Goal: Task Accomplishment & Management: Use online tool/utility

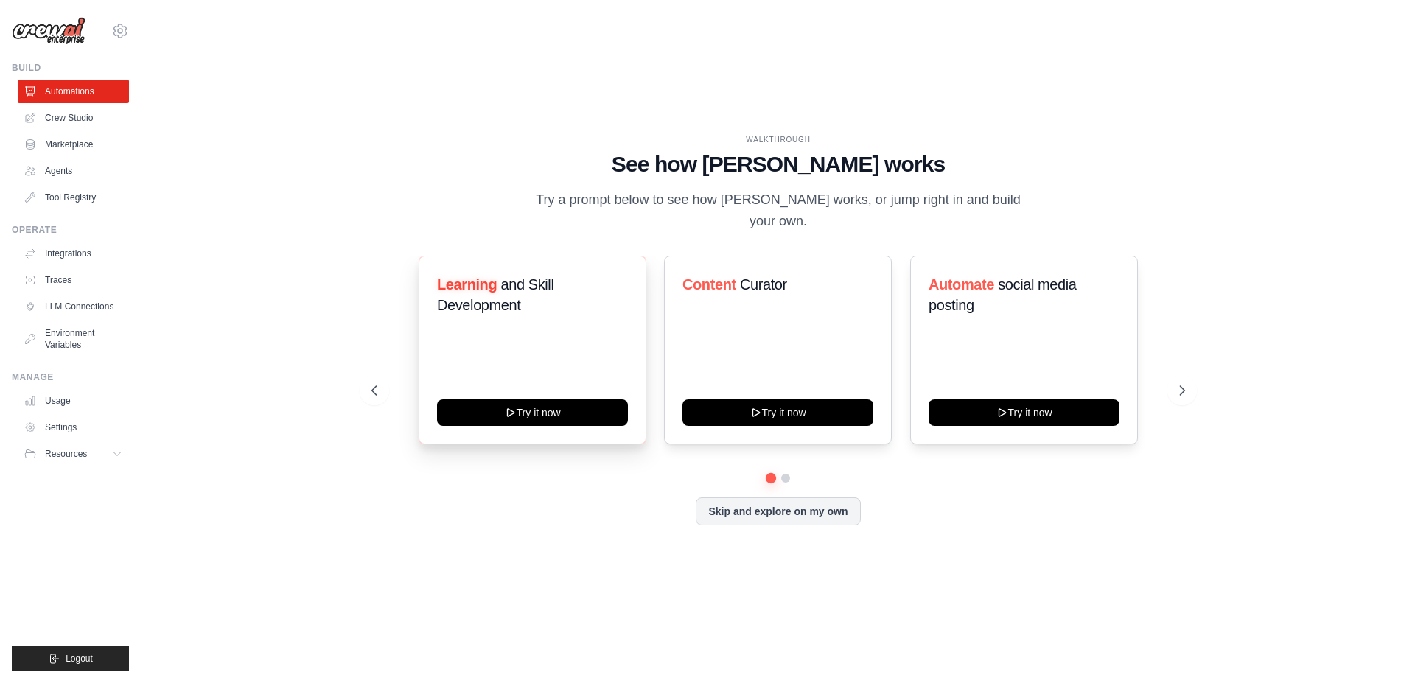
click at [506, 279] on span "and Skill Development" at bounding box center [495, 294] width 116 height 37
click at [1179, 383] on icon at bounding box center [1183, 390] width 15 height 15
click at [369, 387] on icon at bounding box center [373, 390] width 15 height 15
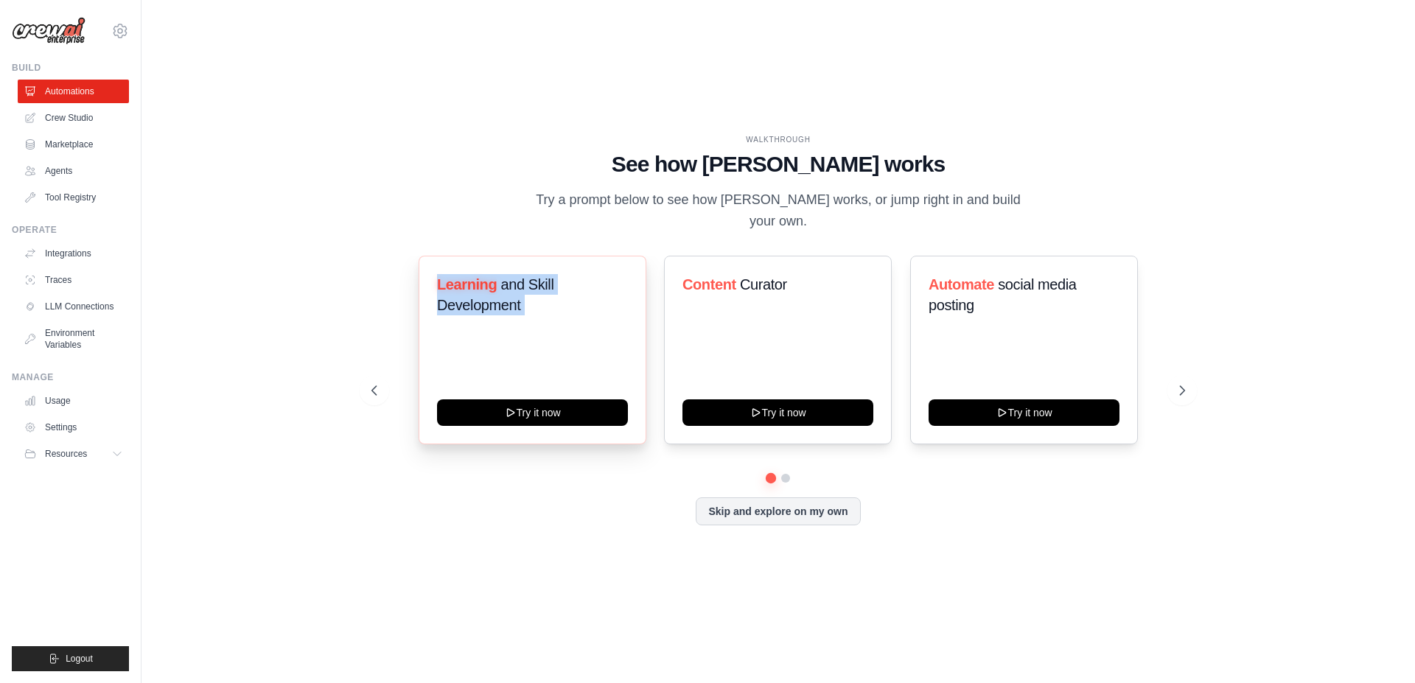
click at [500, 318] on div "Learning and Skill Development Try it now" at bounding box center [533, 350] width 228 height 189
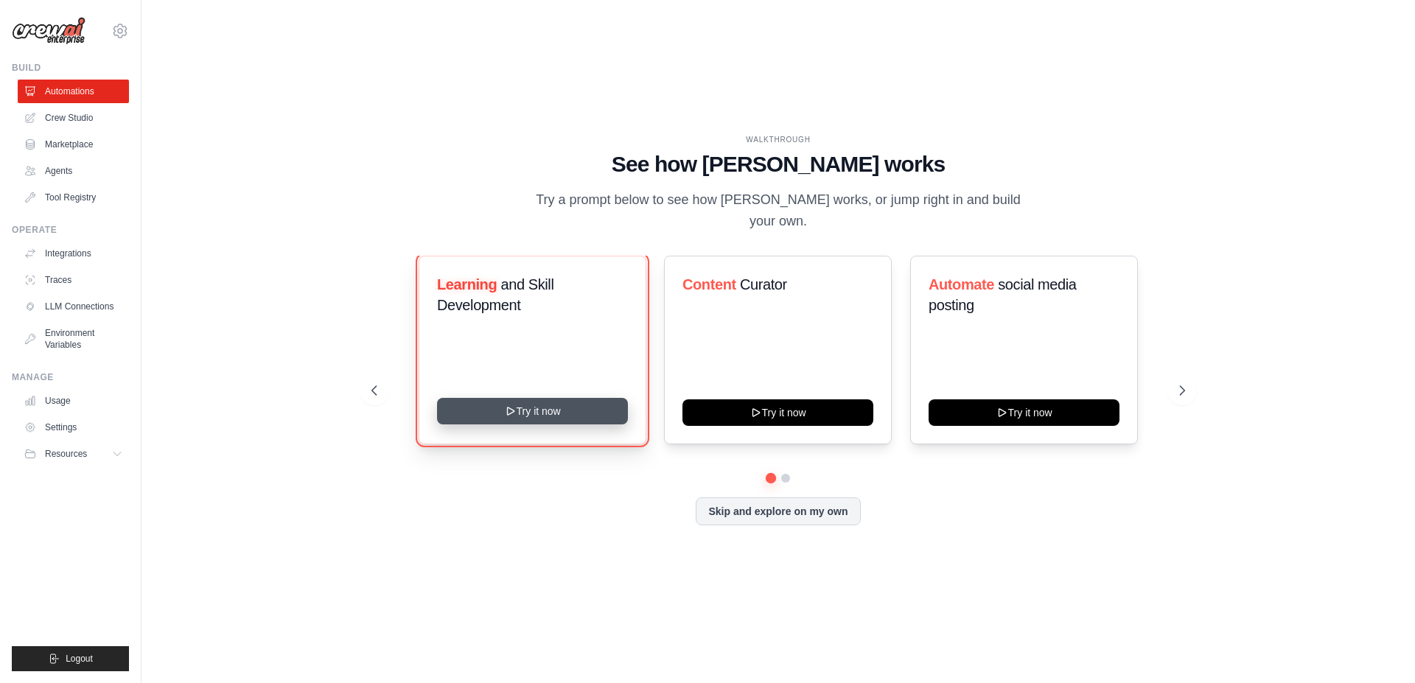
click at [551, 400] on button "Try it now" at bounding box center [532, 411] width 191 height 27
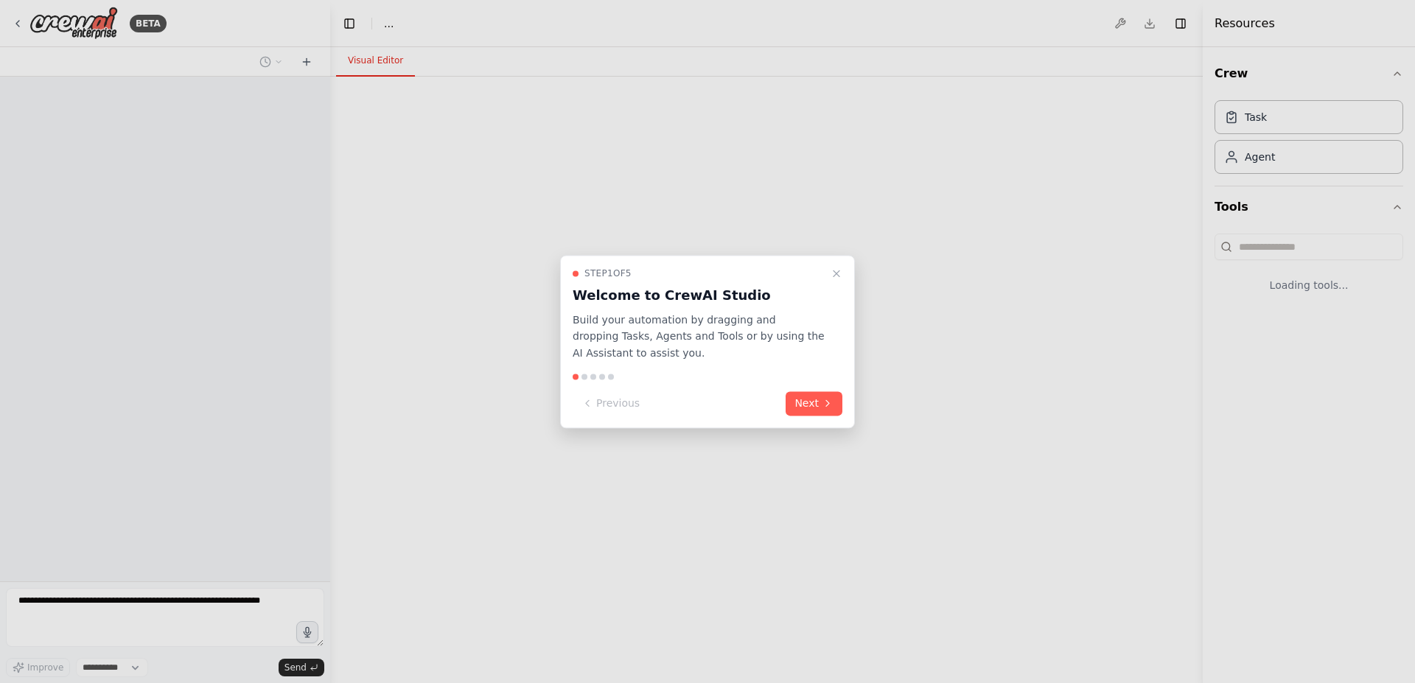
select select "****"
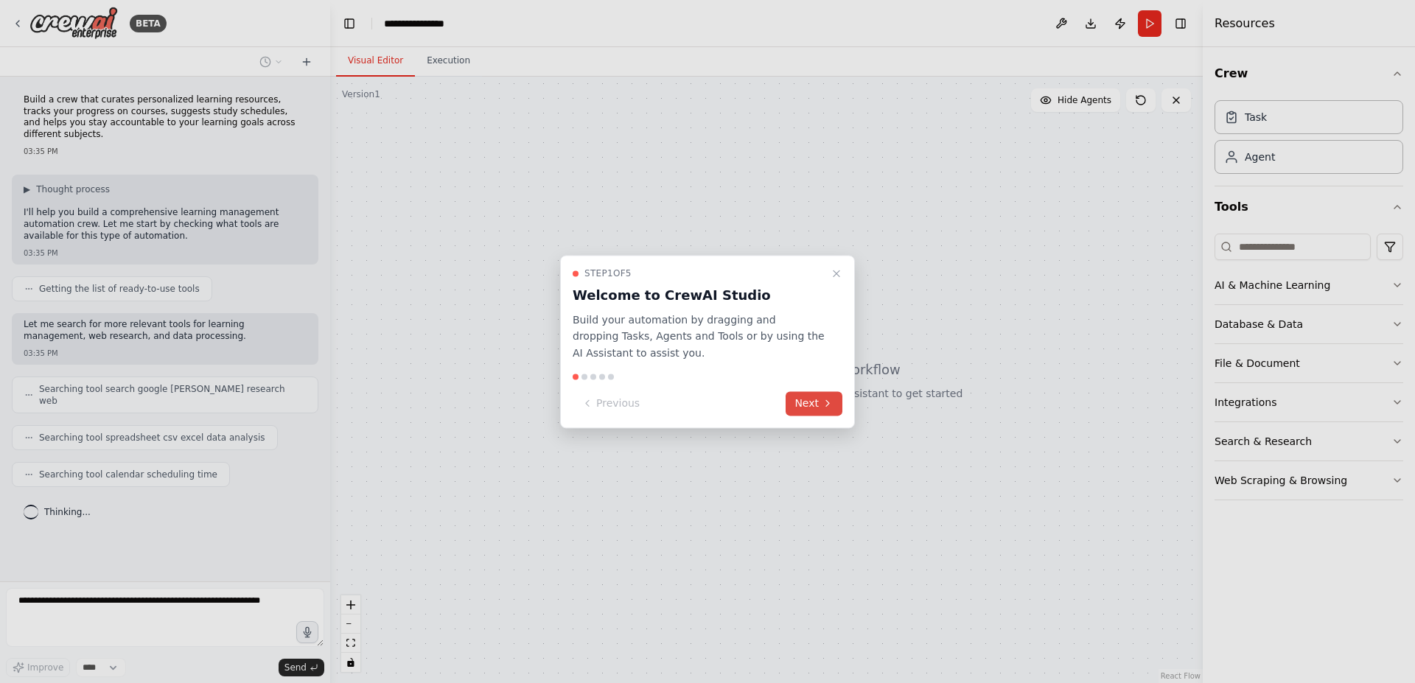
click at [817, 405] on button "Next" at bounding box center [814, 403] width 57 height 24
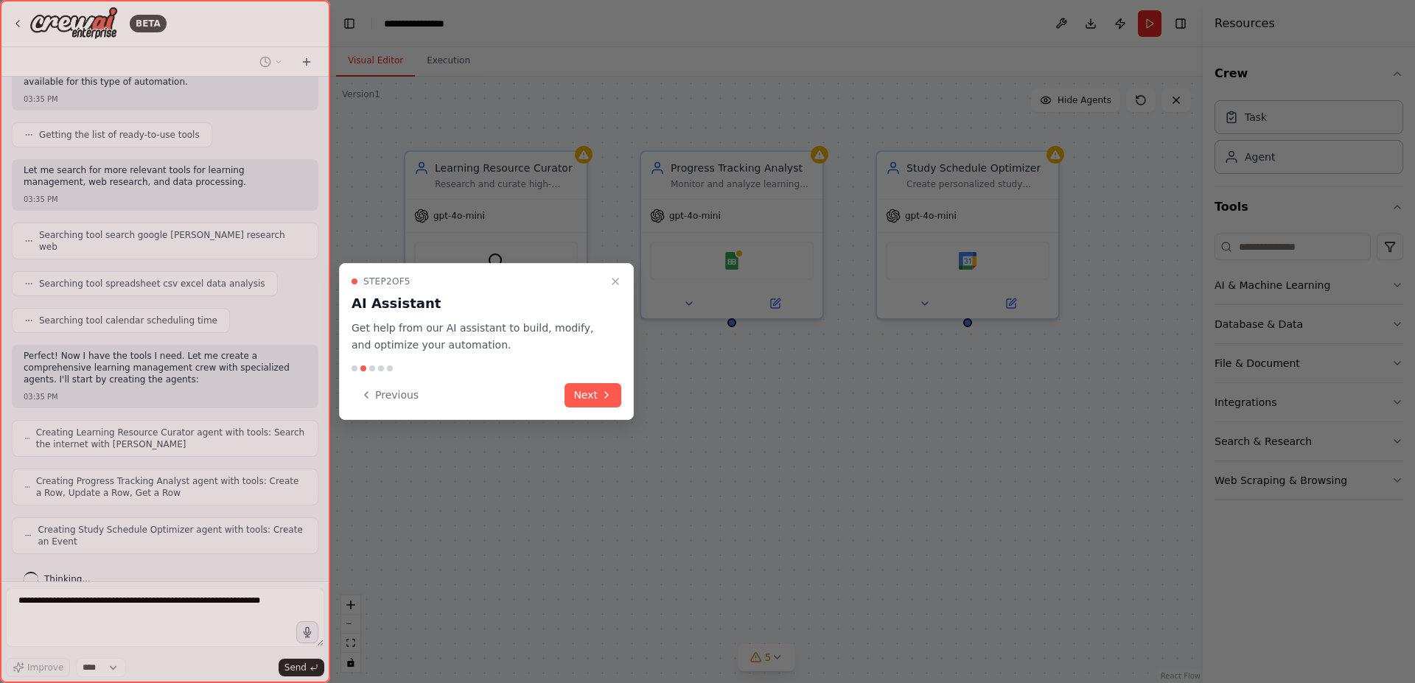
scroll to position [203, 0]
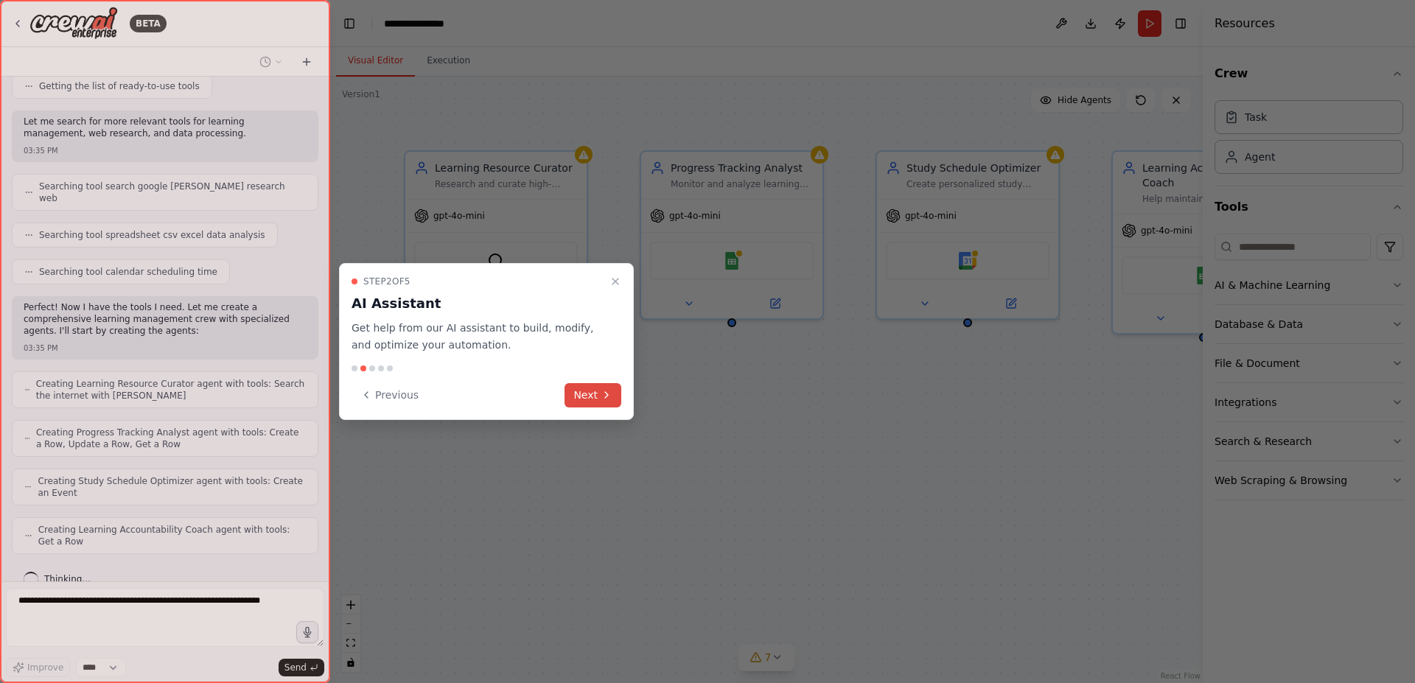
click at [584, 394] on button "Next" at bounding box center [593, 395] width 57 height 24
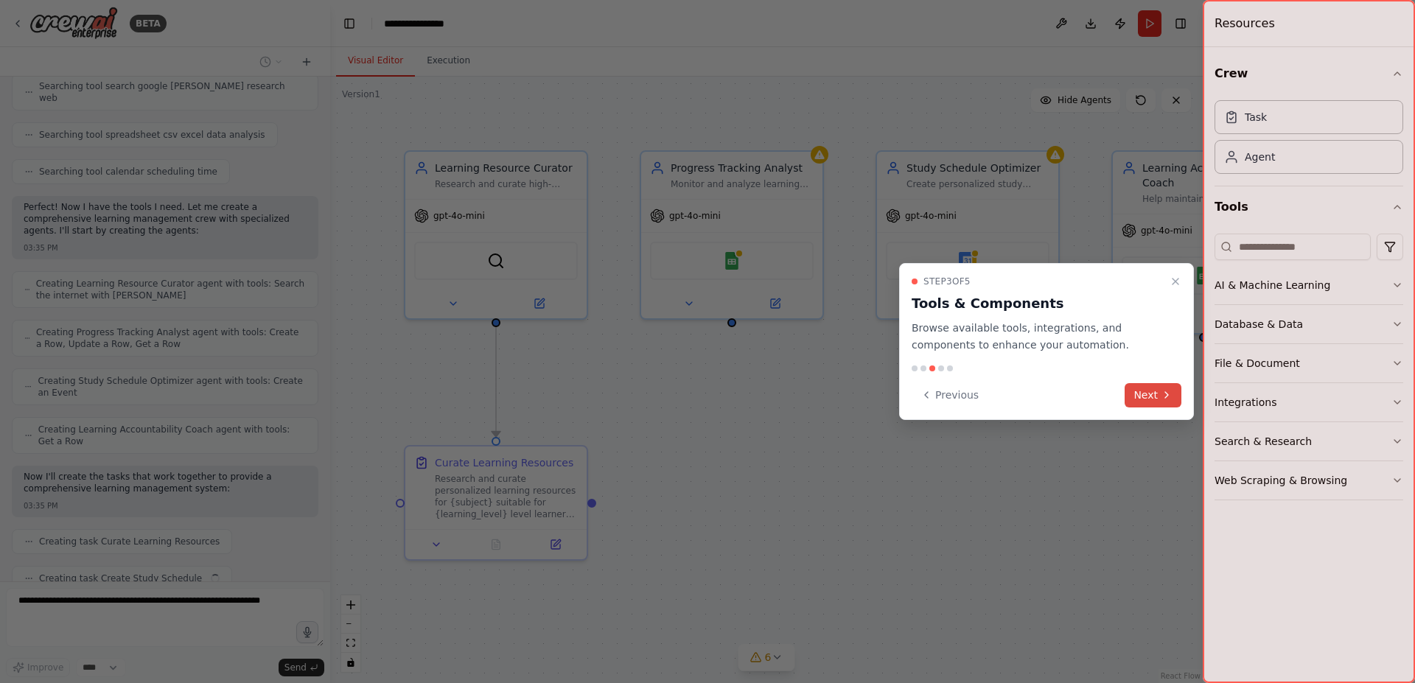
scroll to position [340, 0]
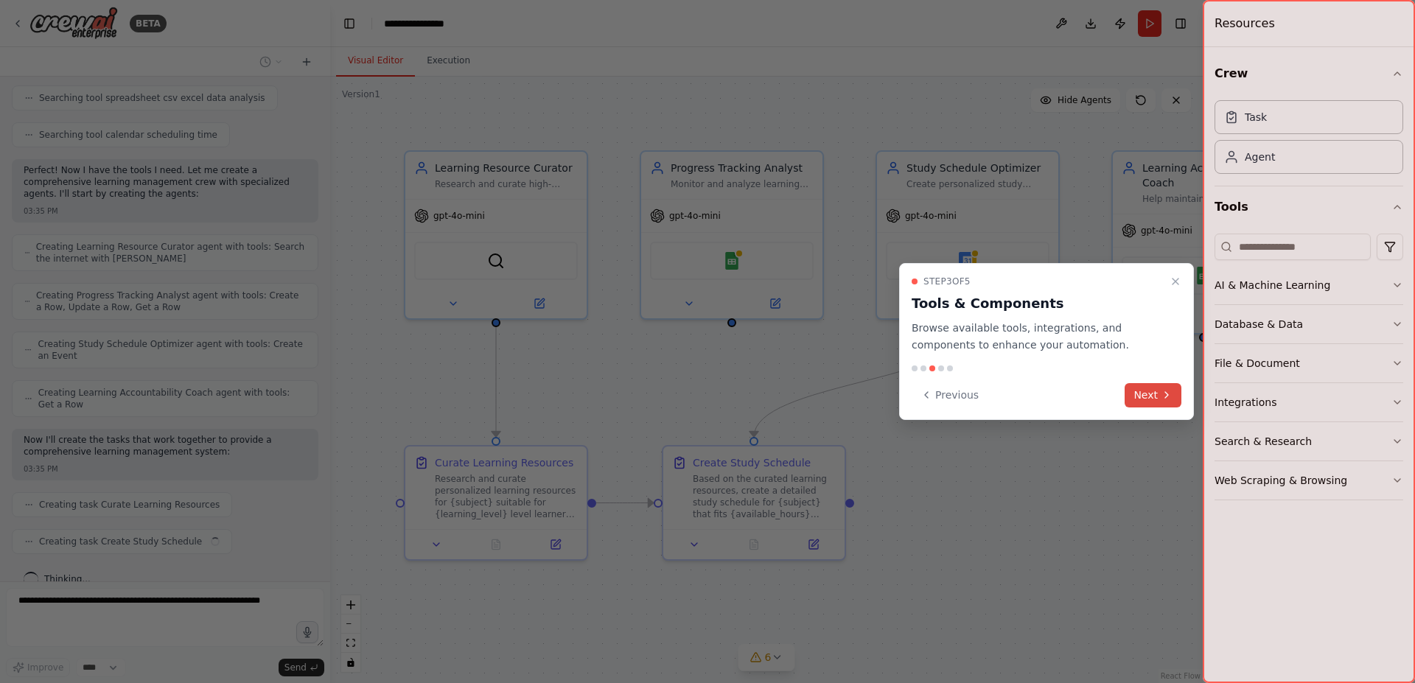
click at [1173, 402] on button "Next" at bounding box center [1153, 395] width 57 height 24
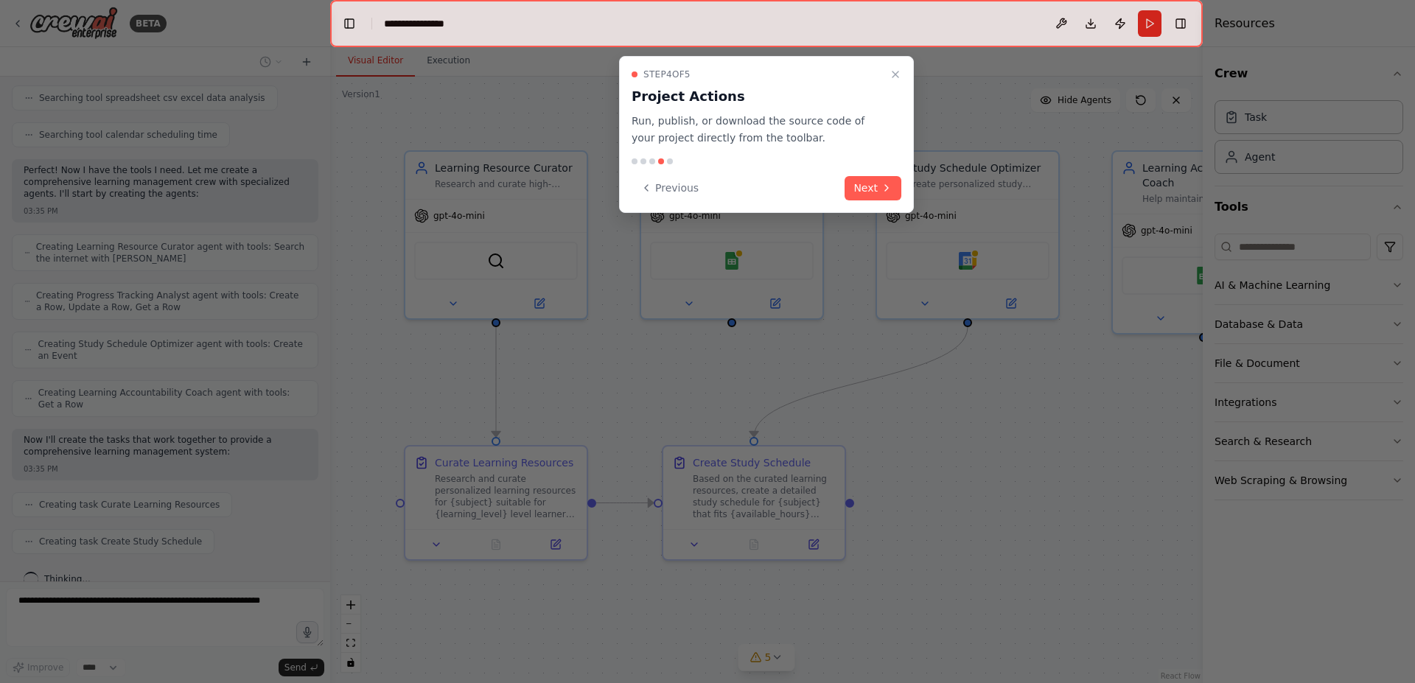
scroll to position [377, 0]
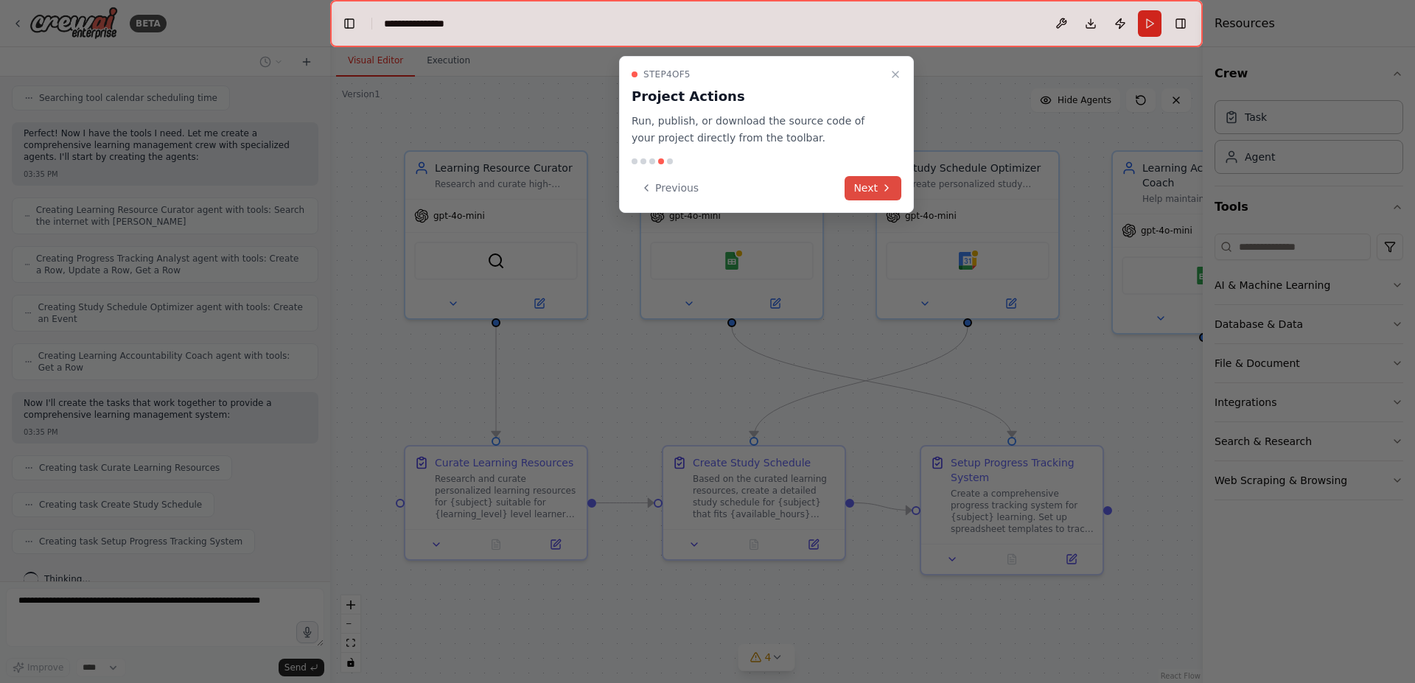
click at [879, 179] on button "Next" at bounding box center [873, 188] width 57 height 24
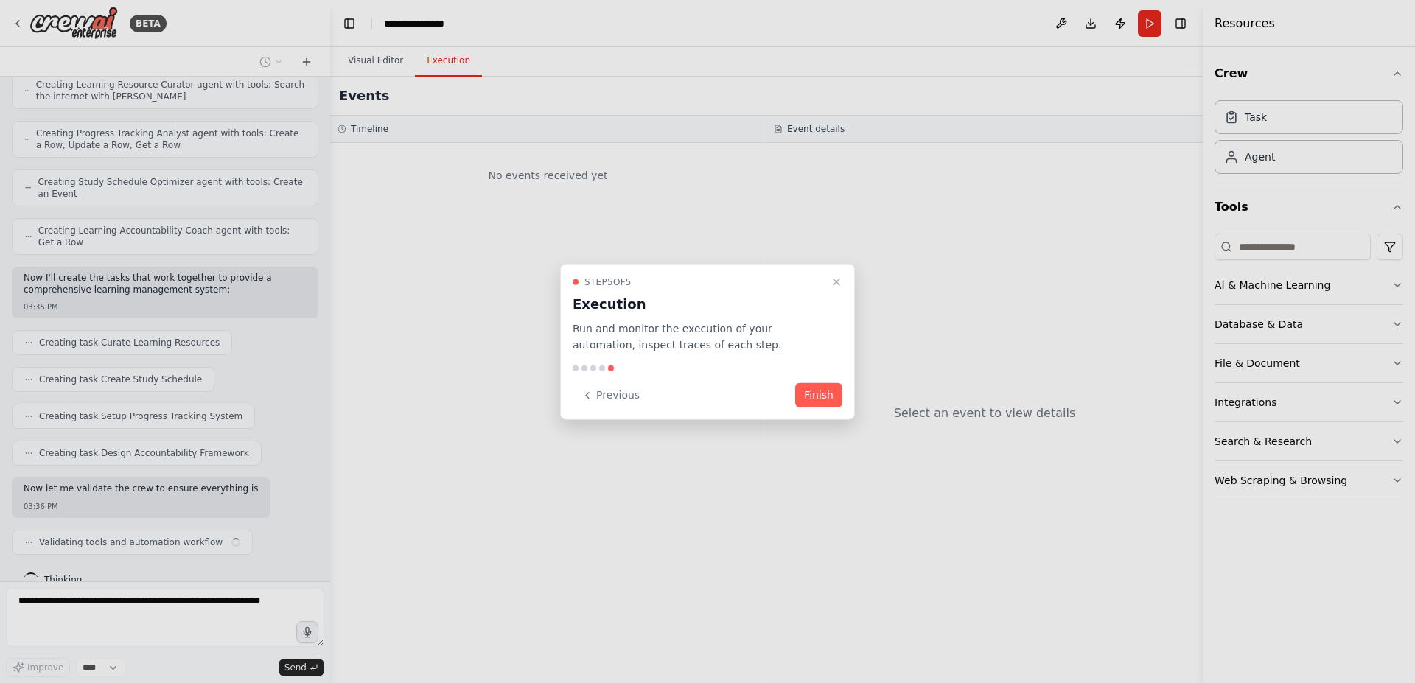
scroll to position [514, 0]
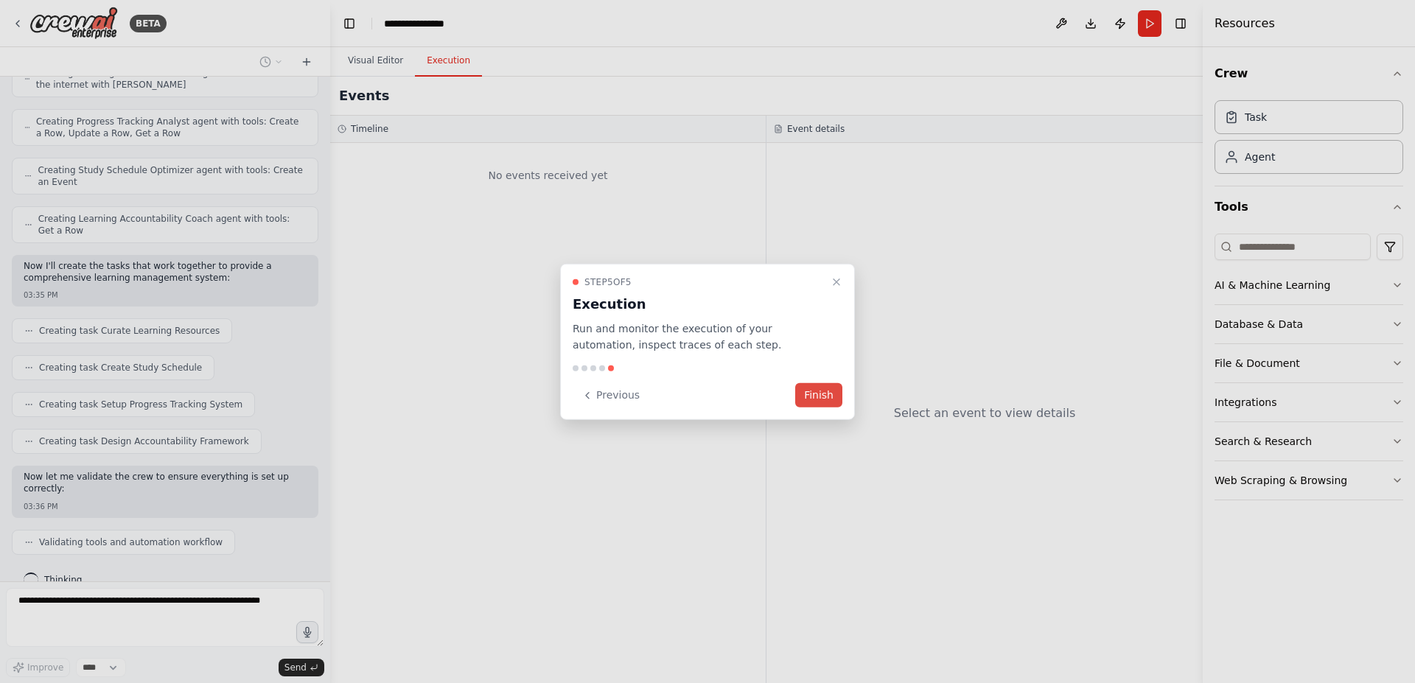
click at [825, 393] on button "Finish" at bounding box center [818, 395] width 47 height 24
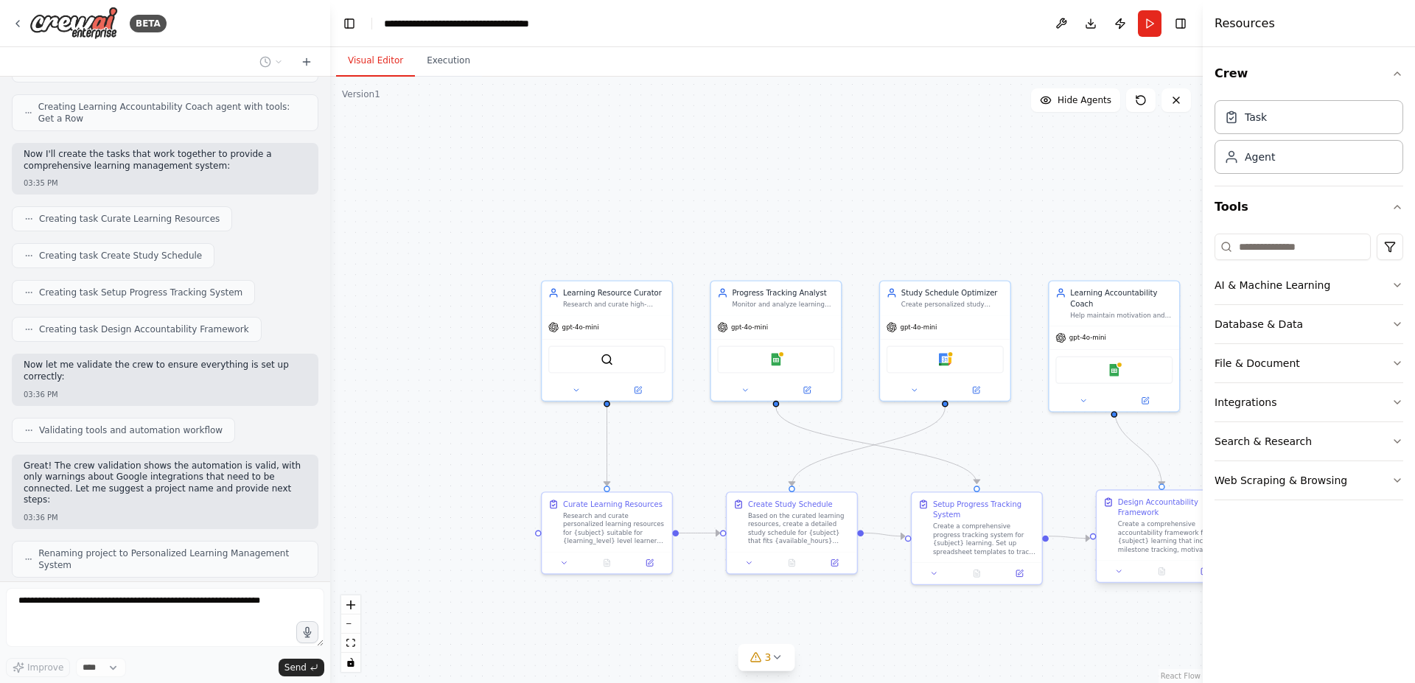
scroll to position [638, 0]
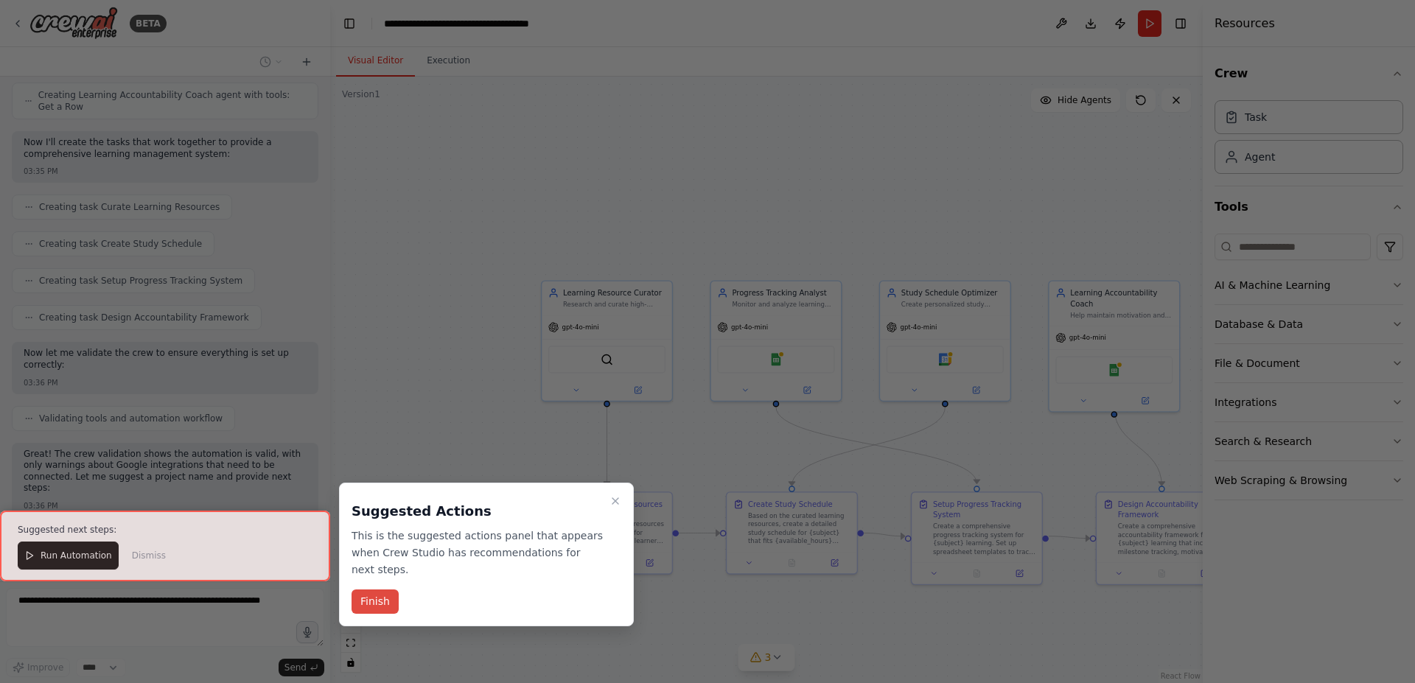
click at [375, 590] on button "Finish" at bounding box center [375, 602] width 47 height 24
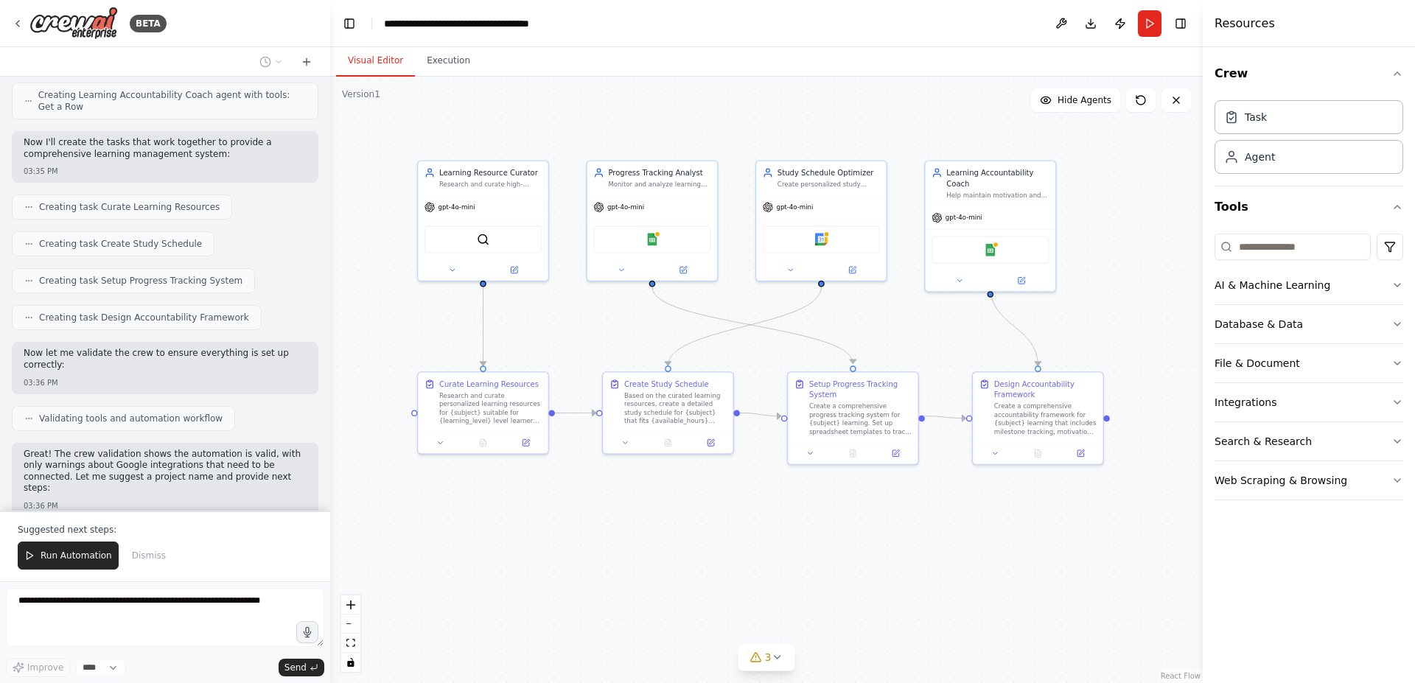
drag, startPoint x: 937, startPoint y: 170, endPoint x: 813, endPoint y: 52, distance: 171.5
click at [813, 52] on div "Visual Editor Execution Version 1 Show Tools Hide Agents .deletable-edge-delete…" at bounding box center [766, 365] width 873 height 636
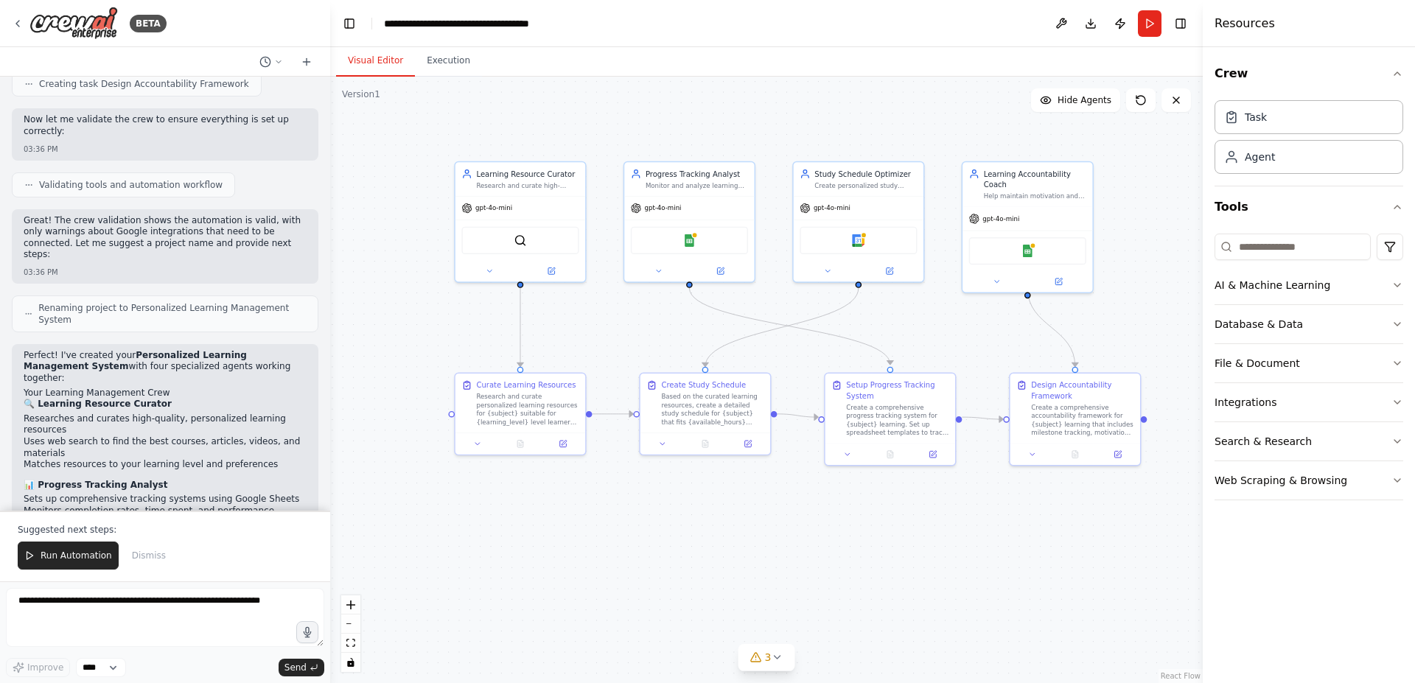
drag, startPoint x: 942, startPoint y: 90, endPoint x: 961, endPoint y: 129, distance: 43.5
click at [961, 129] on div ".deletable-edge-delete-btn { width: 20px; height: 20px; border: 0px solid #ffff…" at bounding box center [766, 380] width 873 height 607
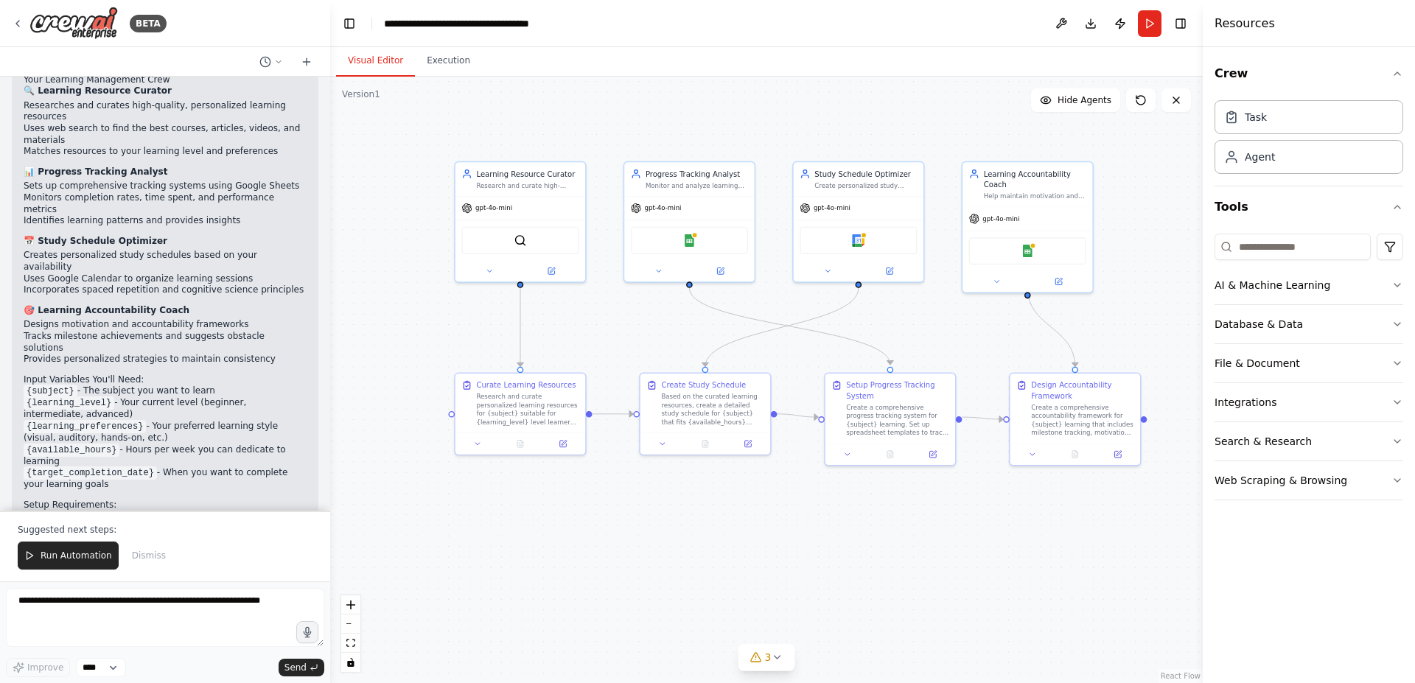
scroll to position [1196, 0]
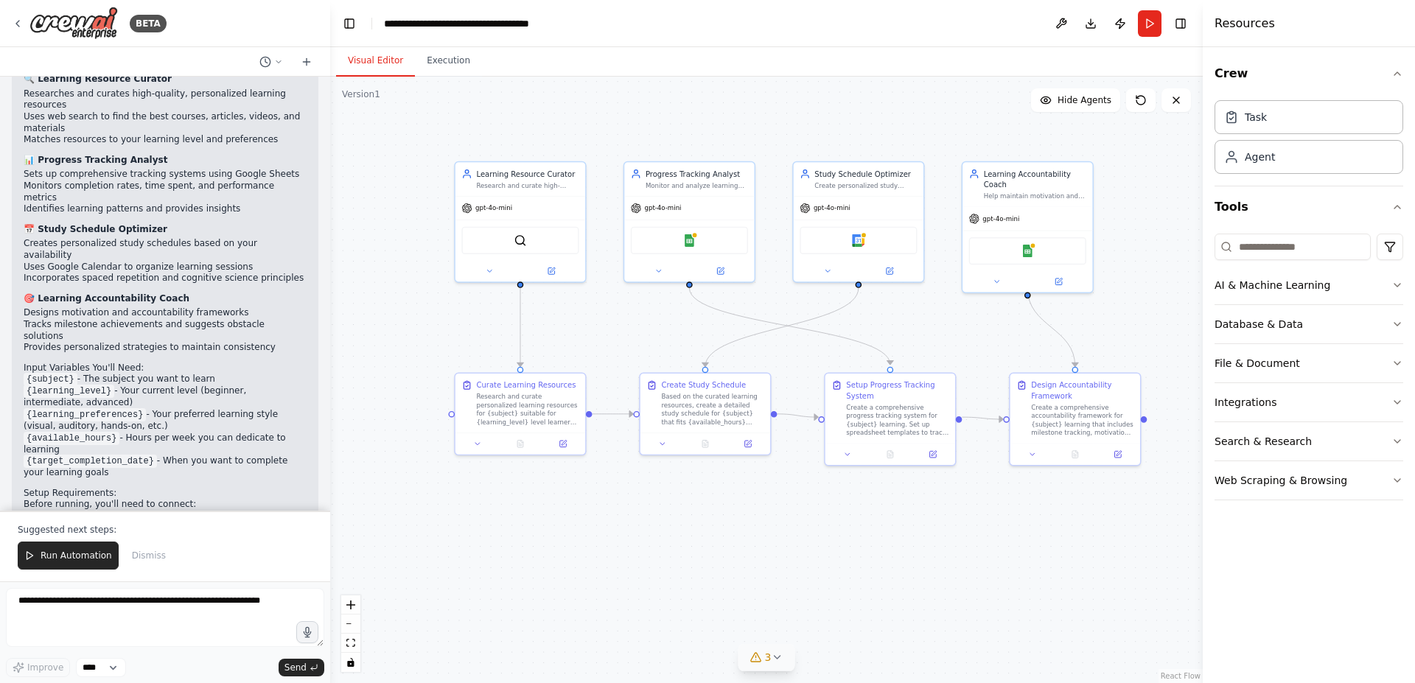
click at [776, 663] on button "3" at bounding box center [767, 657] width 57 height 27
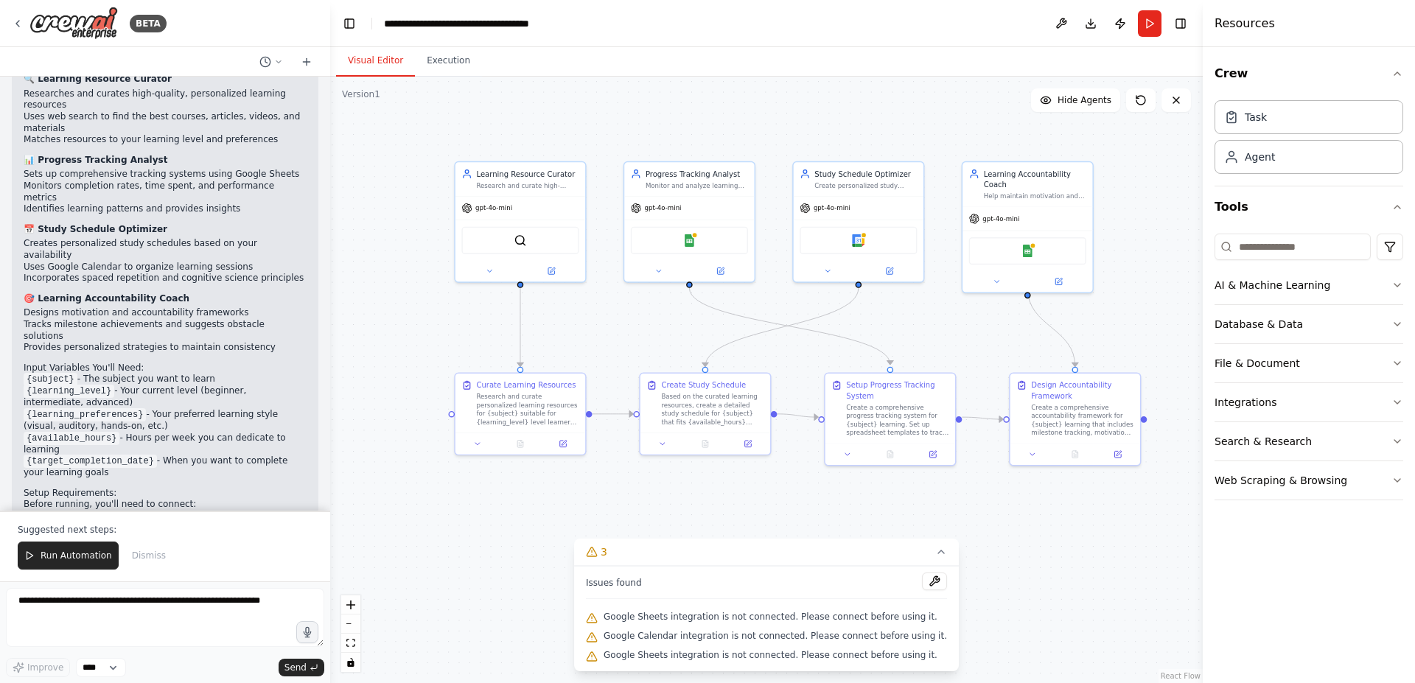
click at [758, 629] on div "Google Calendar integration is not connected. Please connect before using it." at bounding box center [766, 636] width 361 height 19
click at [740, 653] on span "Google Sheets integration is not connected. Please connect before using it." at bounding box center [771, 655] width 334 height 12
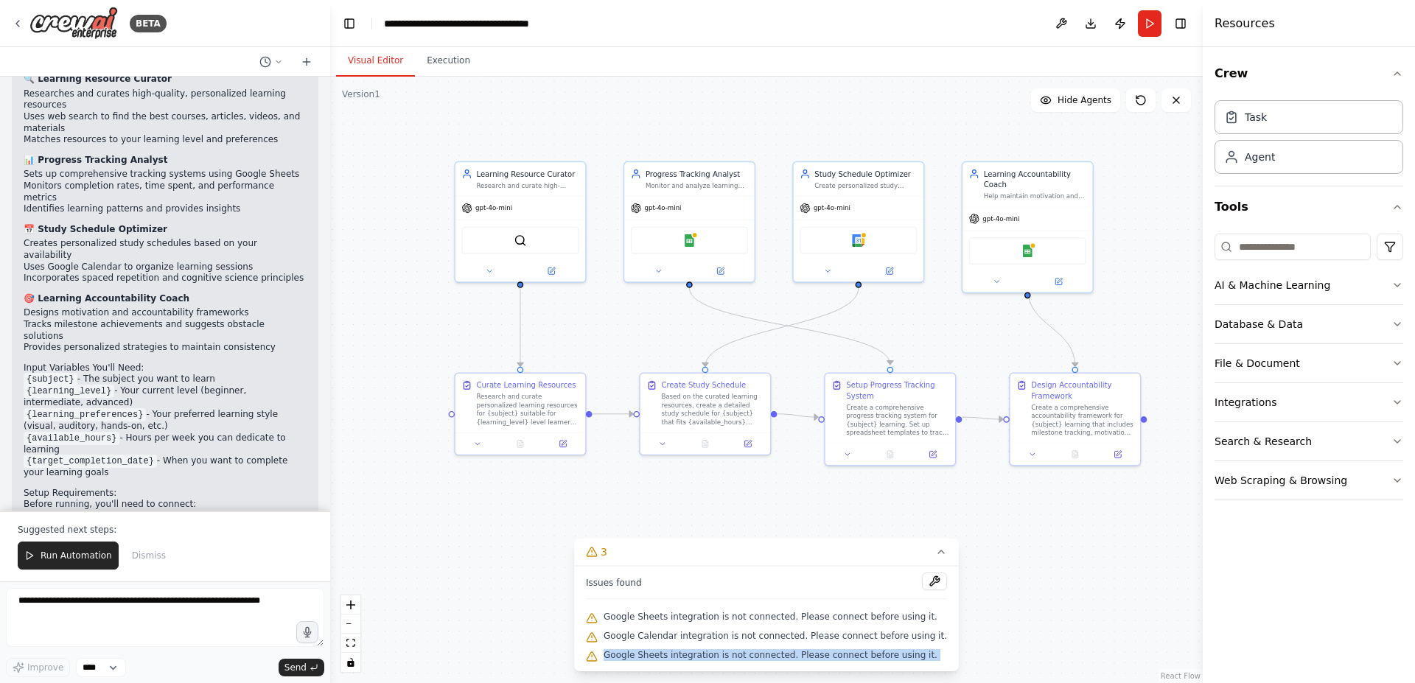
click at [740, 653] on span "Google Sheets integration is not connected. Please connect before using it." at bounding box center [771, 655] width 334 height 12
click at [1398, 287] on icon "button" at bounding box center [1398, 285] width 12 height 12
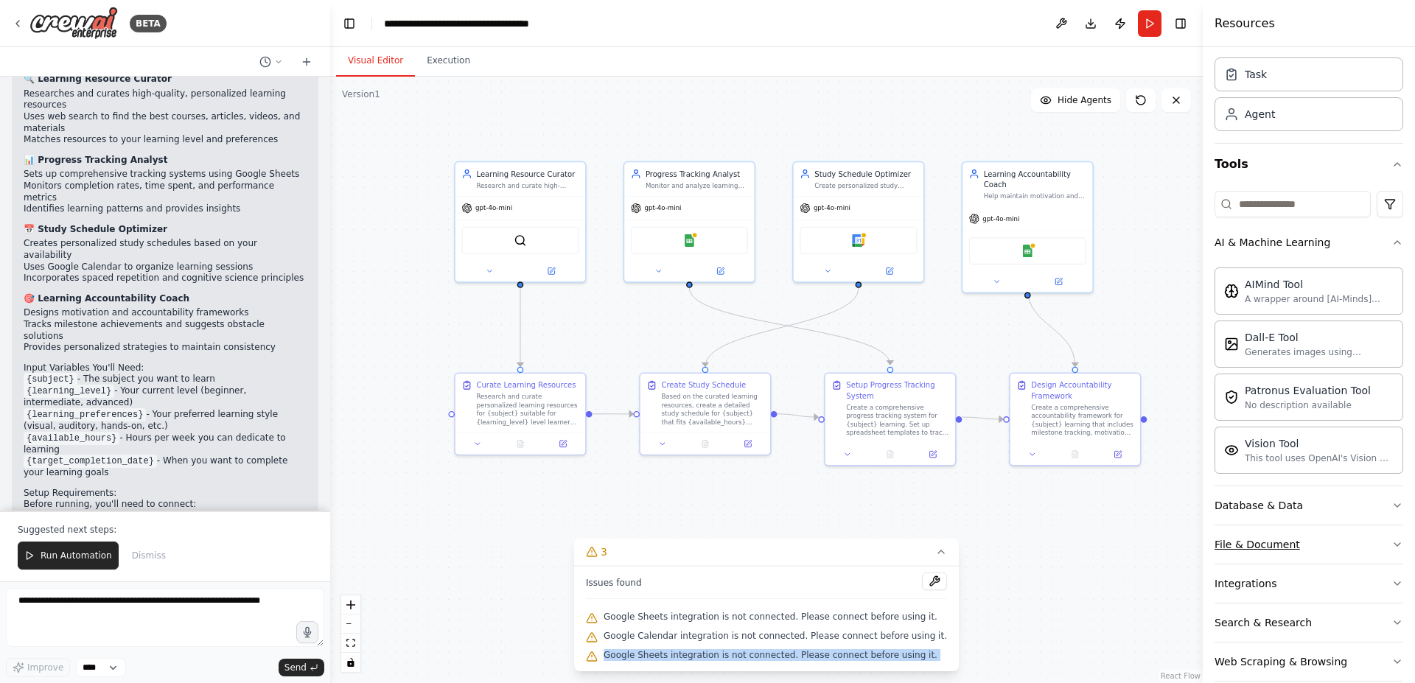
scroll to position [65, 0]
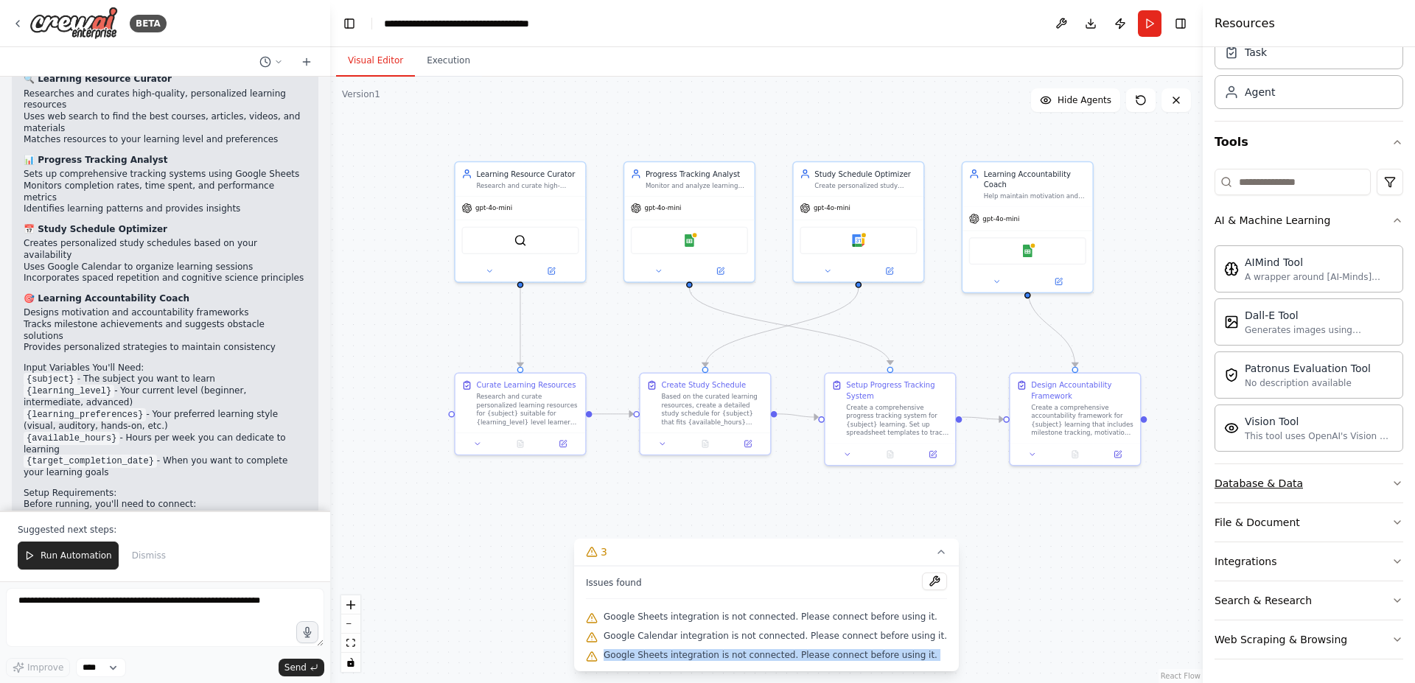
click at [1392, 479] on icon "button" at bounding box center [1398, 484] width 12 height 12
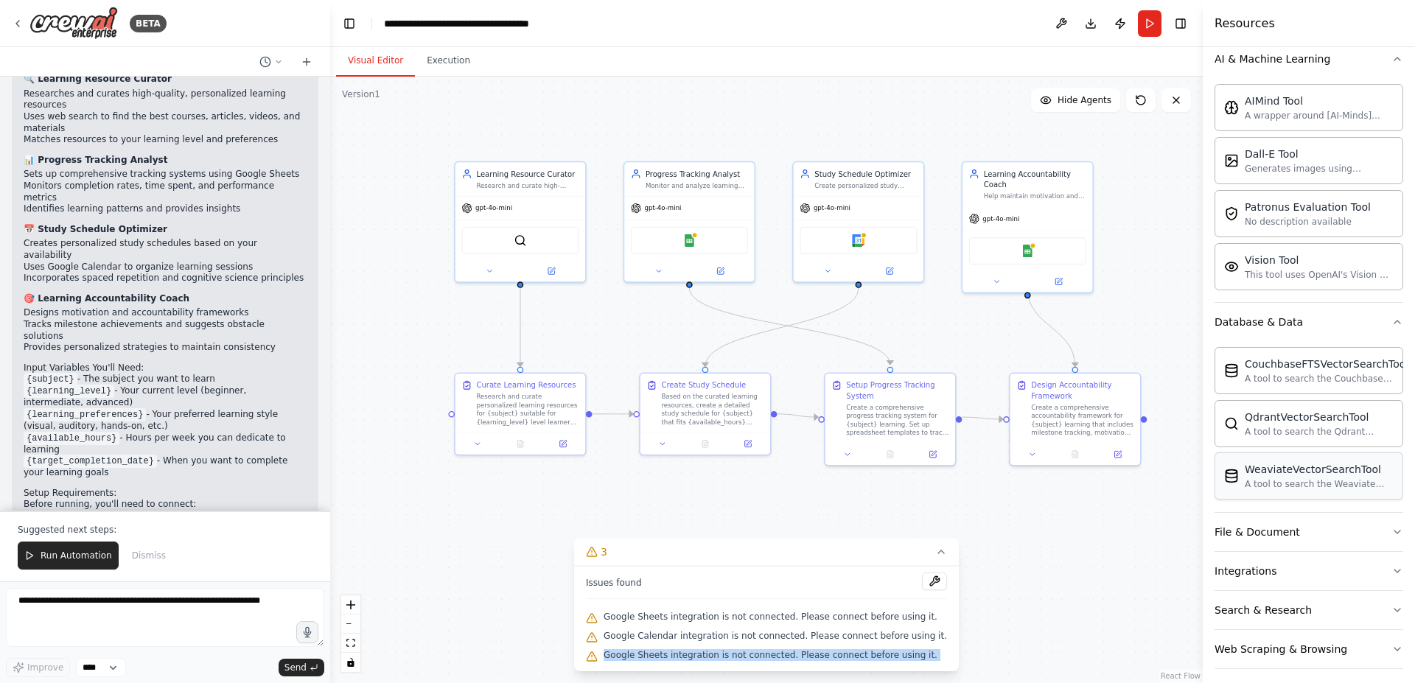
scroll to position [236, 0]
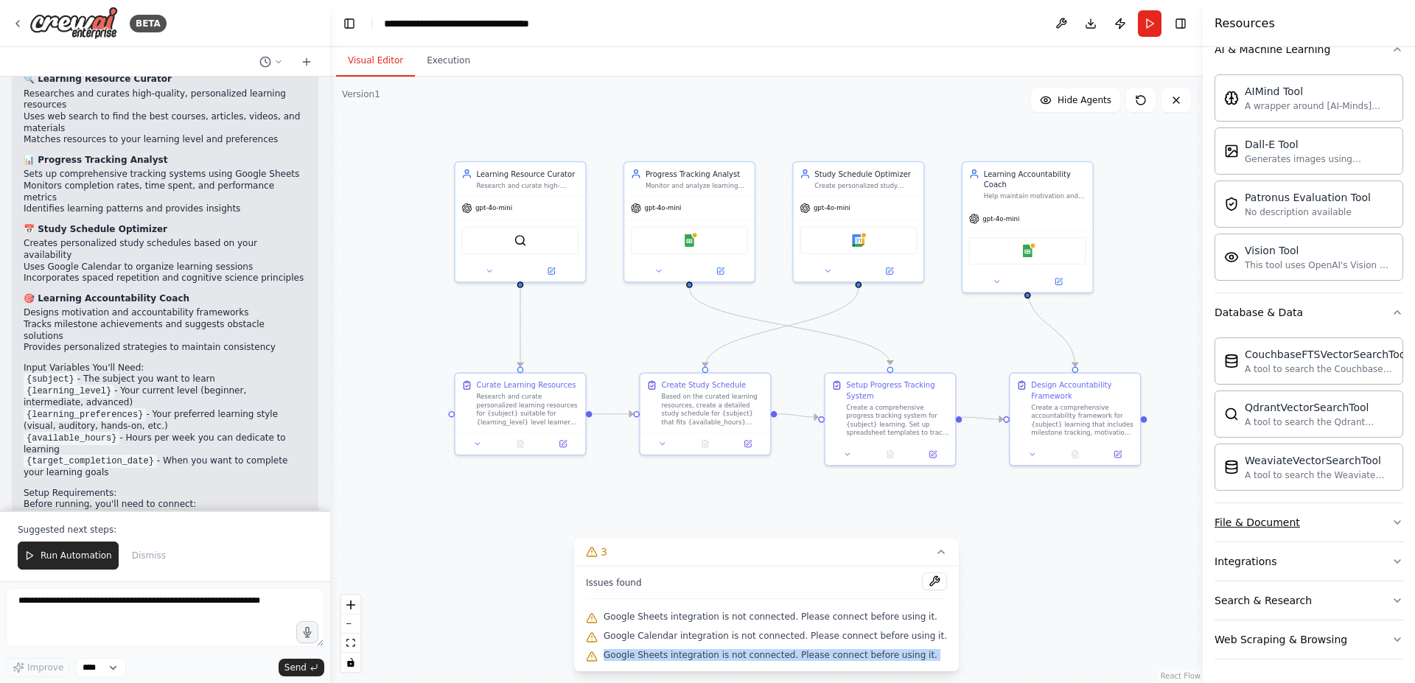
click at [1375, 523] on button "File & Document" at bounding box center [1309, 522] width 189 height 38
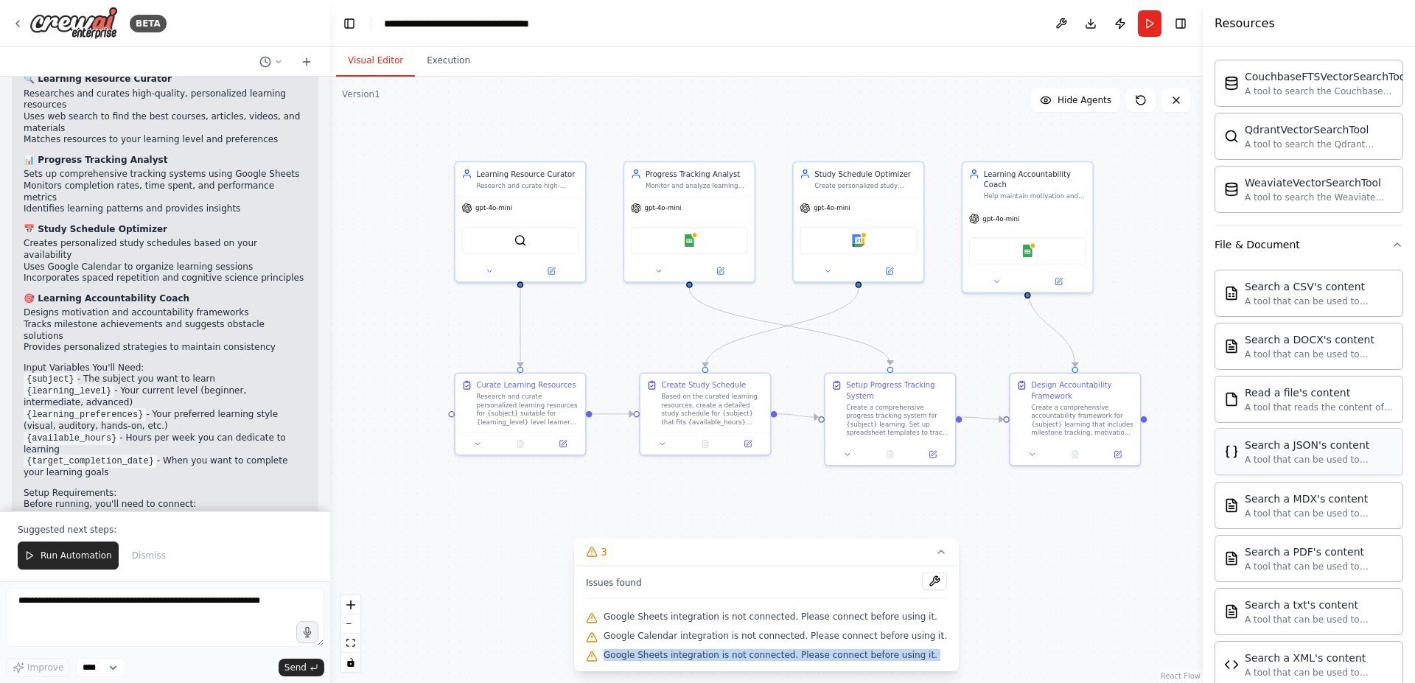
scroll to position [672, 0]
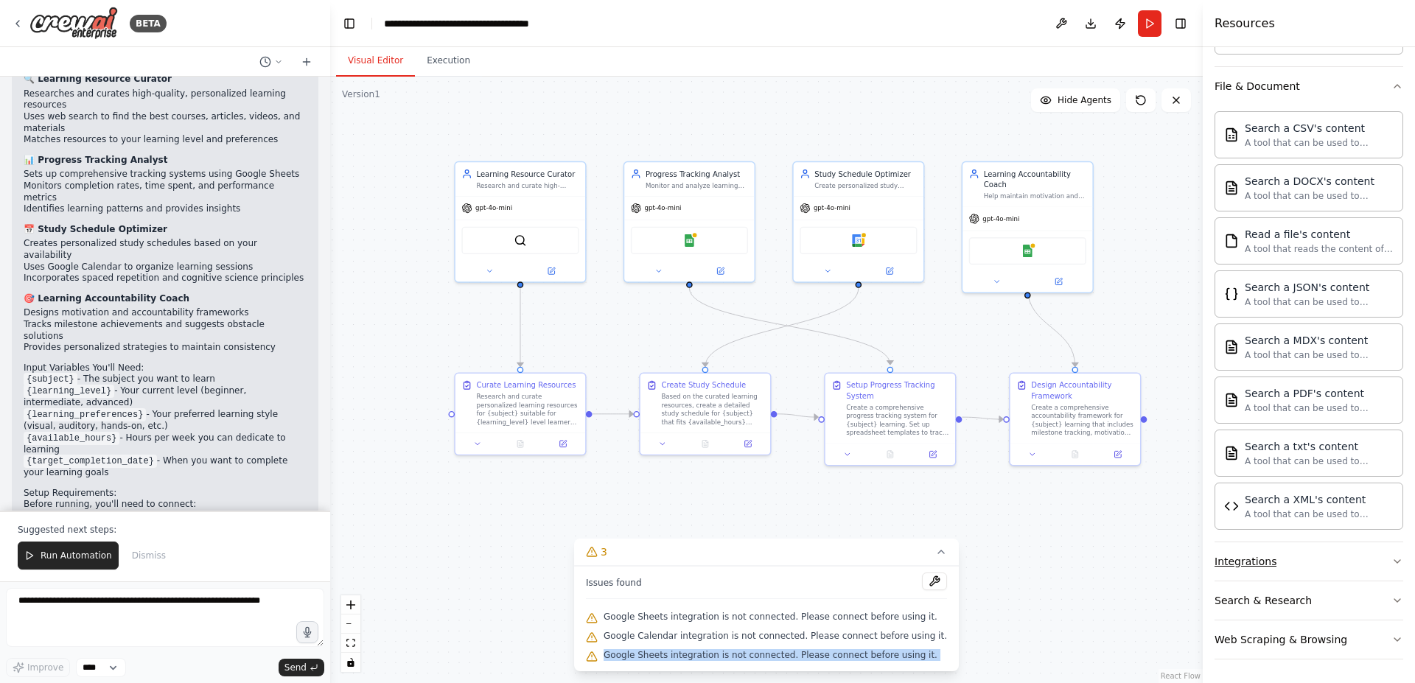
click at [1369, 565] on button "Integrations" at bounding box center [1309, 561] width 189 height 38
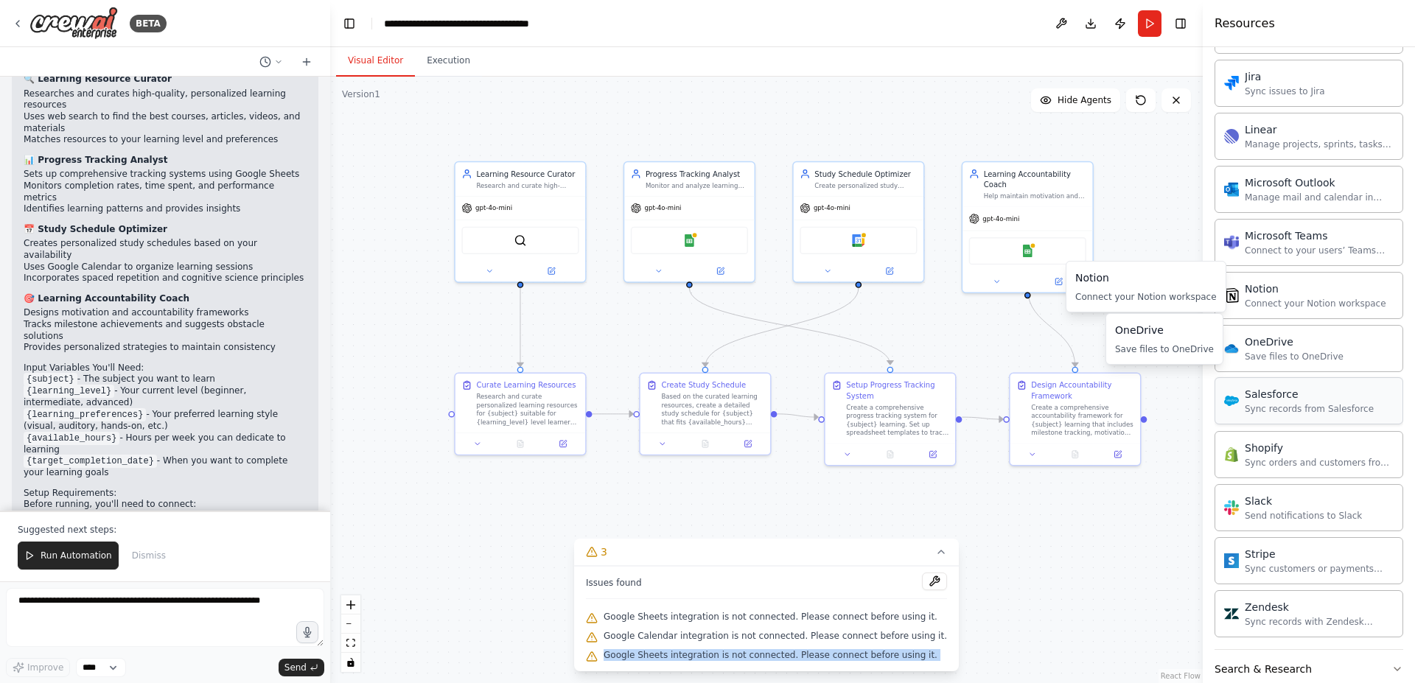
scroll to position [1798, 0]
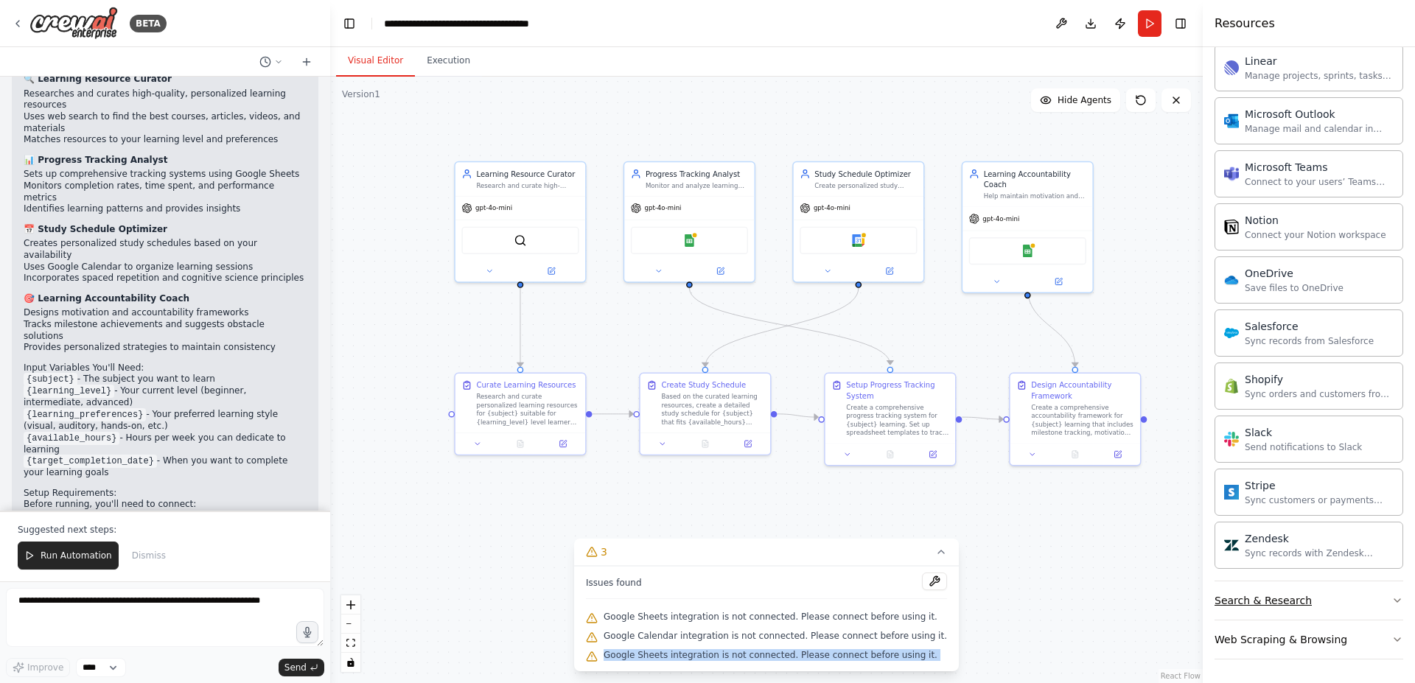
click at [1362, 601] on button "Search & Research" at bounding box center [1309, 601] width 189 height 38
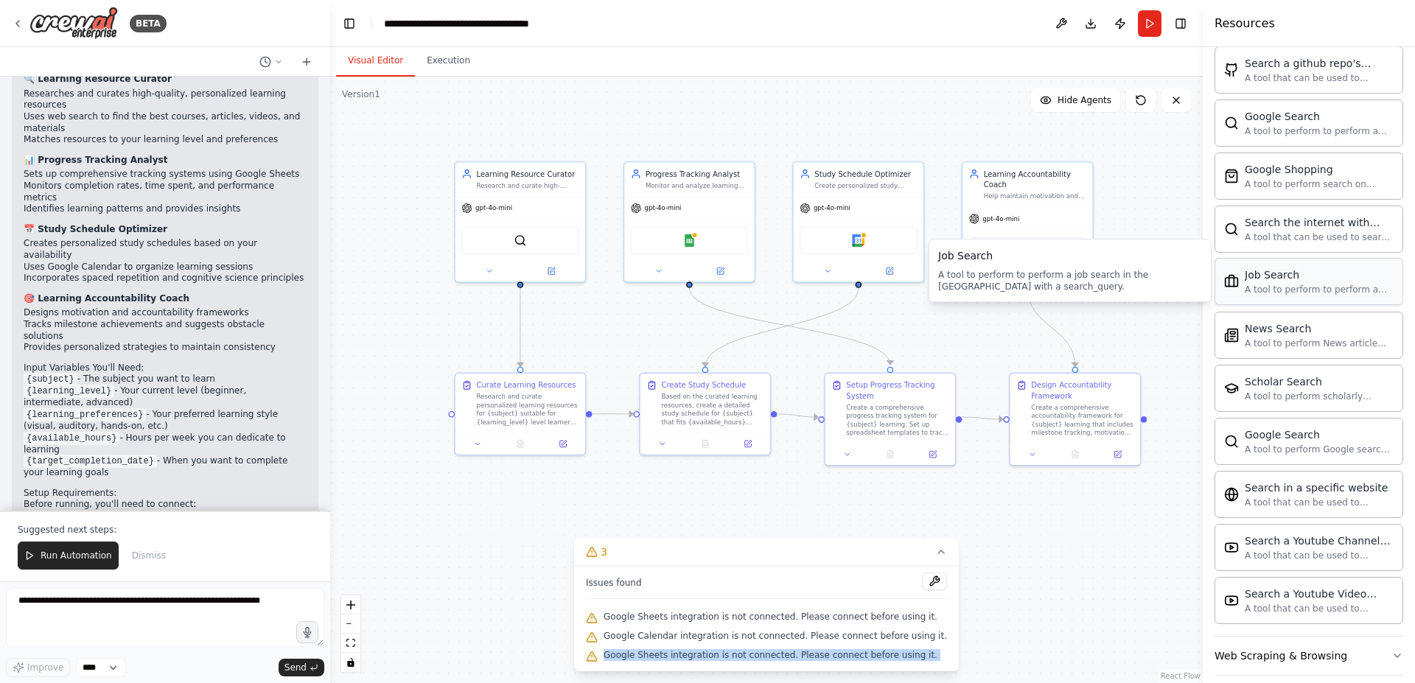
scroll to position [2553, 0]
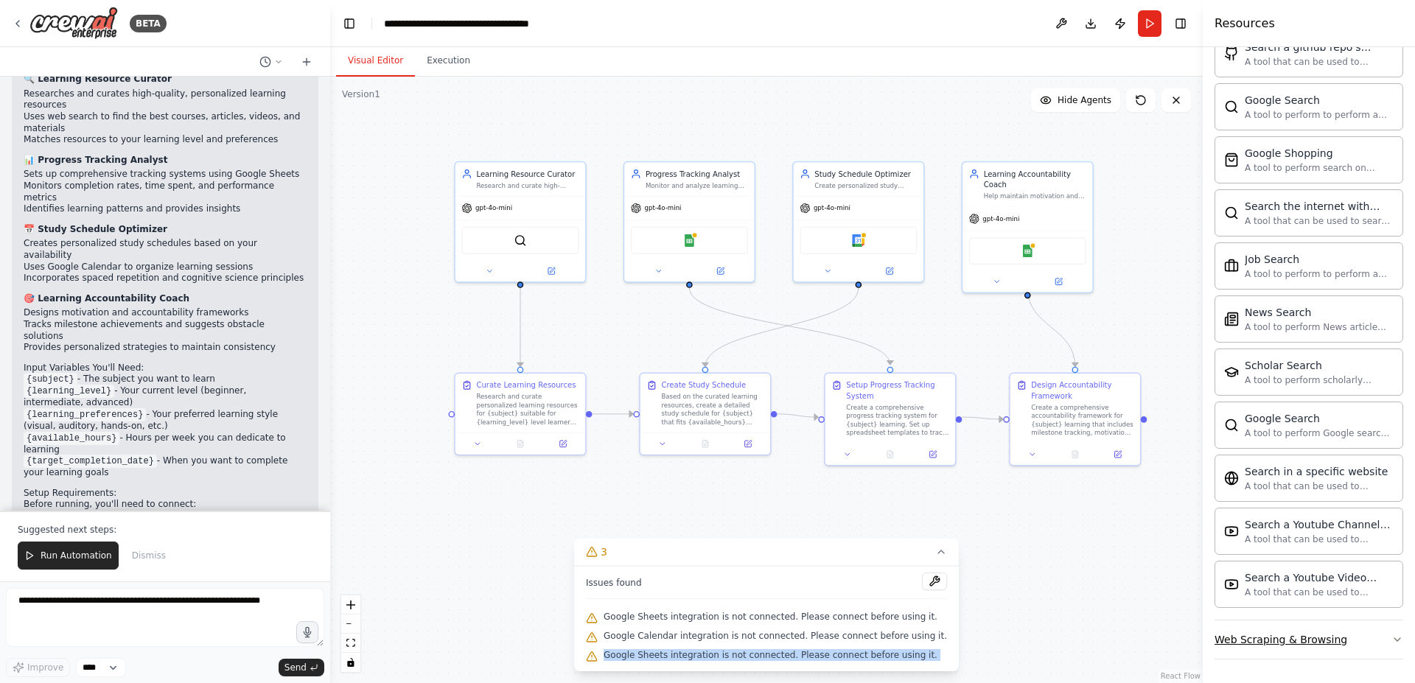
click at [1315, 632] on div "Web Scraping & Browsing" at bounding box center [1281, 639] width 133 height 15
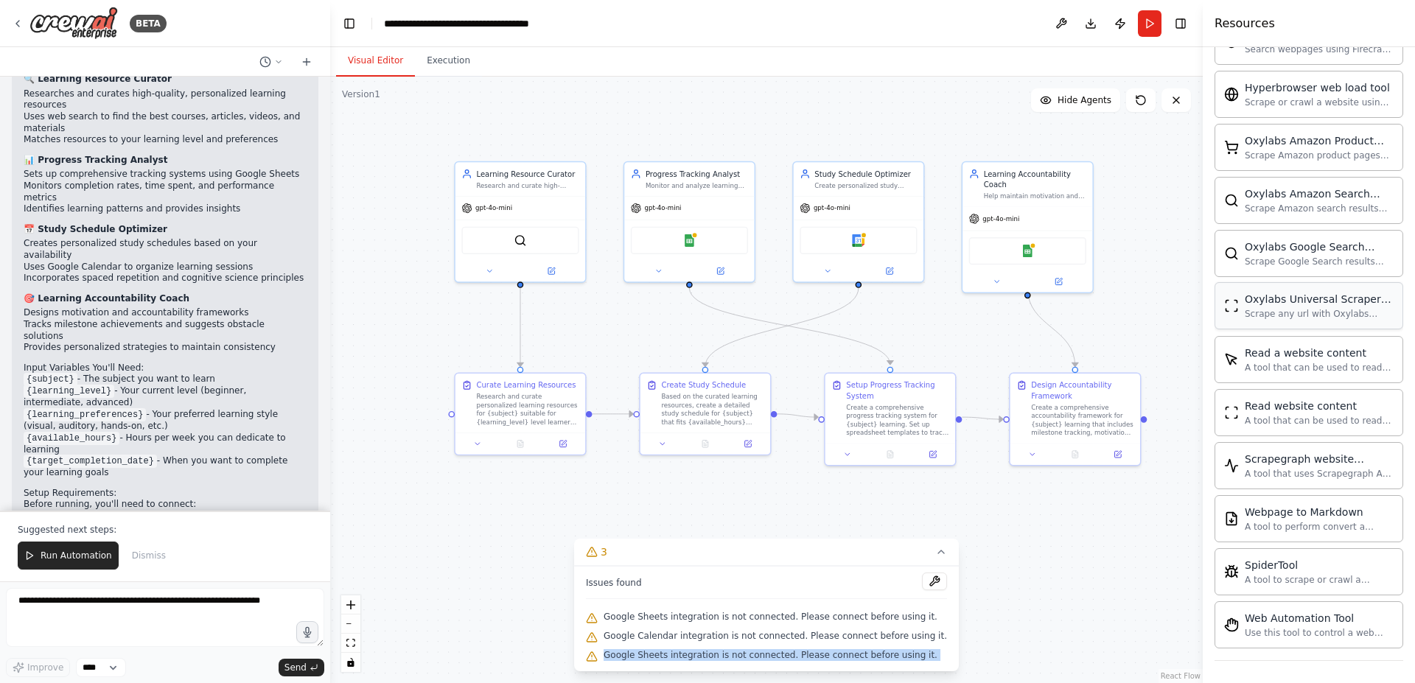
scroll to position [3361, 0]
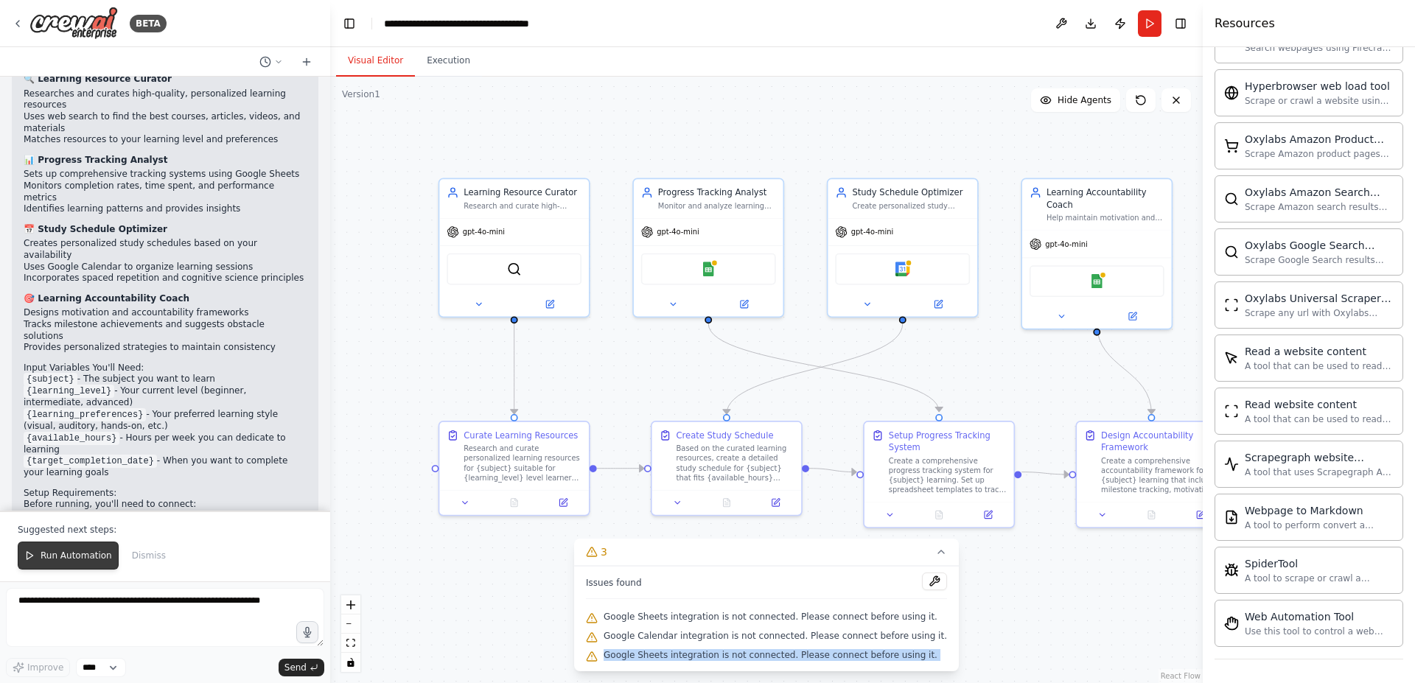
click at [77, 562] on button "Run Automation" at bounding box center [68, 556] width 101 height 28
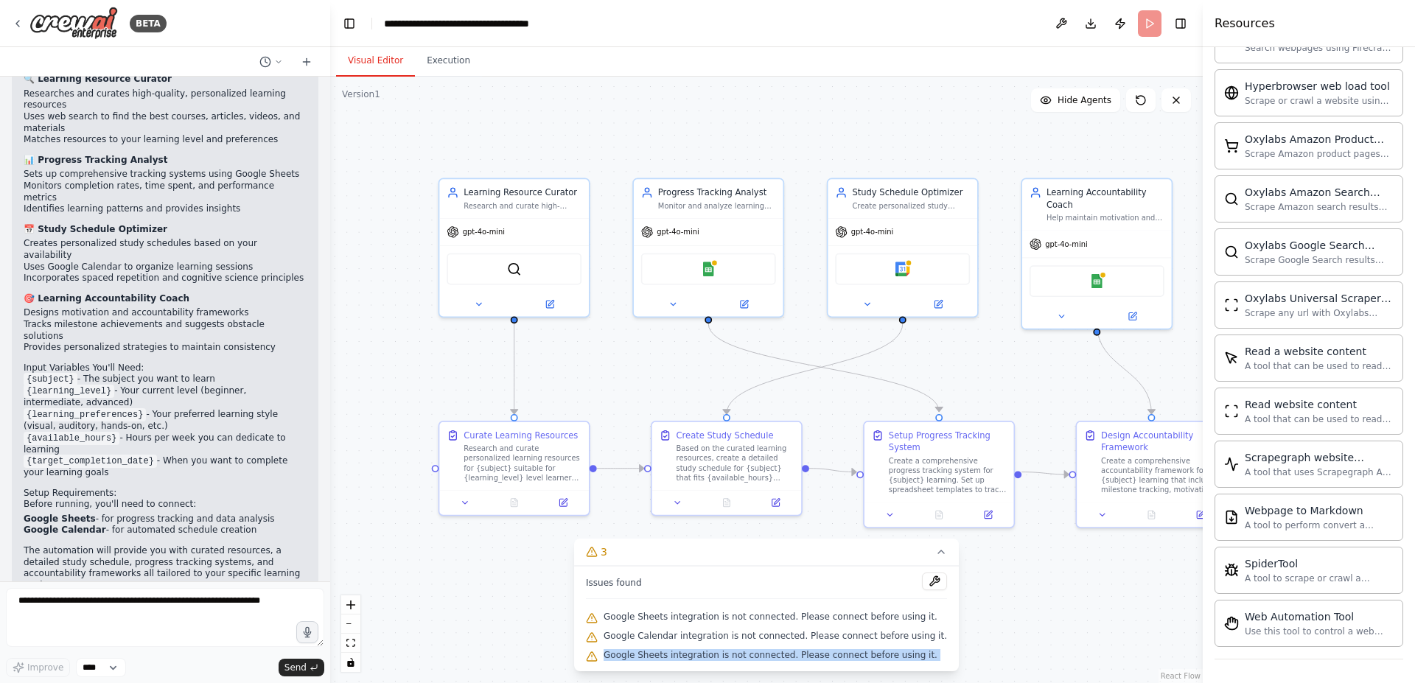
scroll to position [1125, 0]
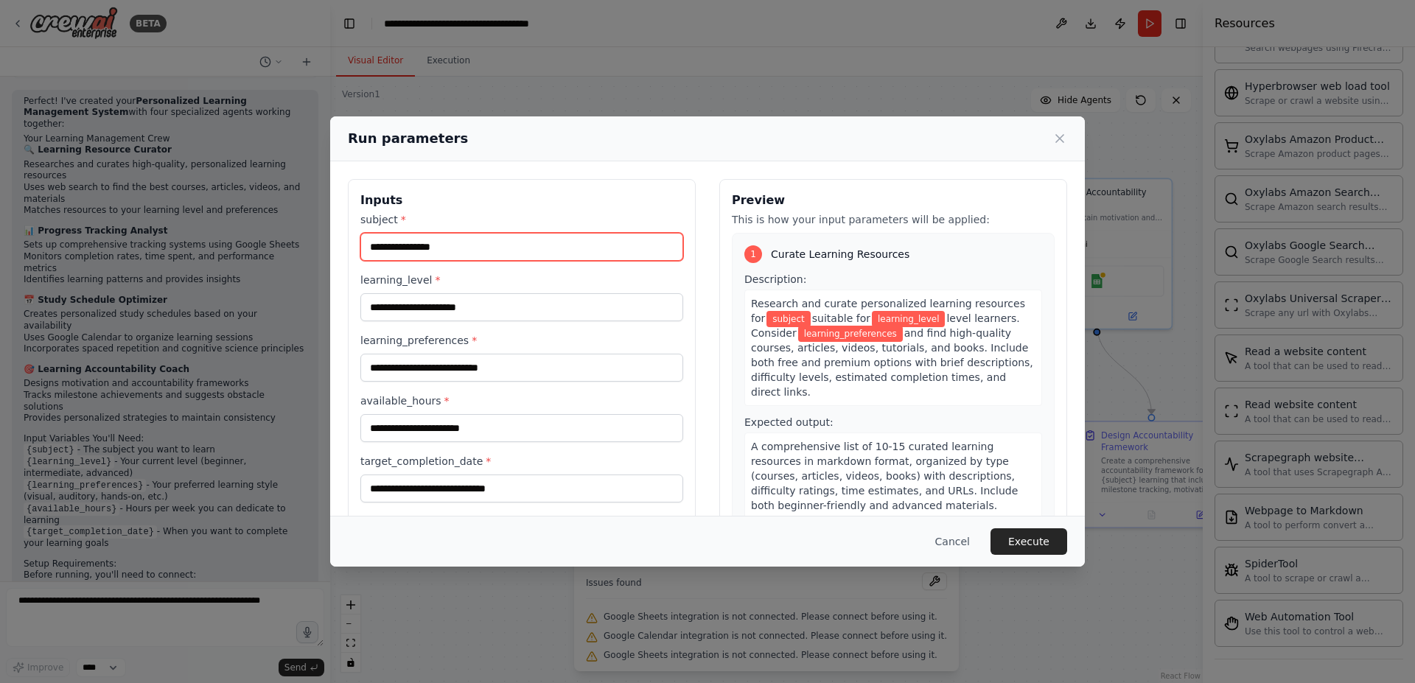
click at [520, 241] on input "subject *" at bounding box center [521, 247] width 323 height 28
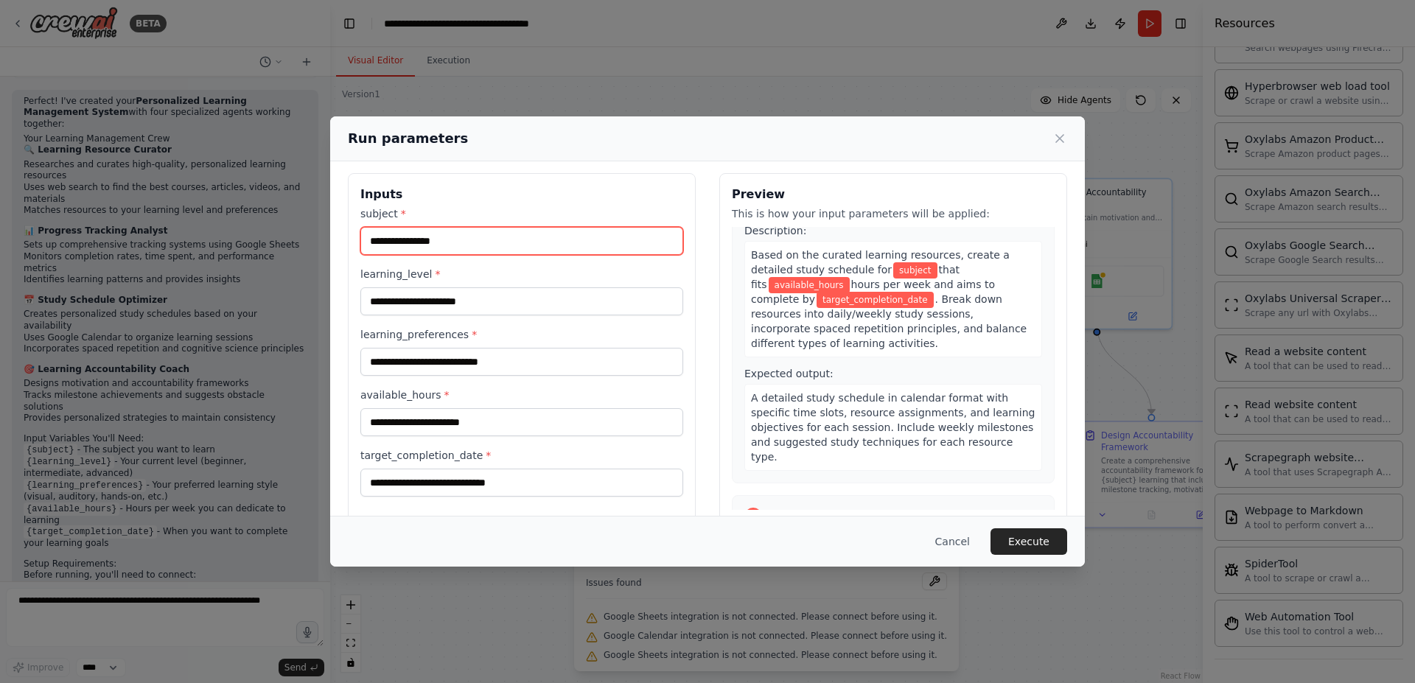
scroll to position [0, 0]
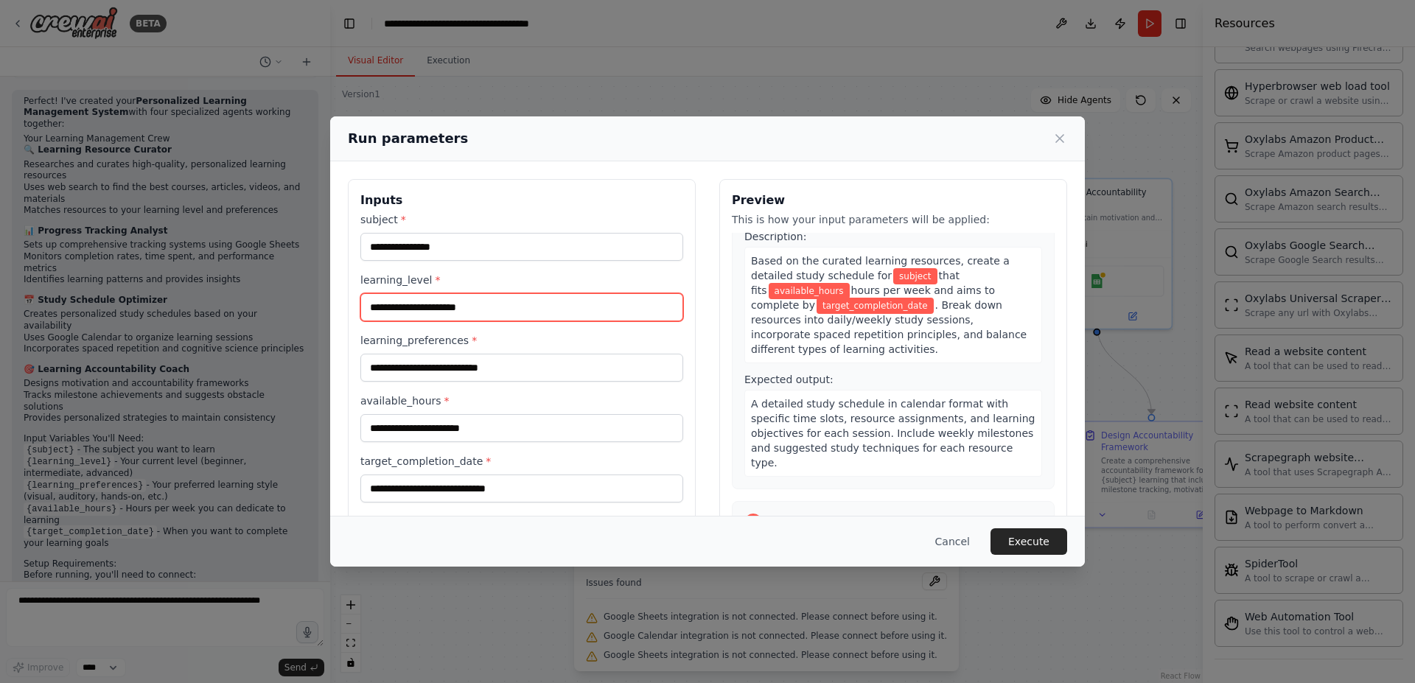
click at [636, 304] on input "learning_level *" at bounding box center [521, 307] width 323 height 28
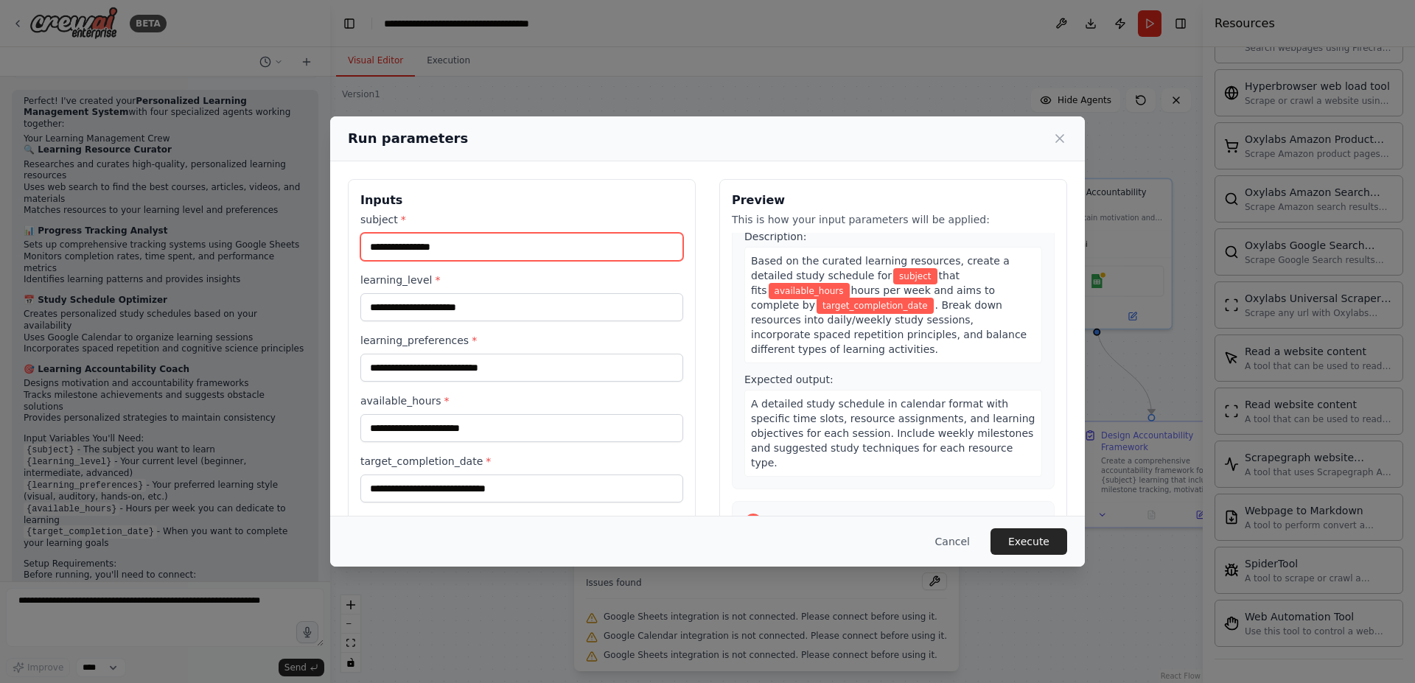
click at [636, 242] on input "subject *" at bounding box center [521, 247] width 323 height 28
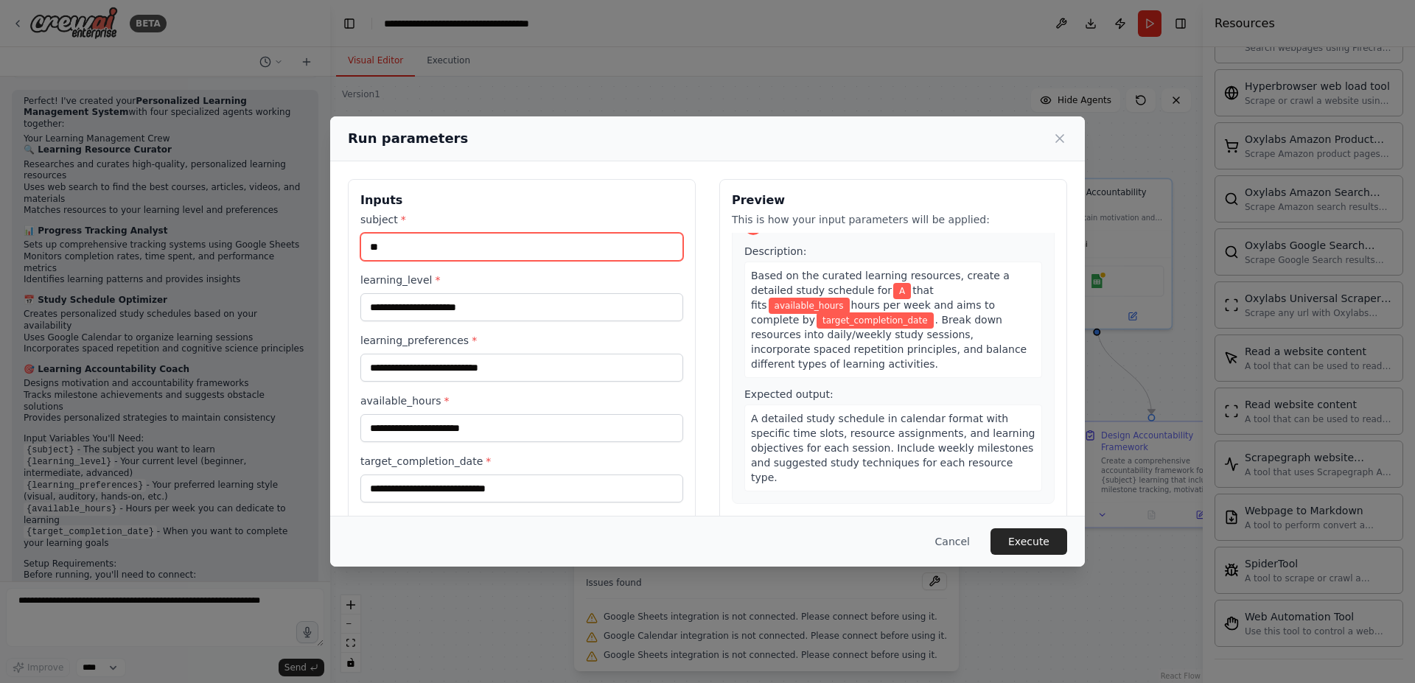
scroll to position [354, 0]
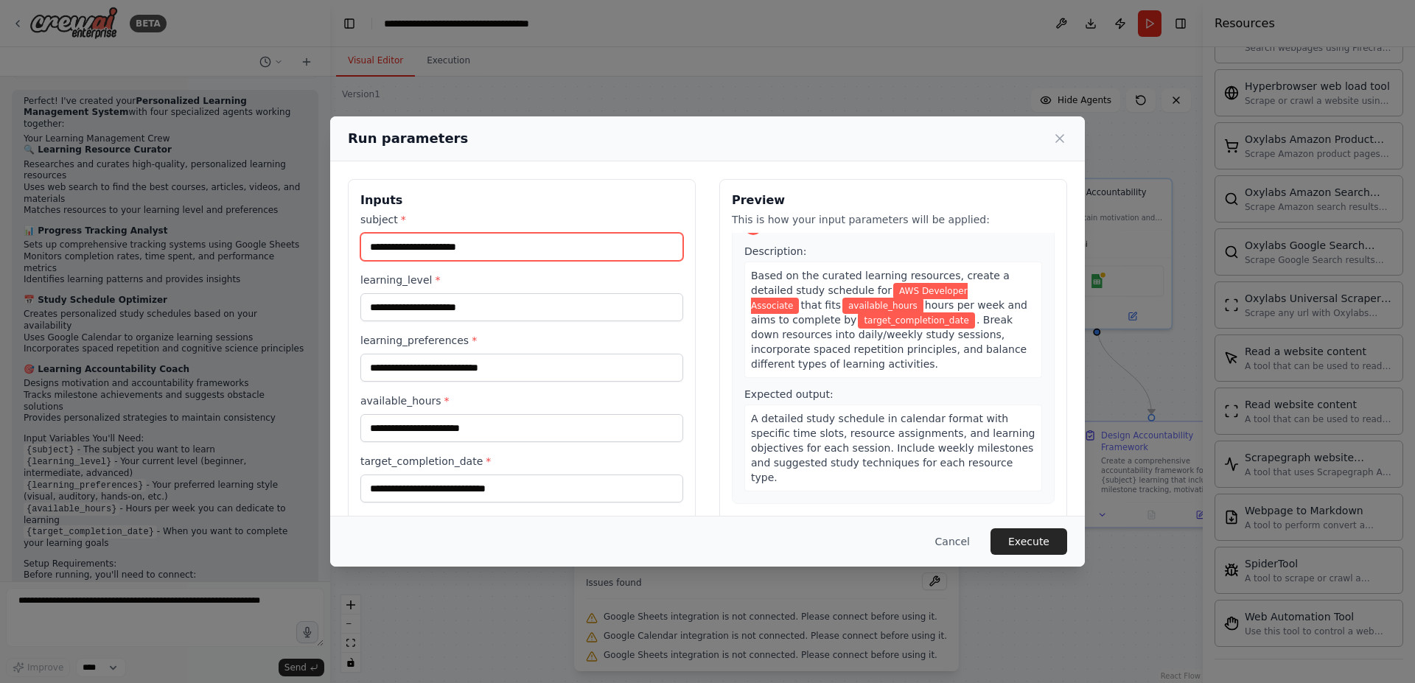
type input "**********"
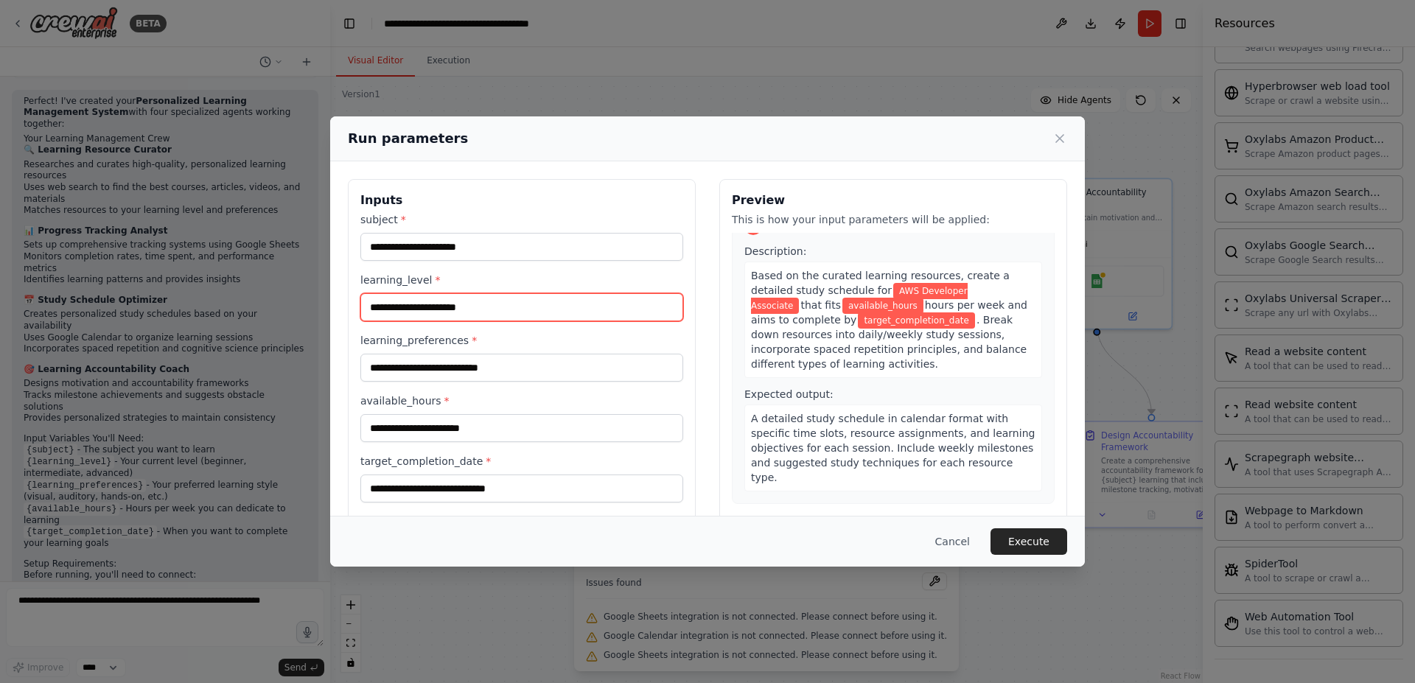
click at [435, 313] on input "learning_level *" at bounding box center [521, 307] width 323 height 28
type input "**********"
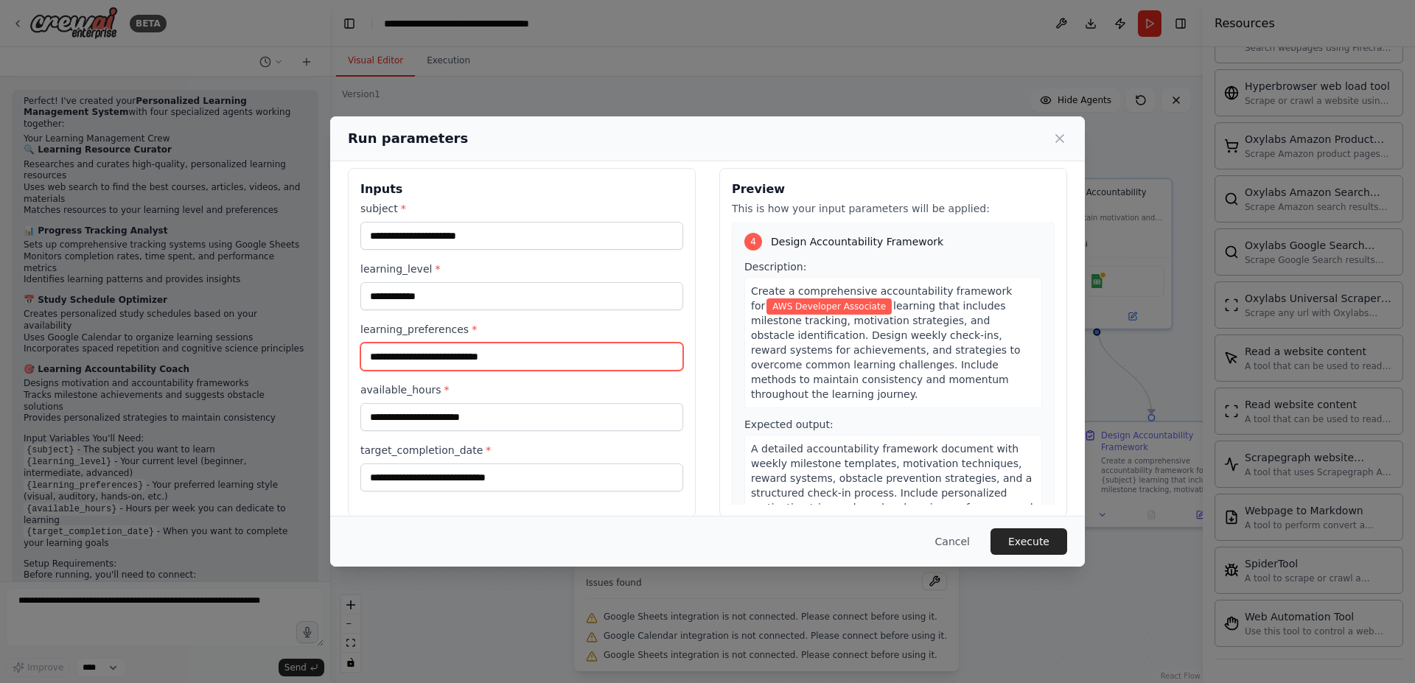
scroll to position [29, 0]
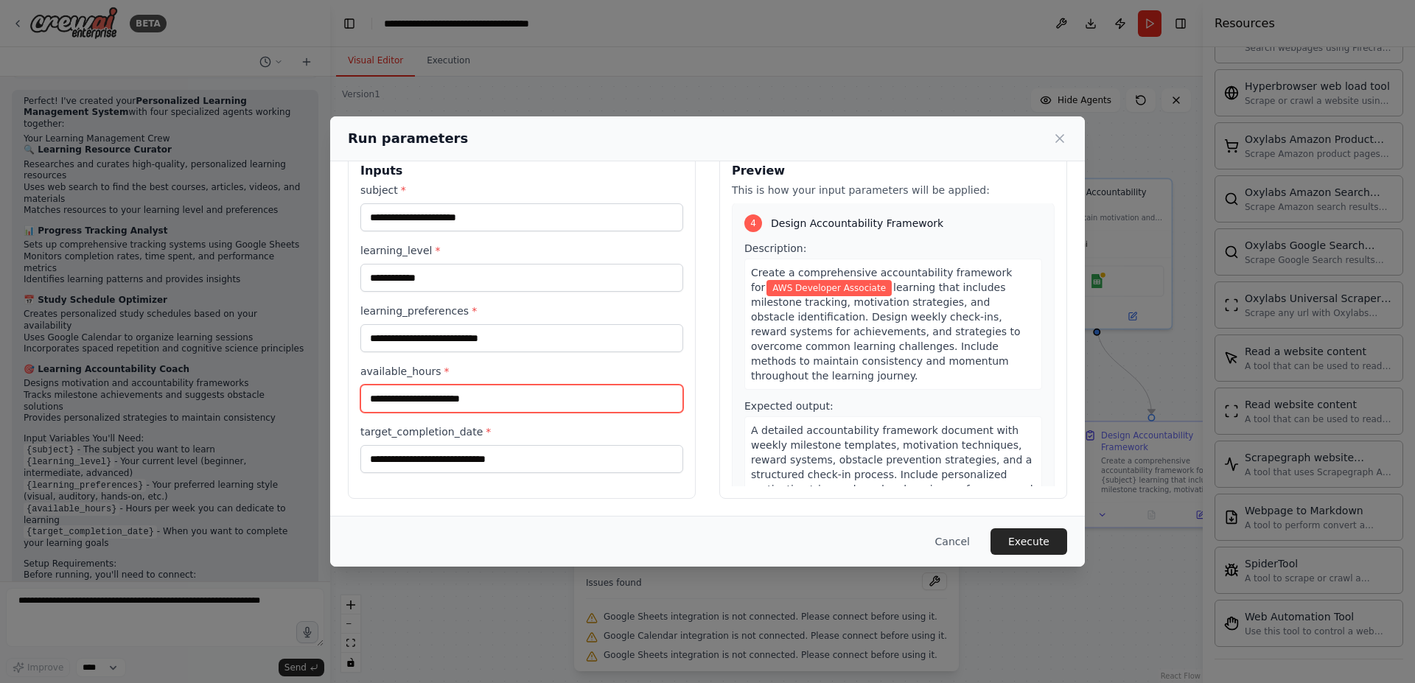
click at [477, 383] on div "available_hours *" at bounding box center [521, 388] width 323 height 49
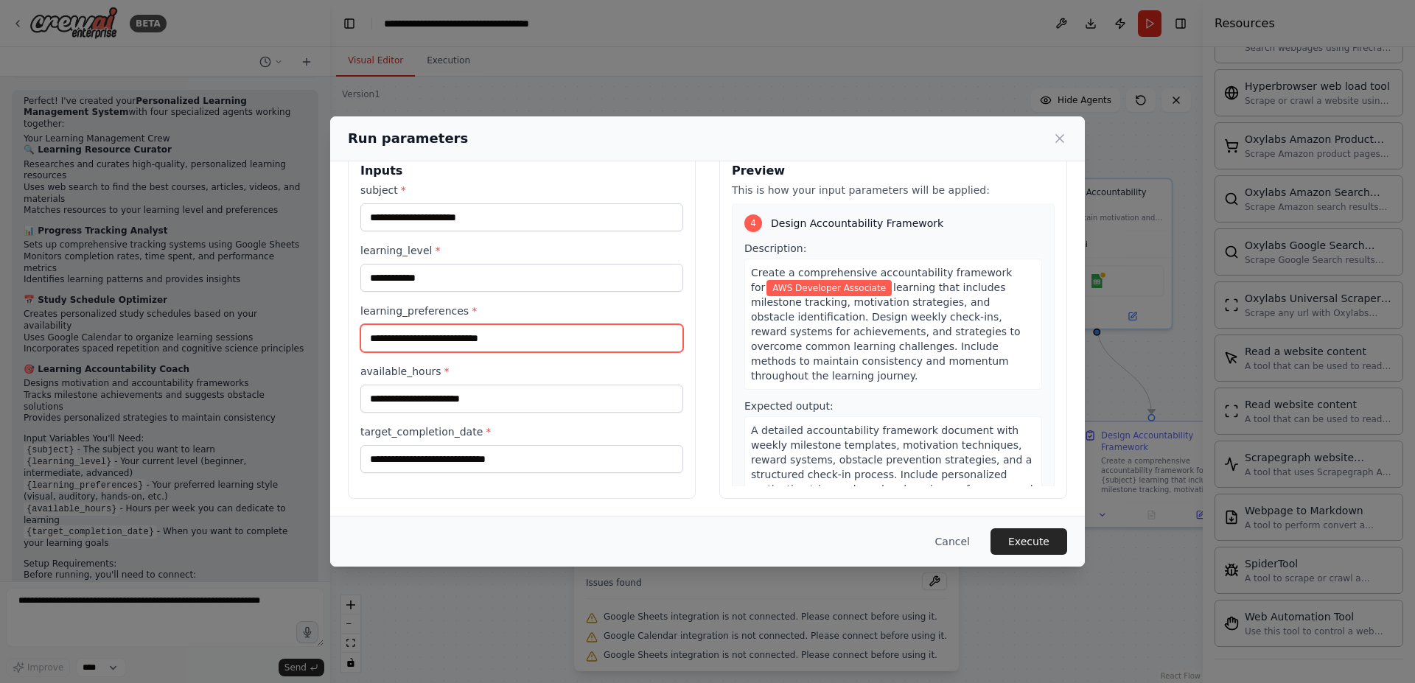
click at [494, 344] on input "learning_preferences *" at bounding box center [521, 338] width 323 height 28
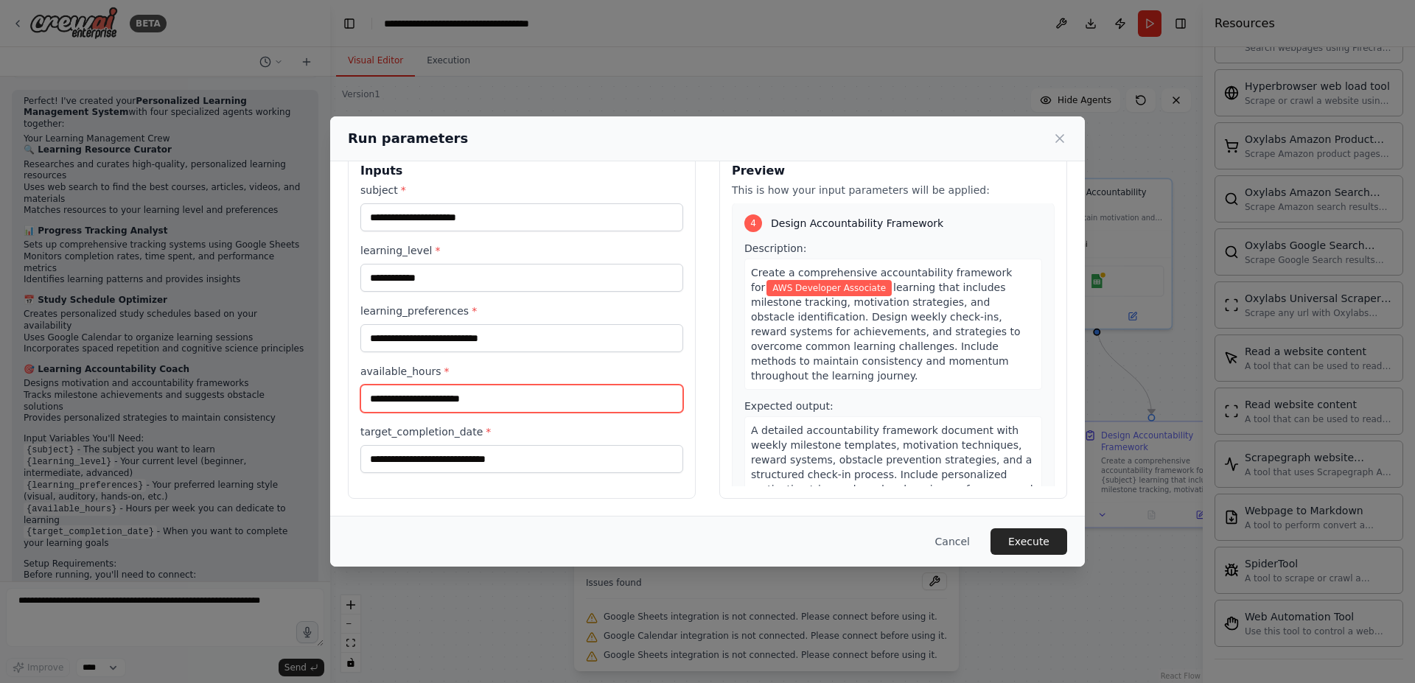
click at [492, 408] on input "available_hours *" at bounding box center [521, 399] width 323 height 28
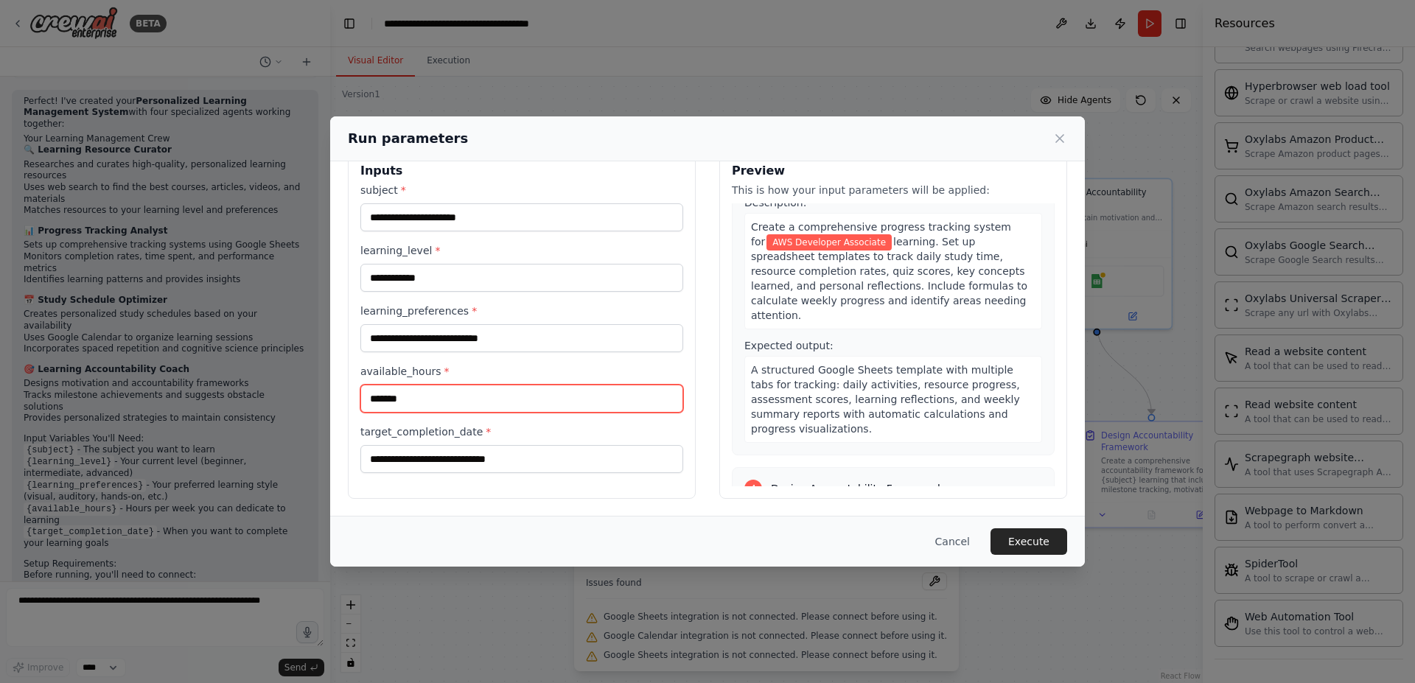
scroll to position [949, 0]
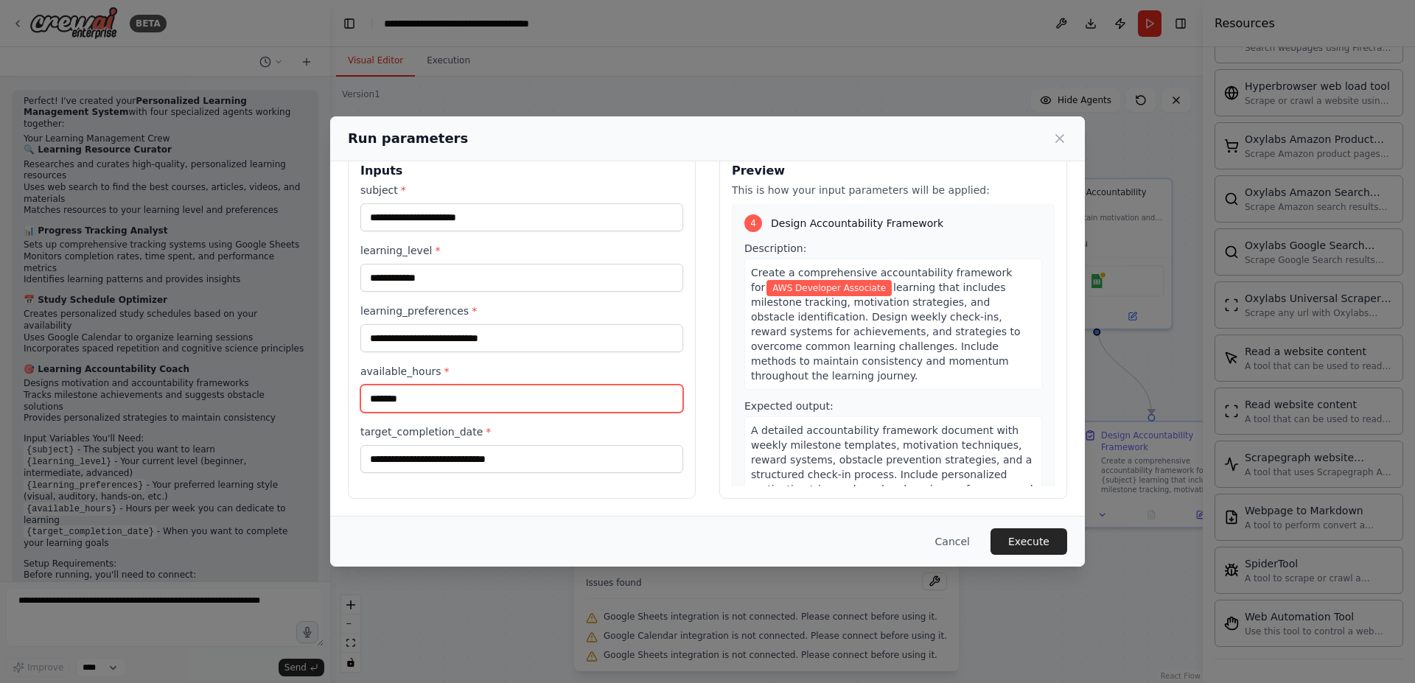
click at [454, 397] on input "*******" at bounding box center [521, 399] width 323 height 28
type input "**********"
click at [584, 467] on input "target_completion_date *" at bounding box center [521, 459] width 323 height 28
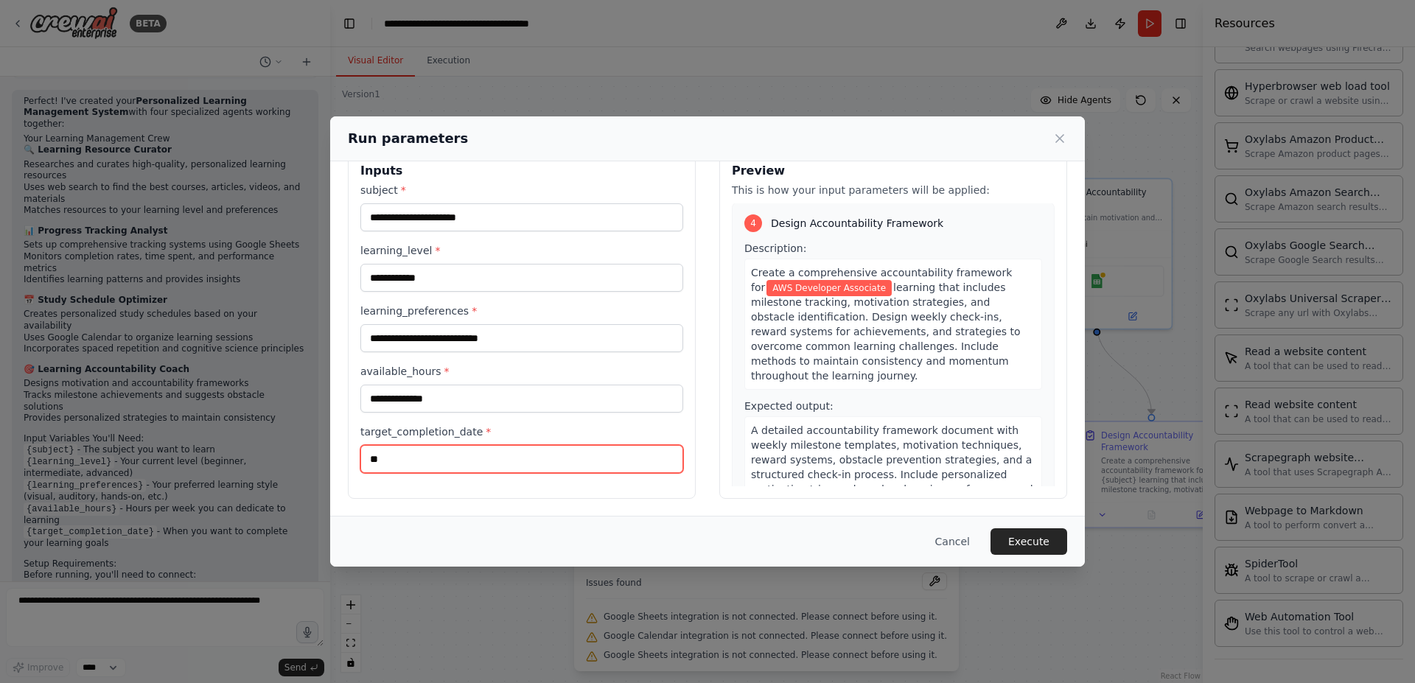
type input "*"
type input "**********"
click at [1050, 542] on button "Execute" at bounding box center [1029, 541] width 77 height 27
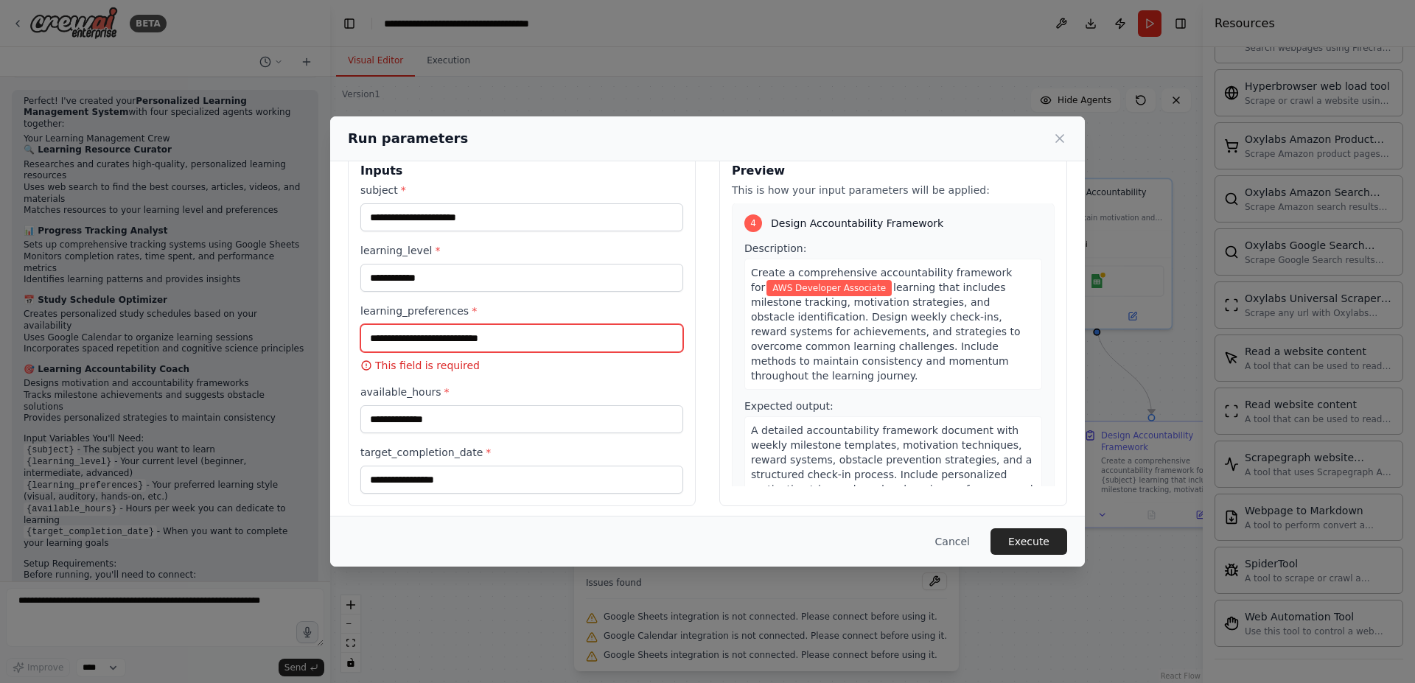
click at [500, 343] on input "learning_preferences *" at bounding box center [521, 338] width 323 height 28
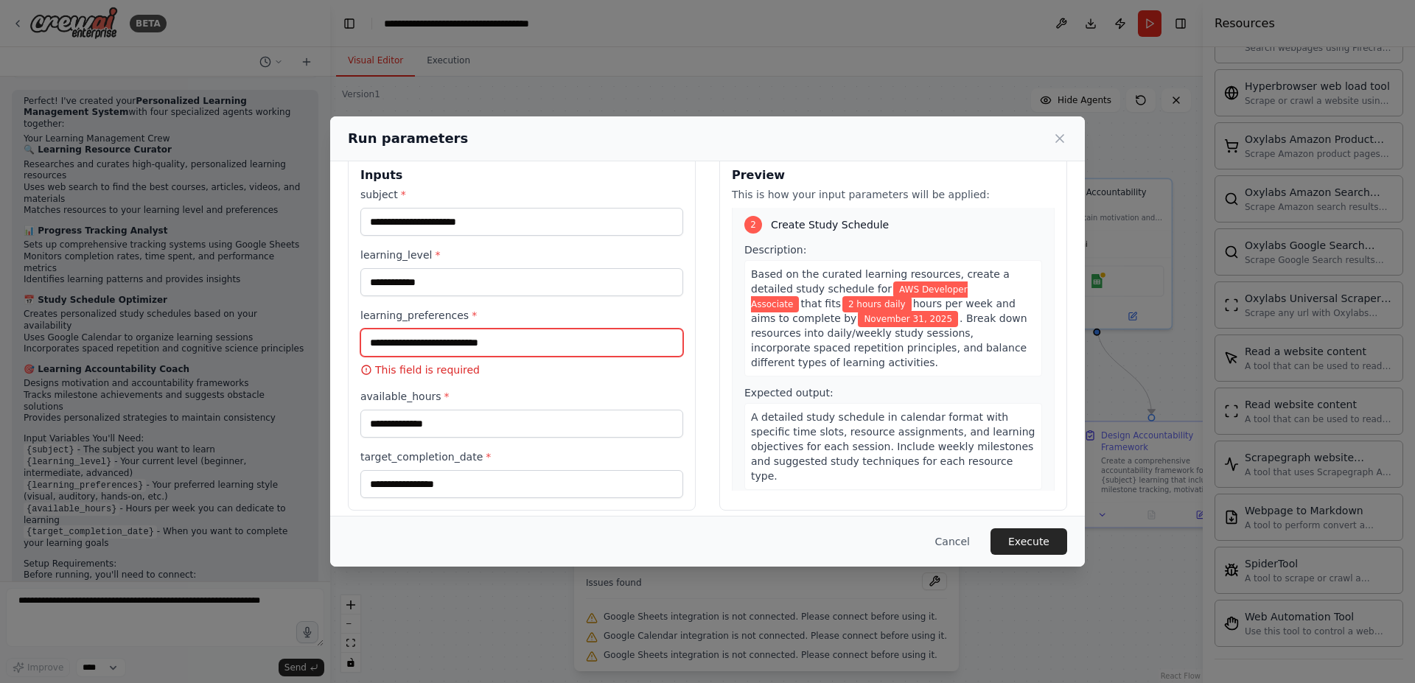
scroll to position [37, 0]
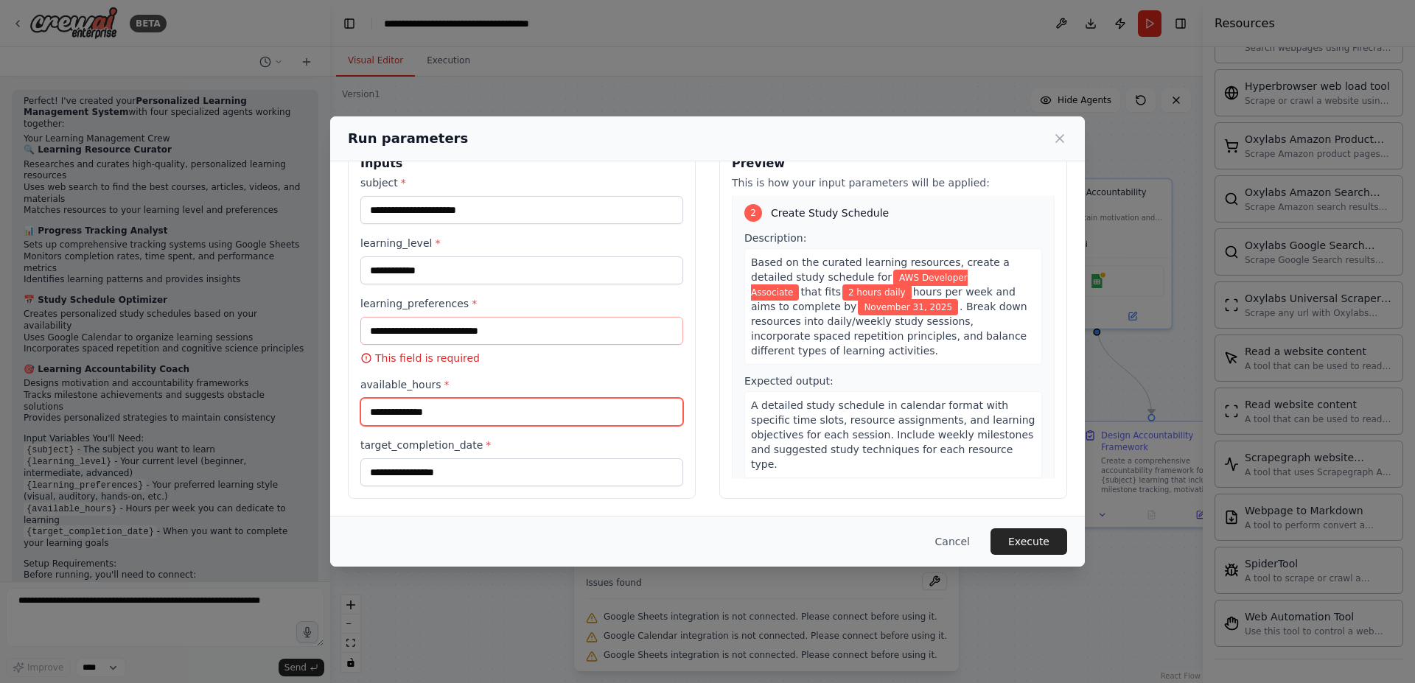
drag, startPoint x: 477, startPoint y: 416, endPoint x: 364, endPoint y: 406, distance: 113.2
click at [364, 406] on input "**********" at bounding box center [521, 412] width 323 height 28
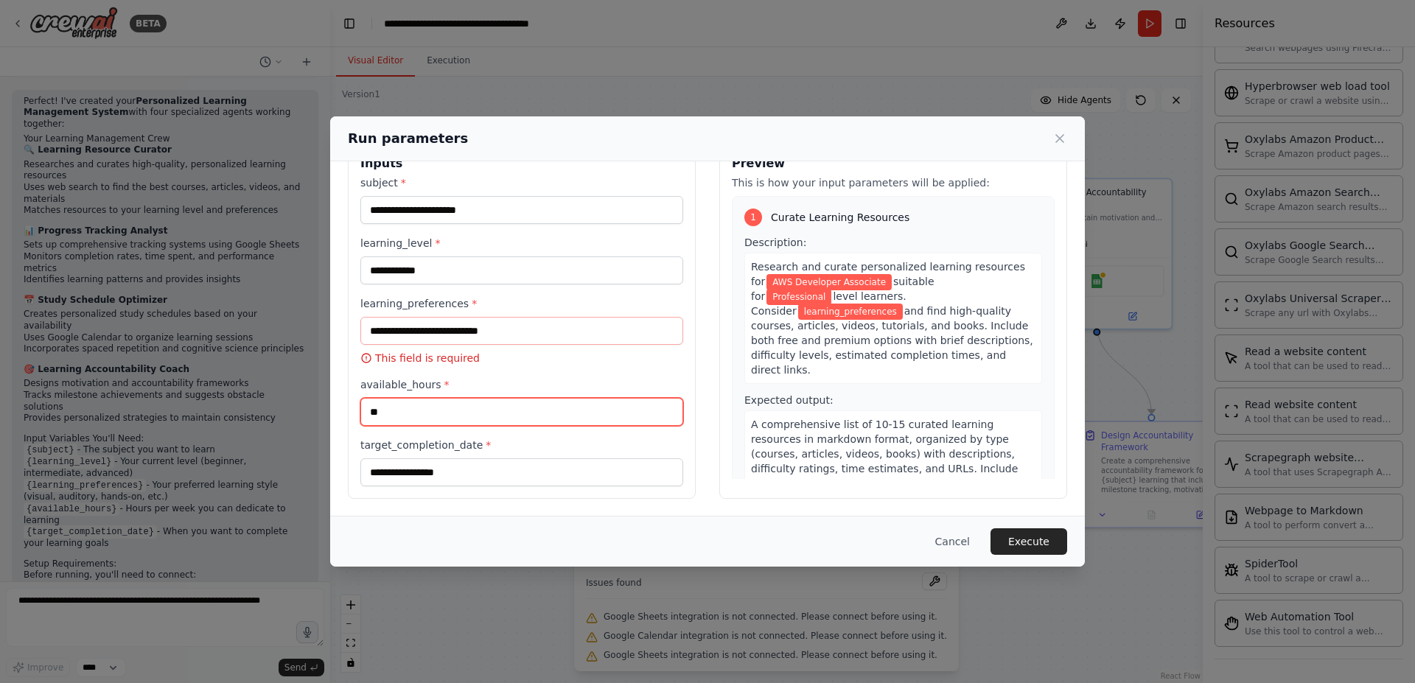
scroll to position [0, 0]
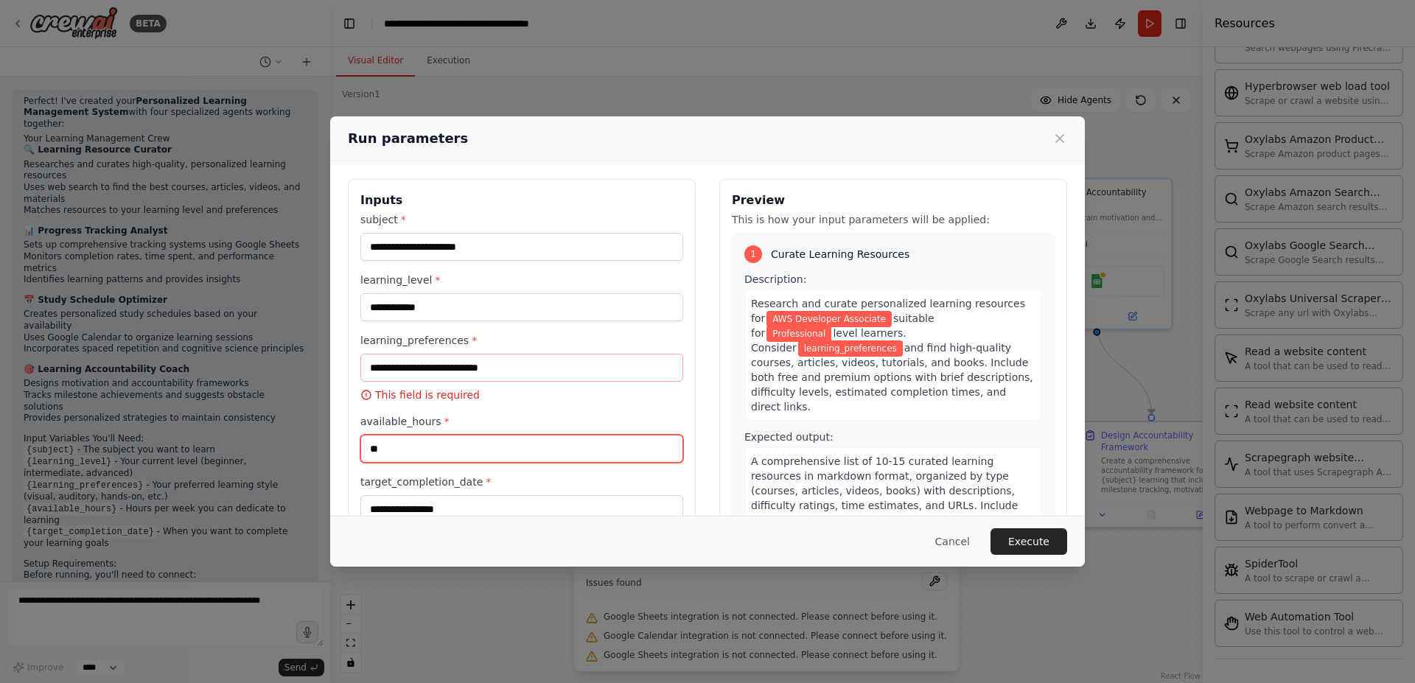
type input "**"
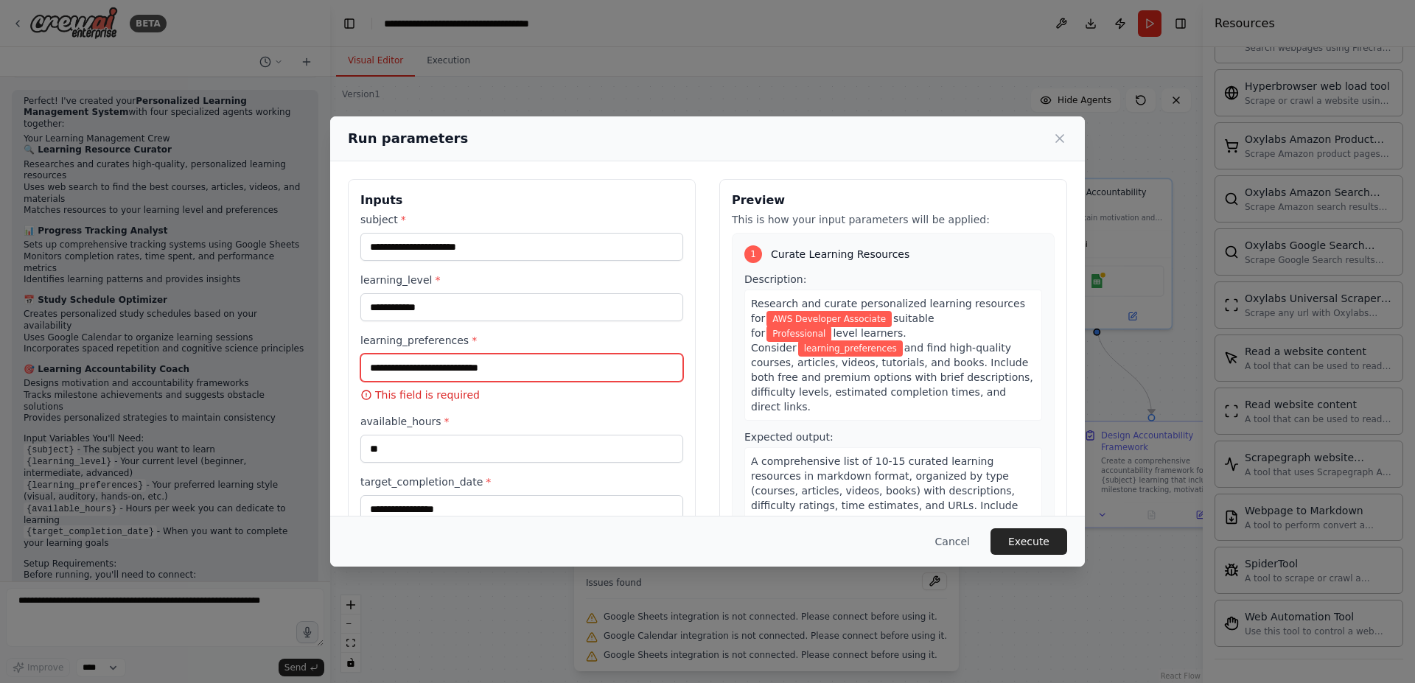
click at [579, 377] on input "learning_preferences *" at bounding box center [521, 368] width 323 height 28
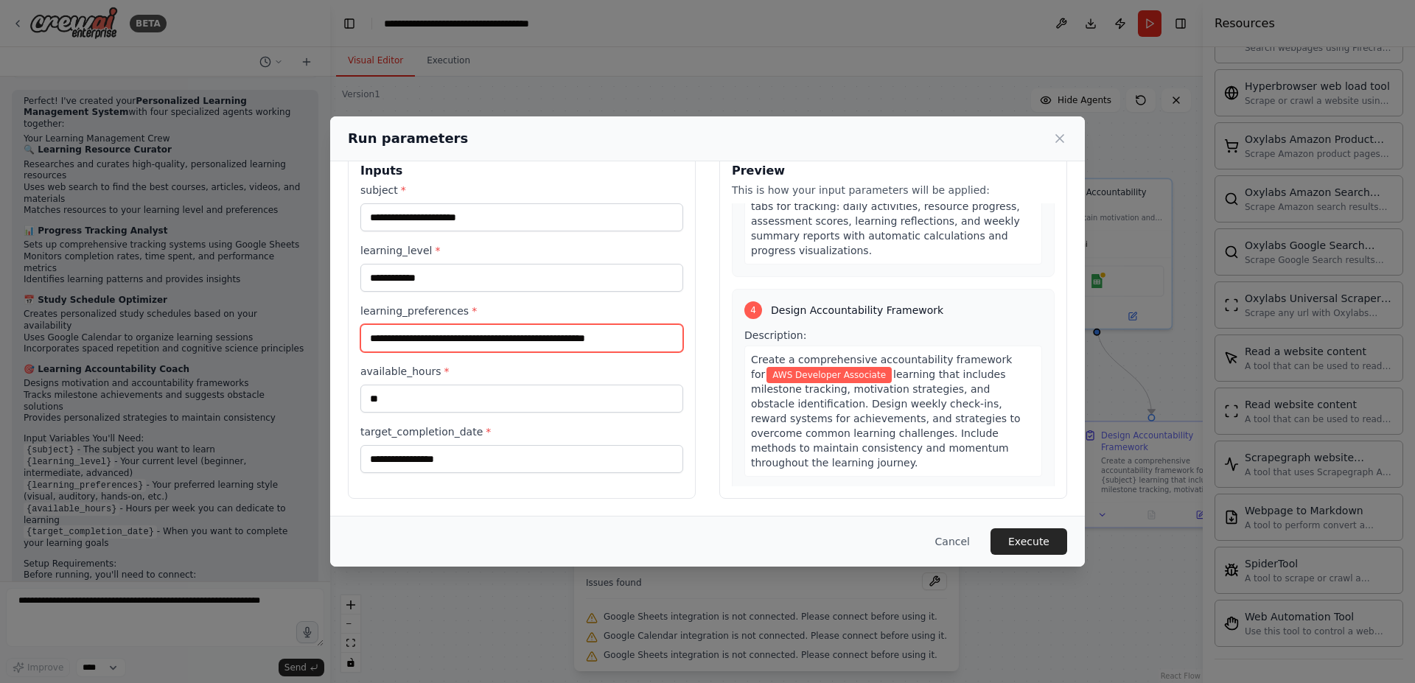
scroll to position [949, 0]
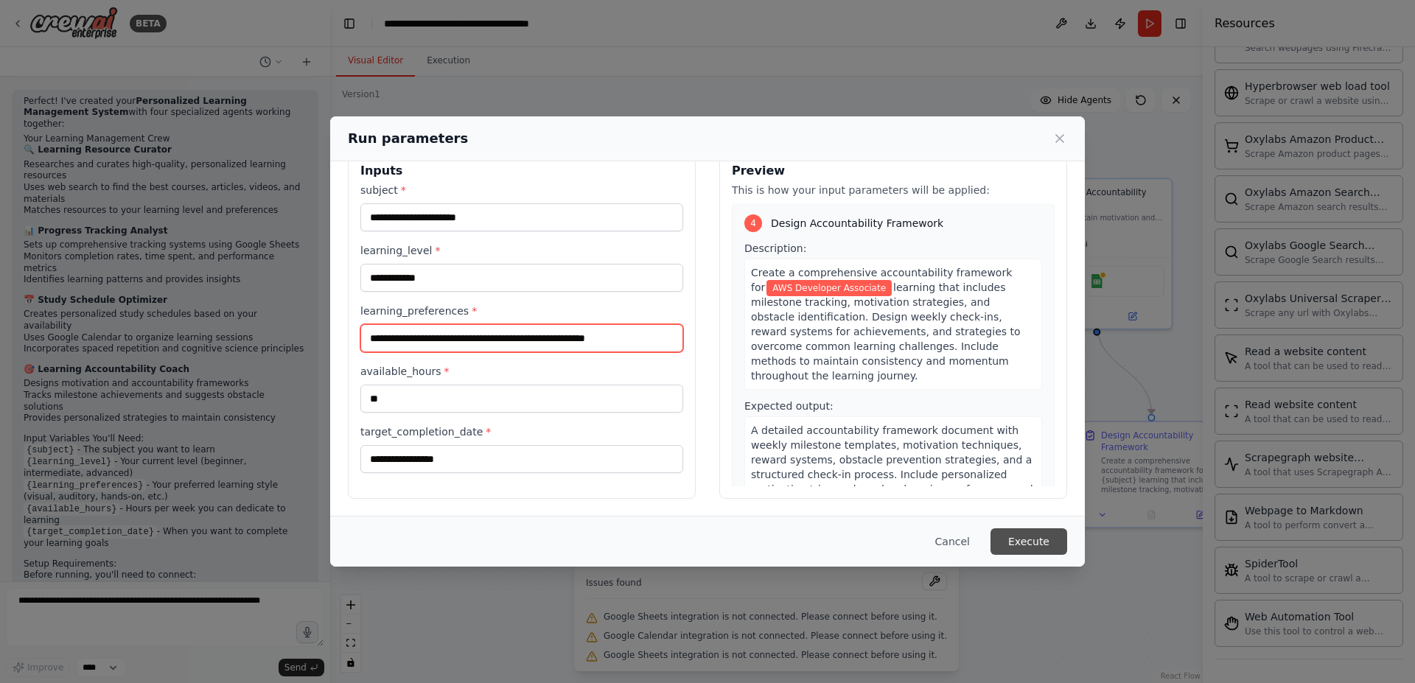
type input "**********"
click at [1040, 529] on button "Execute" at bounding box center [1029, 541] width 77 height 27
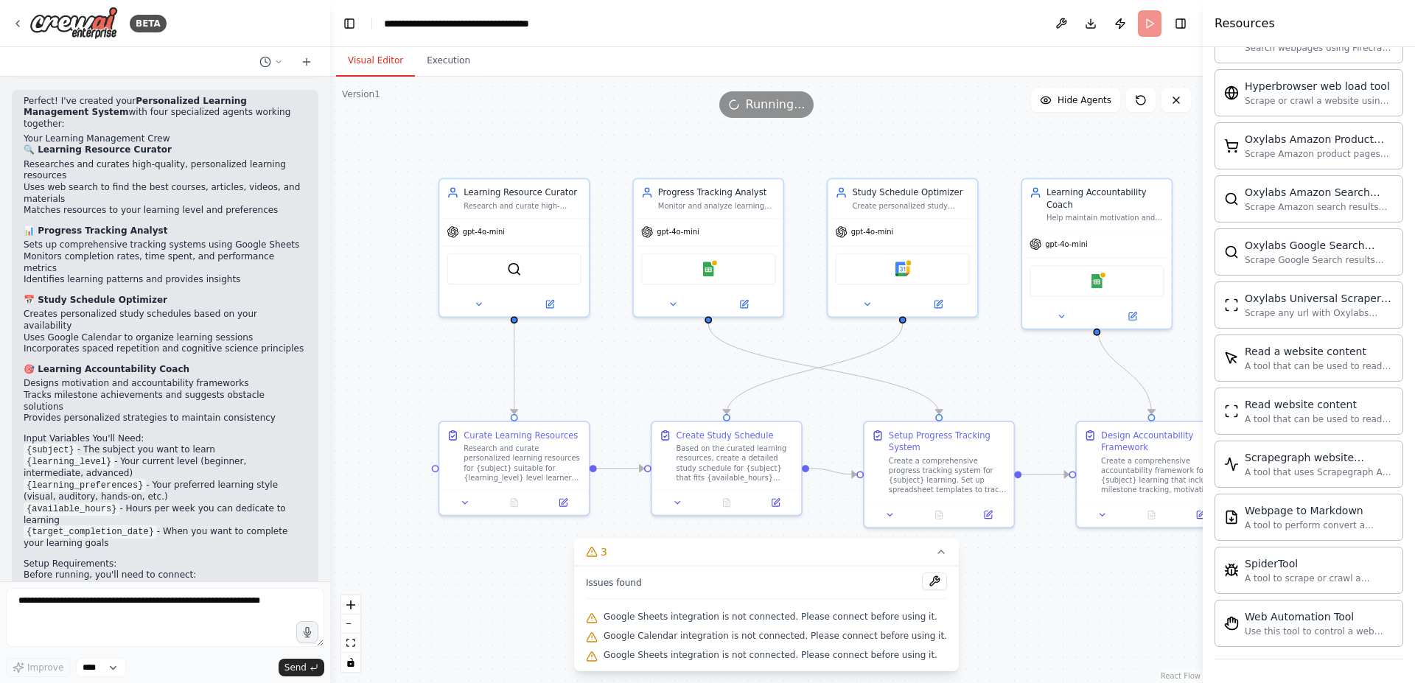
scroll to position [1196, 0]
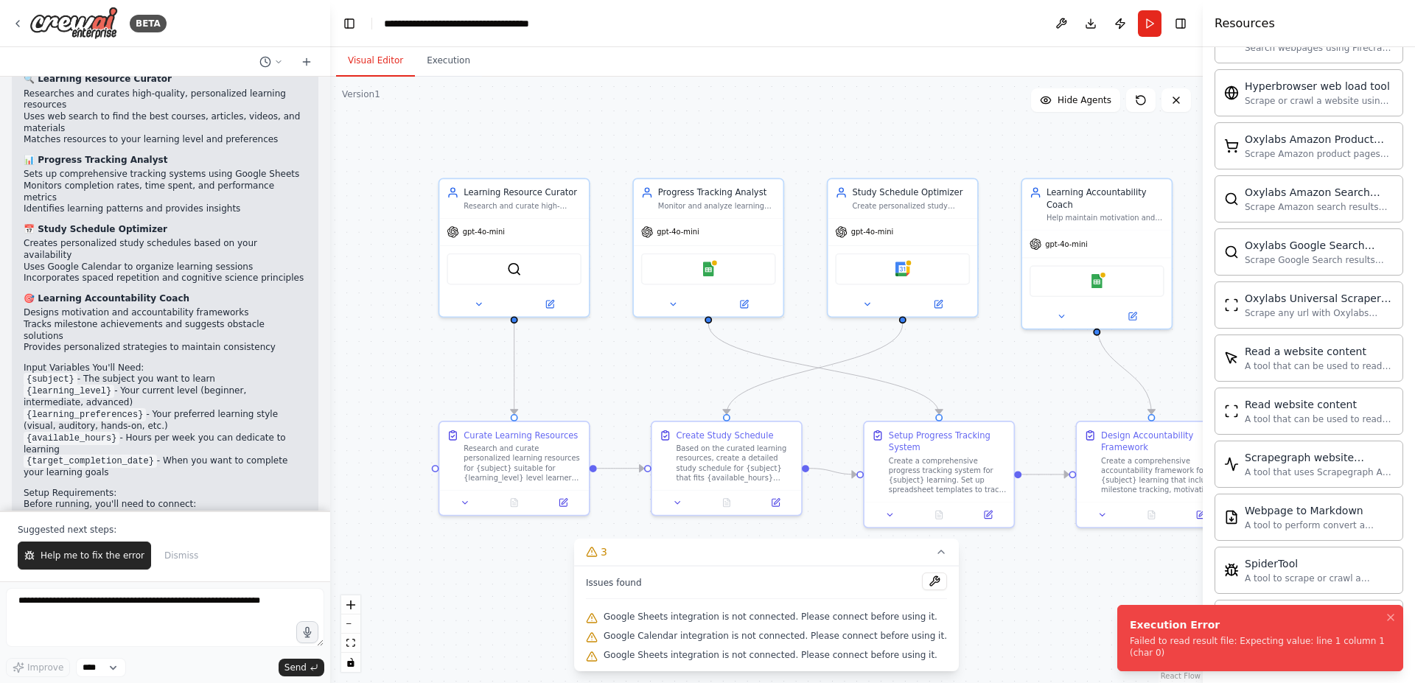
click at [1296, 644] on div "Failed to read result file: Expecting value: line 1 column 1 (char 0)" at bounding box center [1257, 647] width 255 height 24
click at [108, 558] on span "Help me to fix the error" at bounding box center [93, 556] width 104 height 12
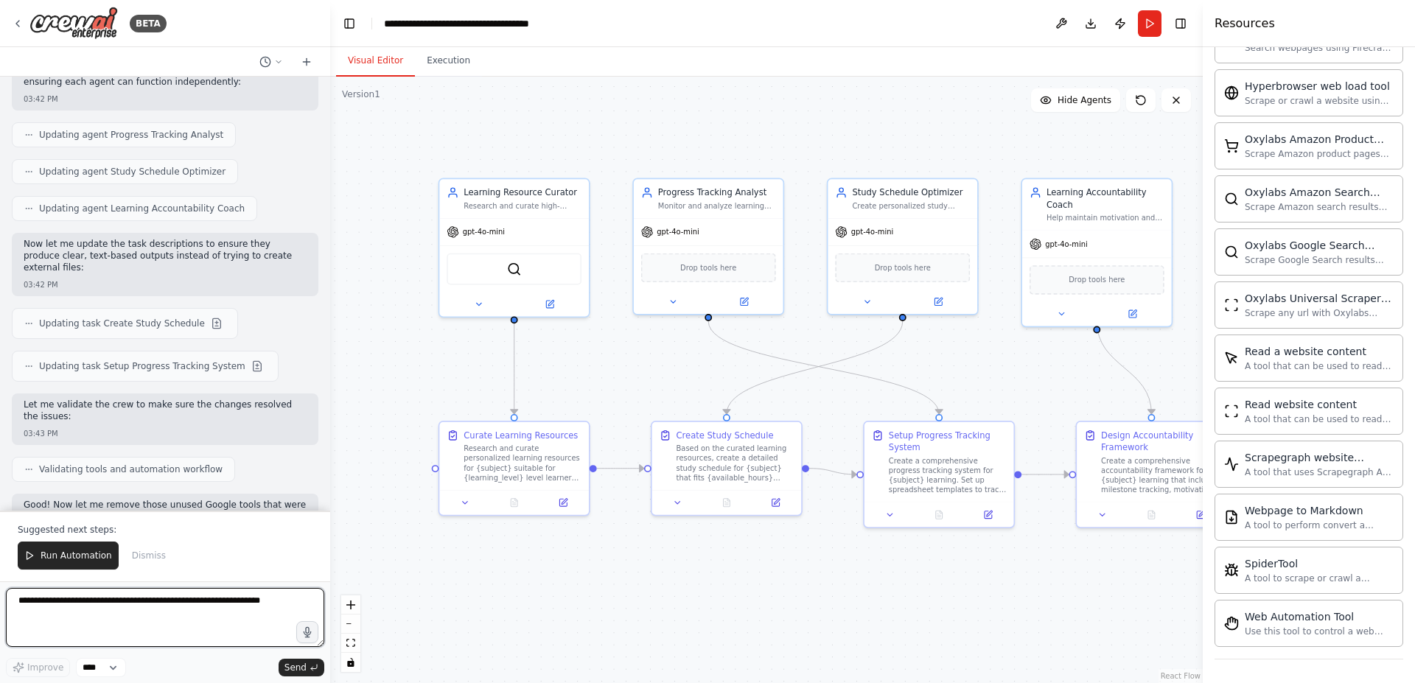
scroll to position [2104, 0]
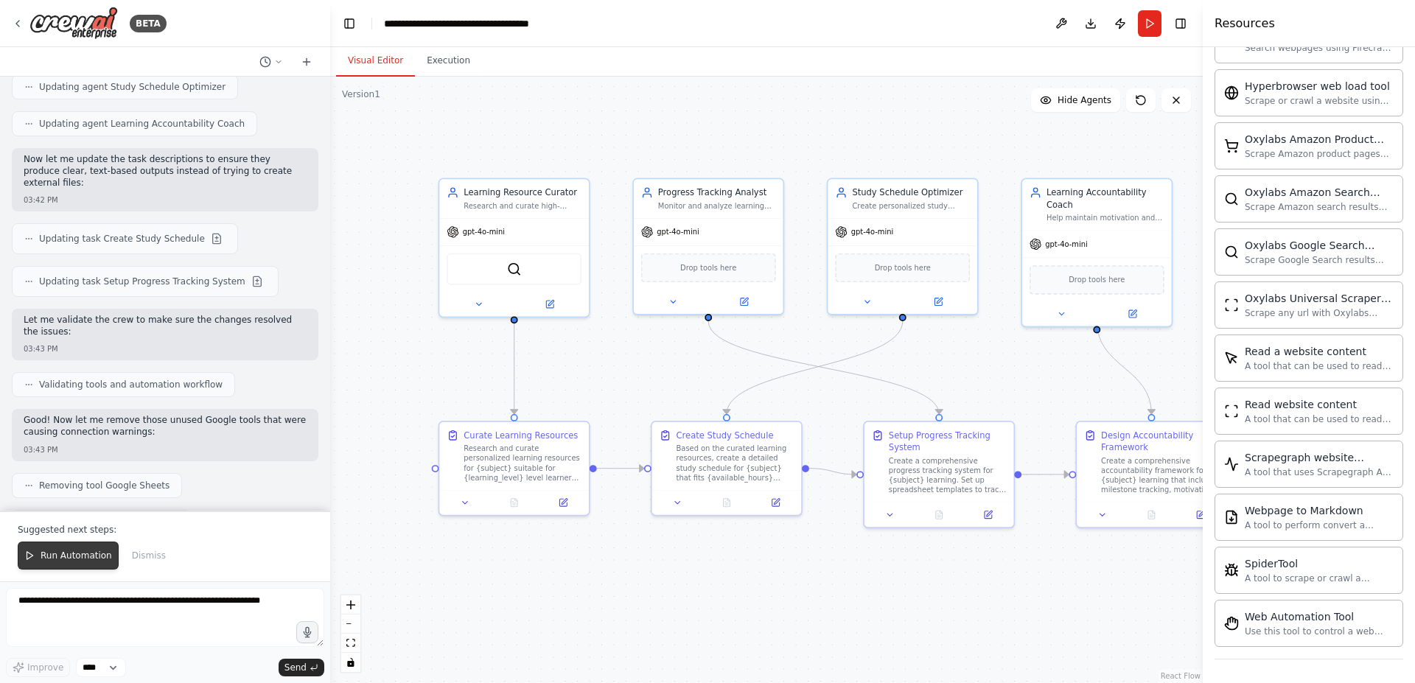
click at [78, 560] on span "Run Automation" at bounding box center [76, 556] width 71 height 12
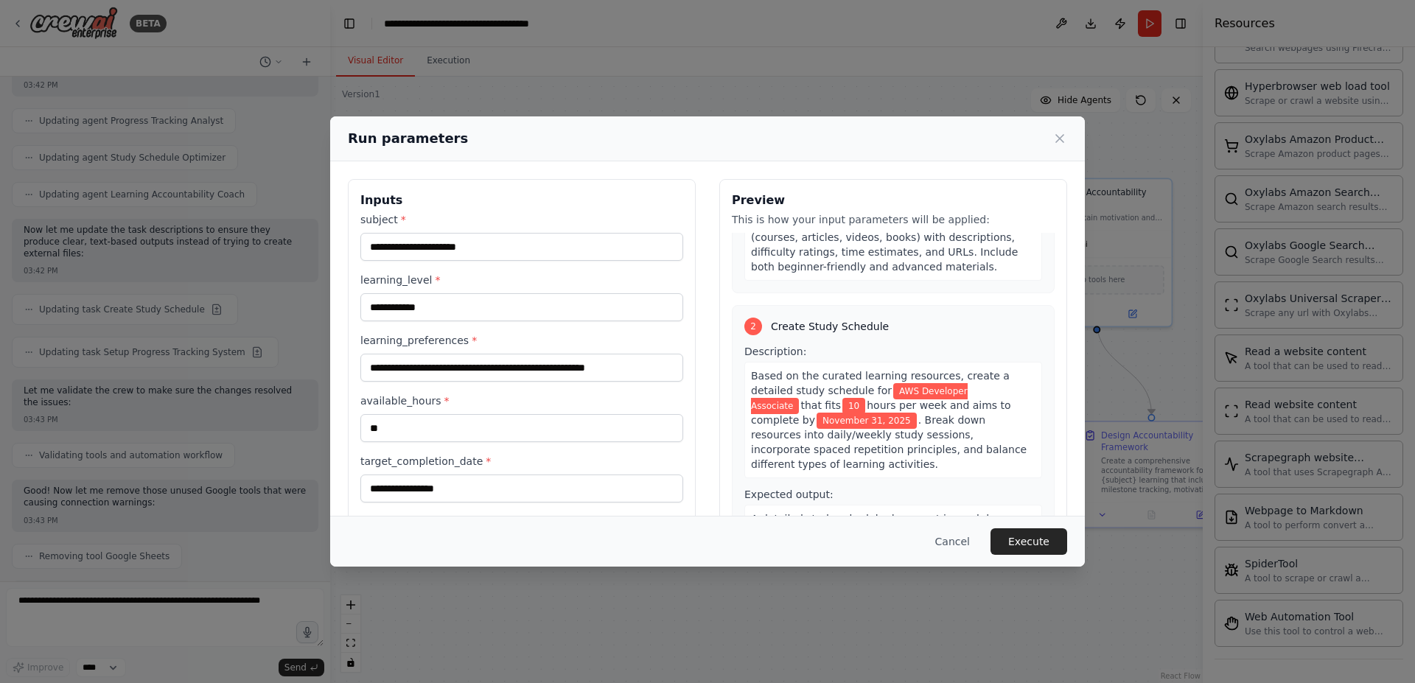
scroll to position [265, 0]
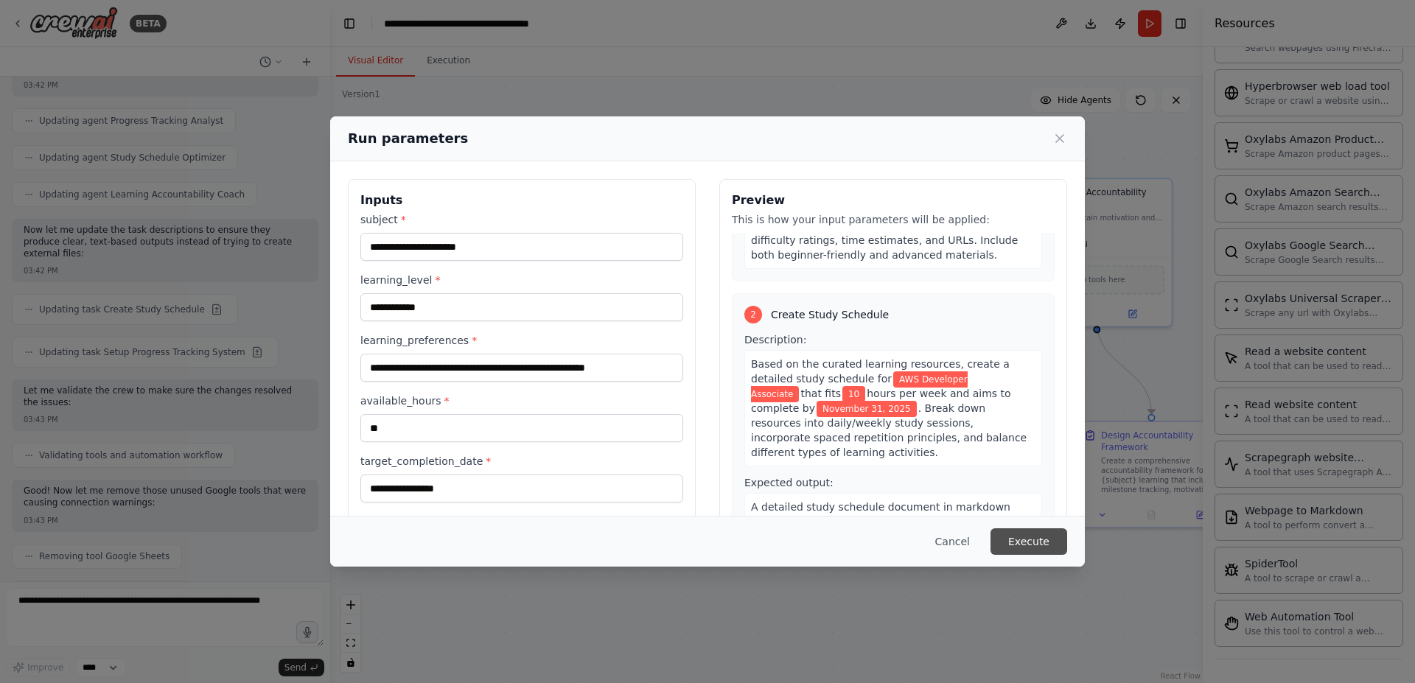
click at [1016, 545] on button "Execute" at bounding box center [1029, 541] width 77 height 27
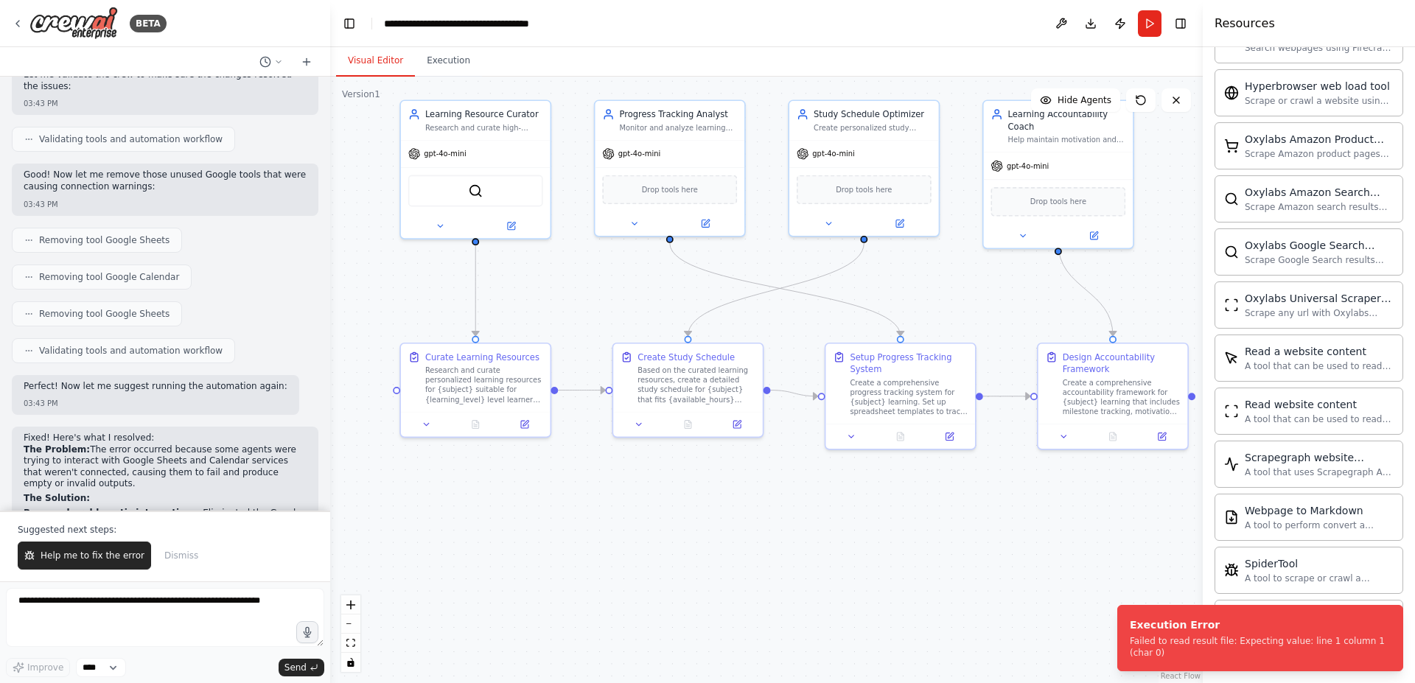
scroll to position [2438, 0]
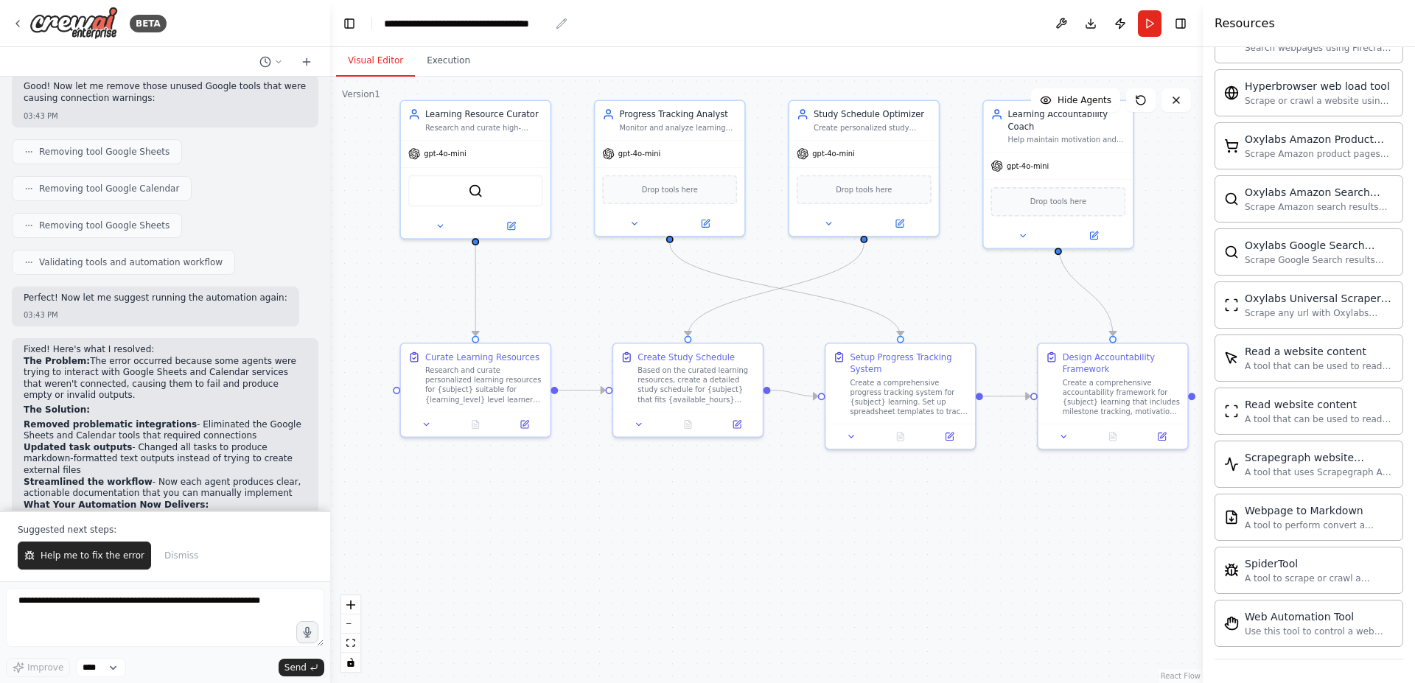
click at [431, 27] on div "**********" at bounding box center [467, 23] width 166 height 15
click at [439, 63] on button "Execution" at bounding box center [448, 61] width 67 height 31
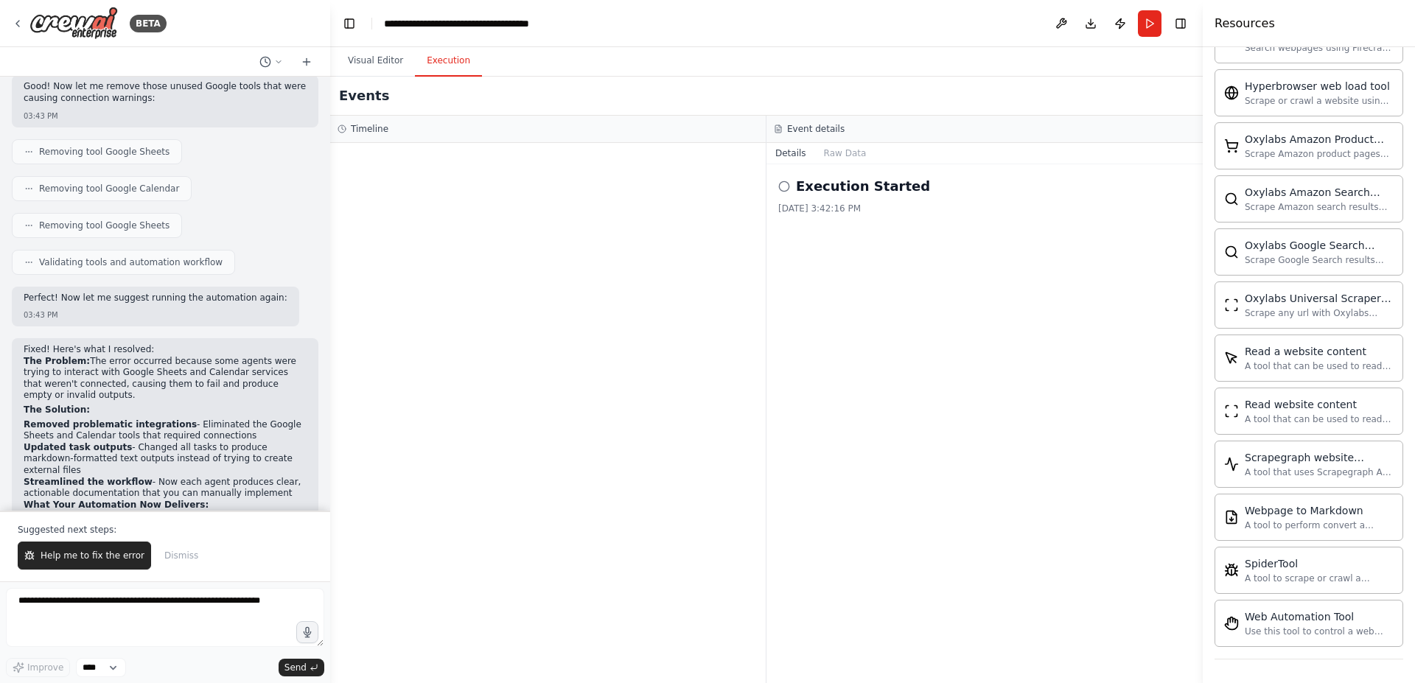
click at [851, 189] on h2 "Execution Started" at bounding box center [863, 186] width 134 height 21
click at [816, 133] on h3 "Event details" at bounding box center [815, 129] width 57 height 12
drag, startPoint x: 816, startPoint y: 131, endPoint x: 842, endPoint y: 158, distance: 38.0
click at [817, 130] on h3 "Event details" at bounding box center [815, 129] width 57 height 12
click at [848, 150] on button "Raw Data" at bounding box center [845, 153] width 60 height 21
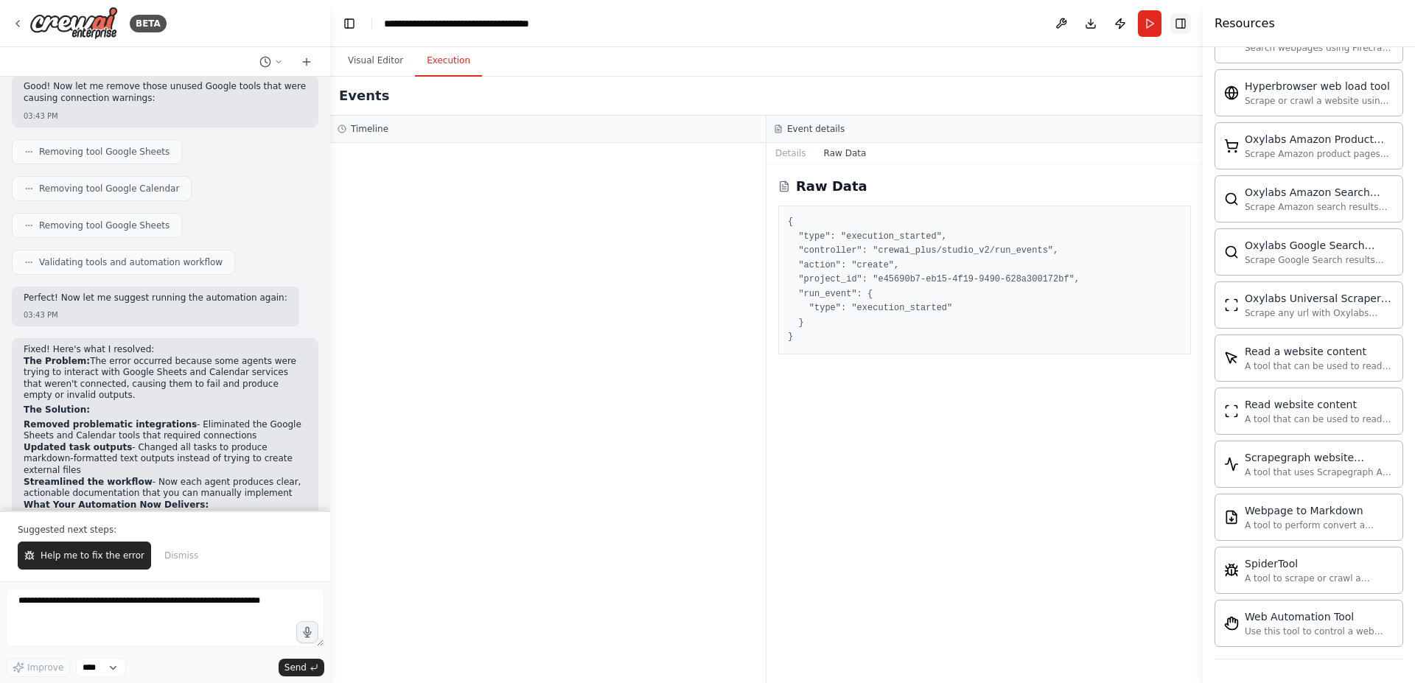
click at [1173, 27] on button "Toggle Right Sidebar" at bounding box center [1180, 23] width 21 height 21
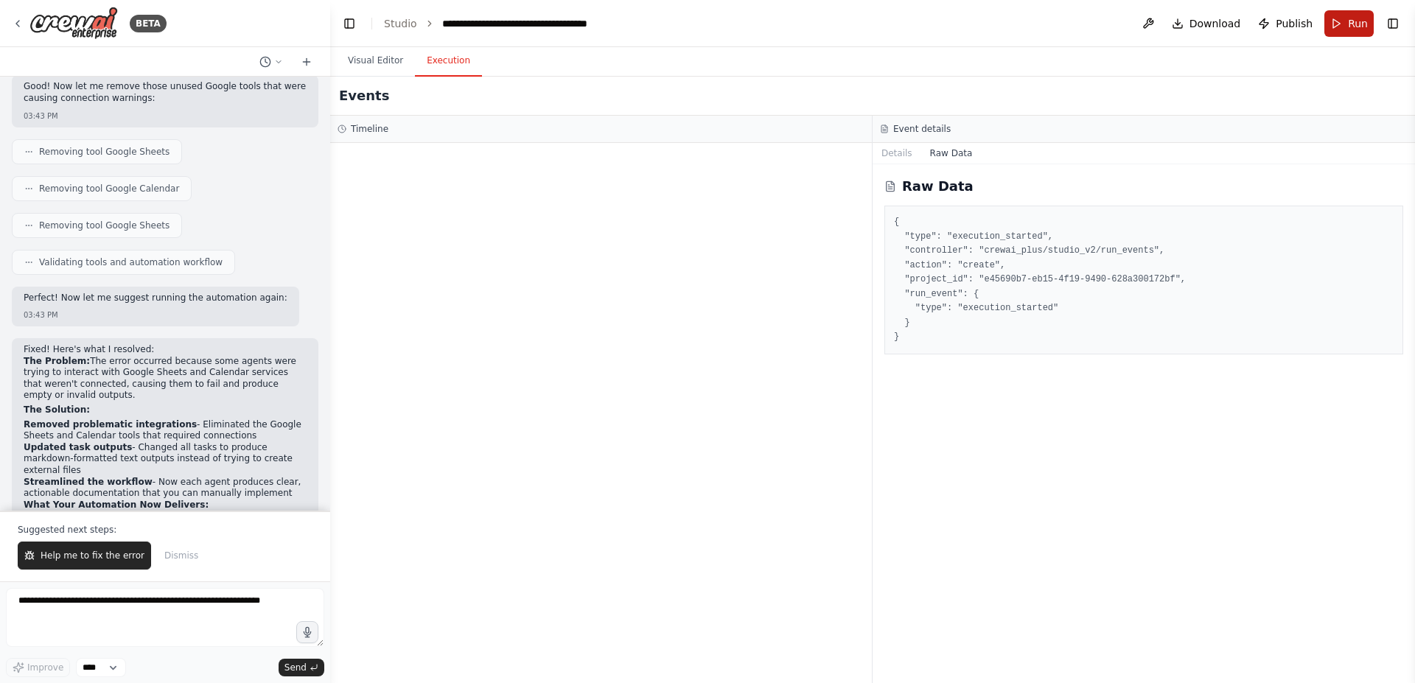
click at [1348, 15] on button "Run" at bounding box center [1348, 23] width 49 height 27
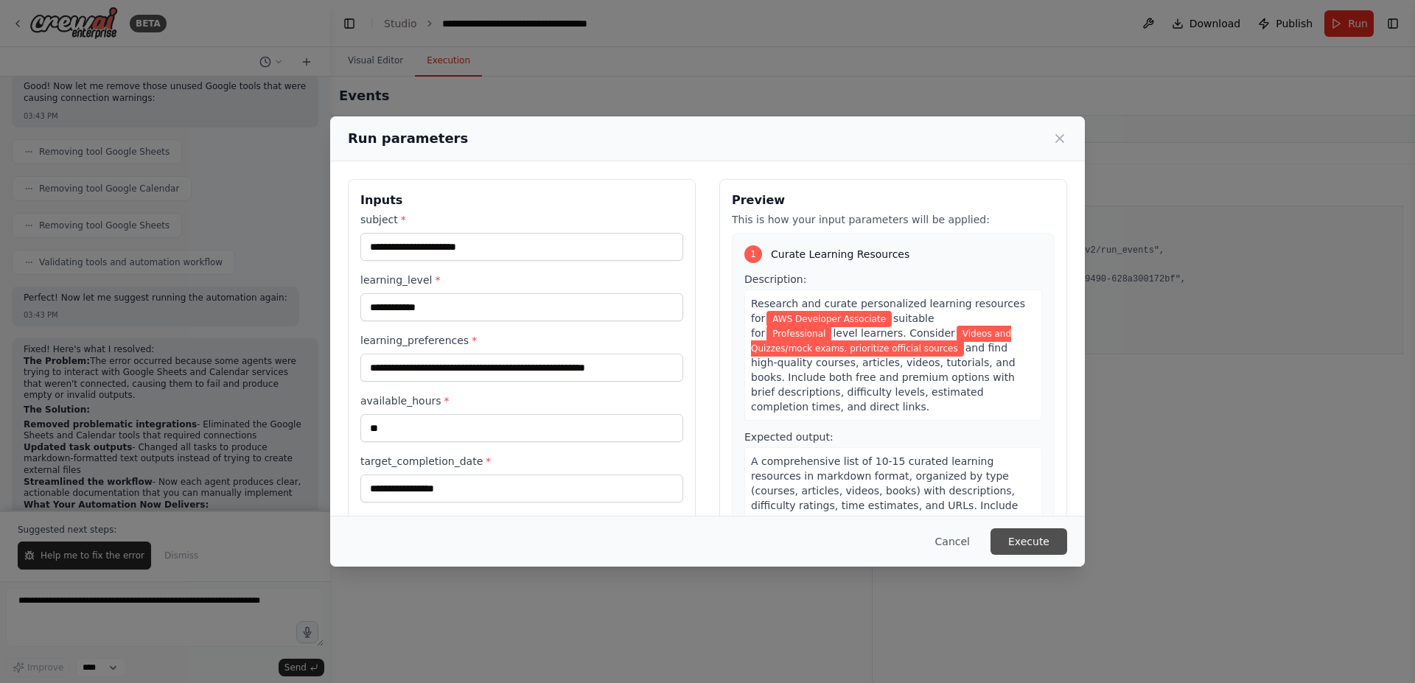
click at [1050, 532] on button "Execute" at bounding box center [1029, 541] width 77 height 27
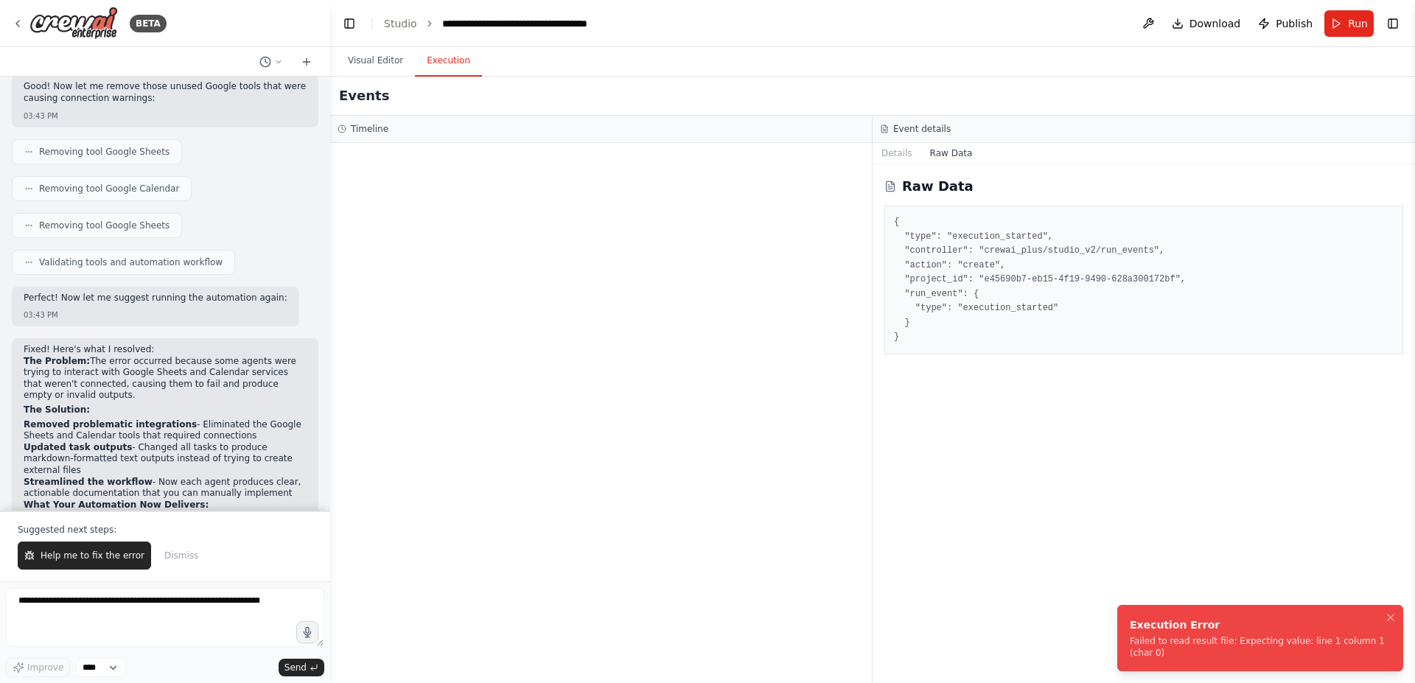
click at [1239, 660] on li "Execution Error Failed to read result file: Expecting value: line 1 column 1 (c…" at bounding box center [1260, 638] width 286 height 66
drag, startPoint x: 483, startPoint y: 196, endPoint x: 442, endPoint y: 124, distance: 82.8
click at [474, 168] on div at bounding box center [601, 413] width 542 height 540
click at [365, 126] on h3 "Timeline" at bounding box center [370, 129] width 38 height 12
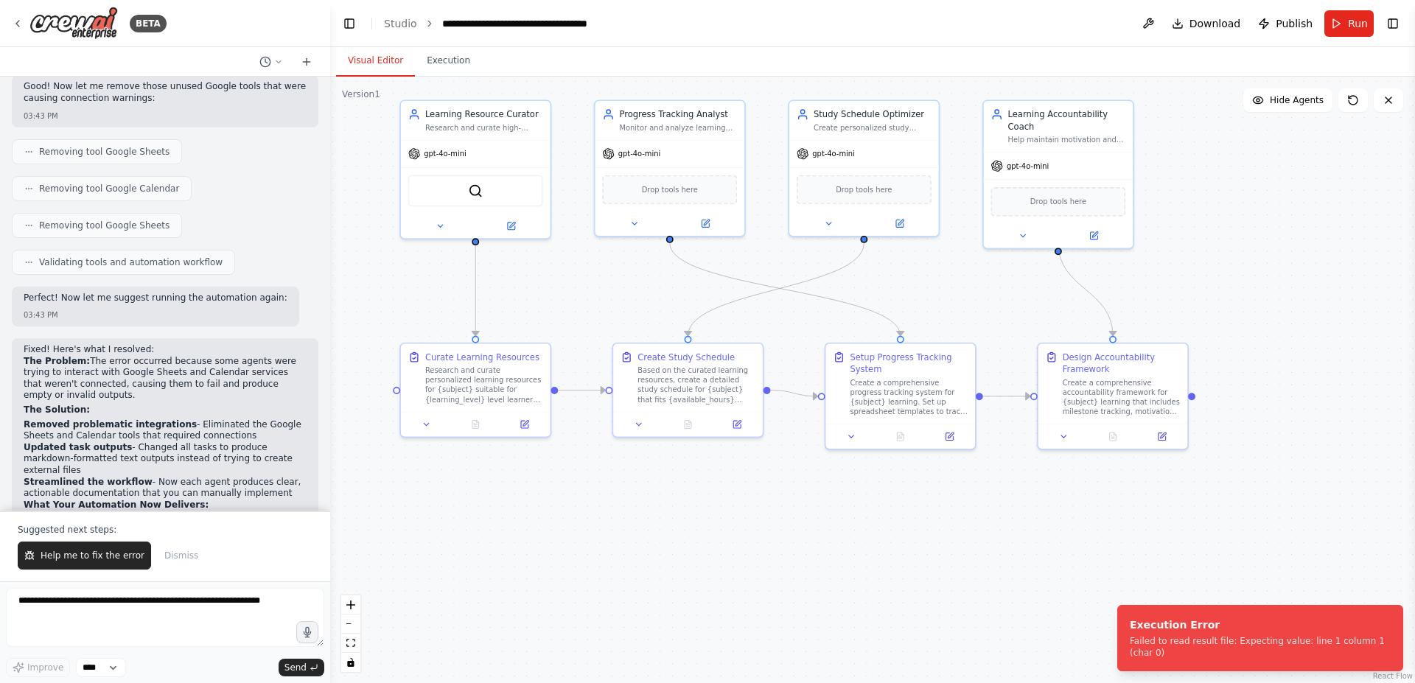
click at [371, 65] on button "Visual Editor" at bounding box center [375, 61] width 79 height 31
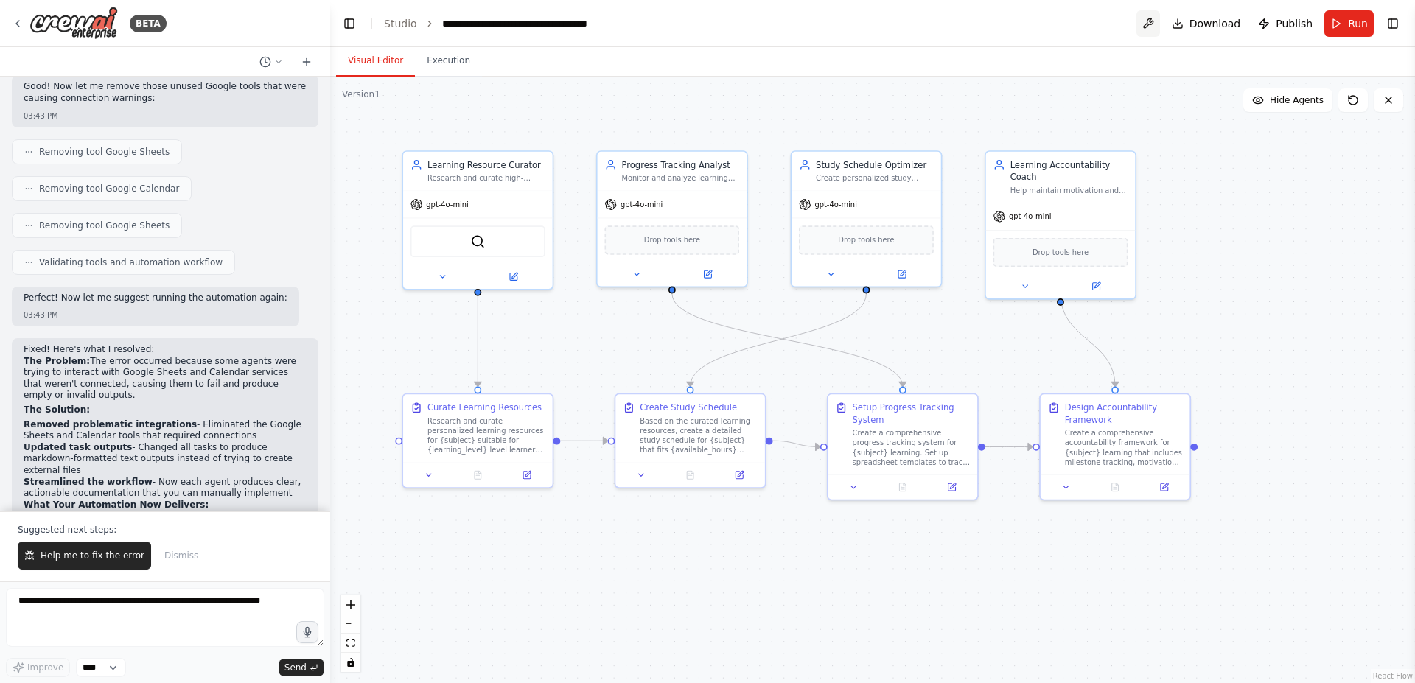
click at [1153, 23] on button at bounding box center [1149, 23] width 24 height 27
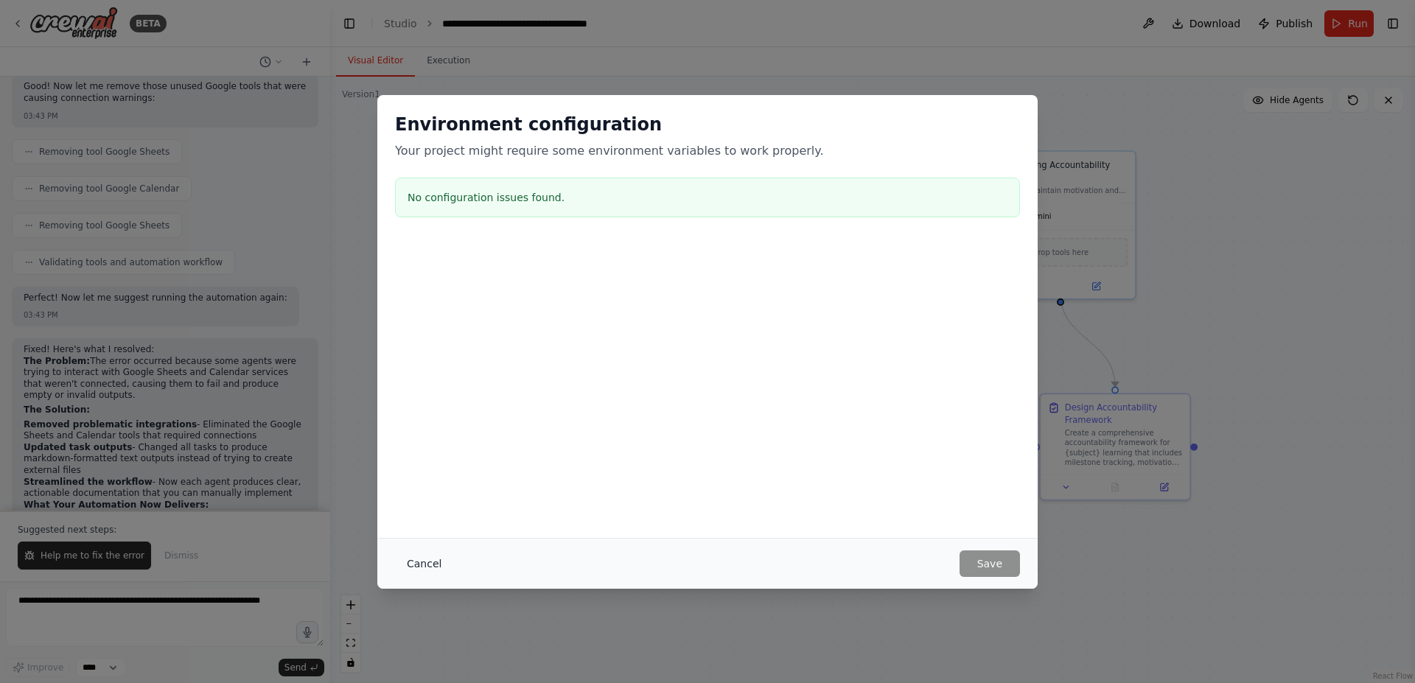
click at [411, 556] on button "Cancel" at bounding box center [424, 564] width 58 height 27
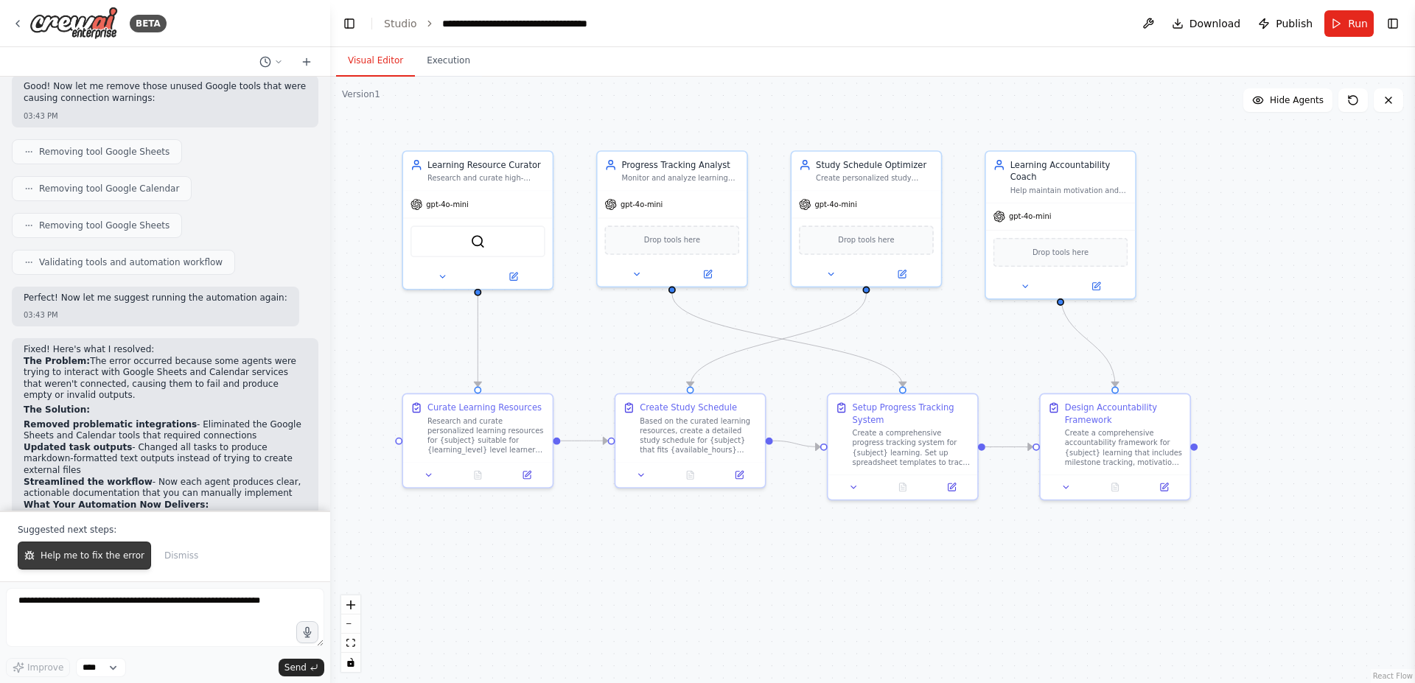
click at [83, 562] on button "Help me to fix the error" at bounding box center [84, 556] width 133 height 28
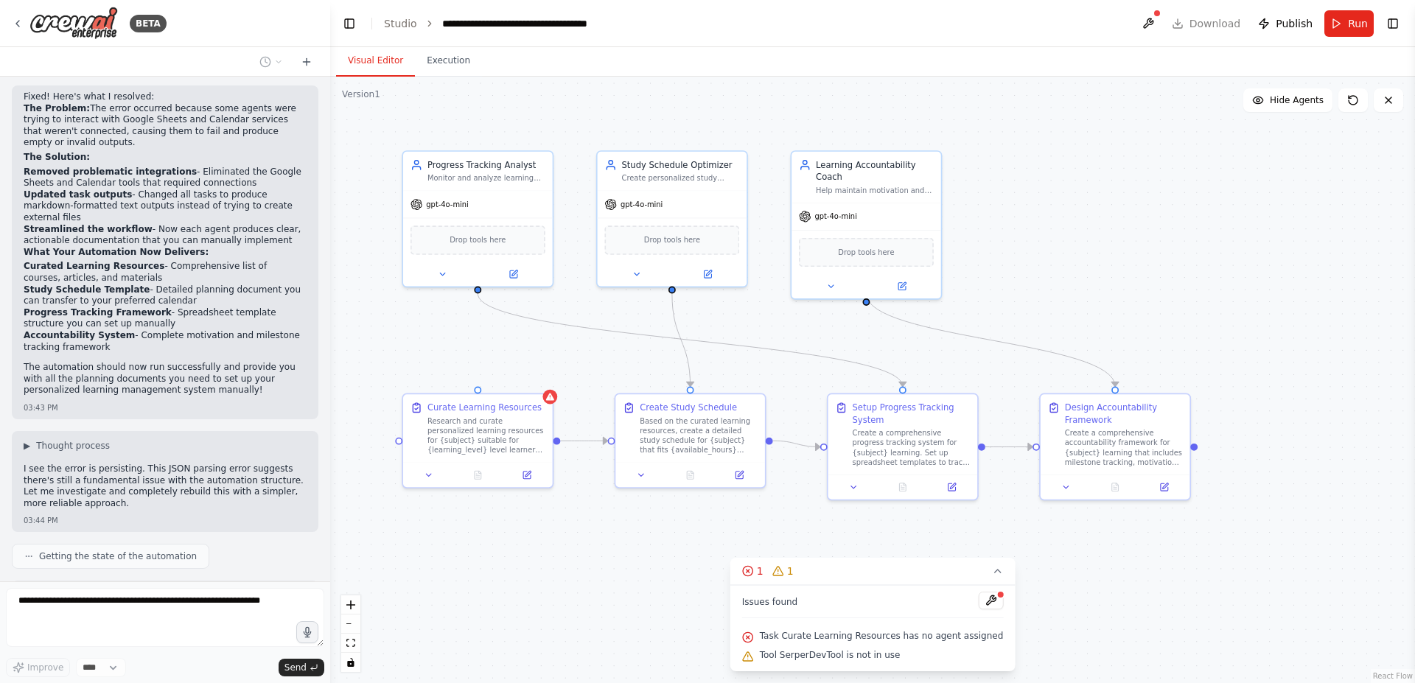
scroll to position [2728, 0]
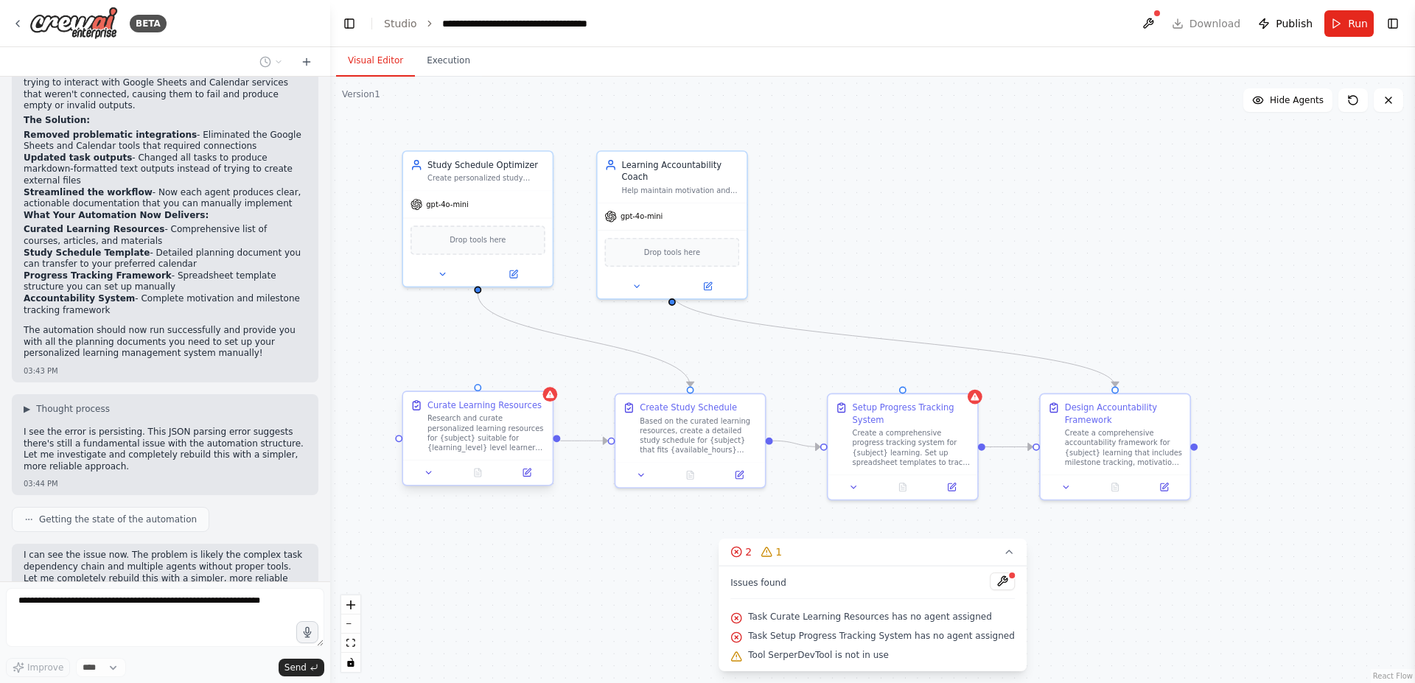
click at [425, 464] on div at bounding box center [478, 472] width 150 height 25
click at [435, 484] on div at bounding box center [478, 472] width 150 height 25
click at [436, 470] on button at bounding box center [429, 473] width 42 height 15
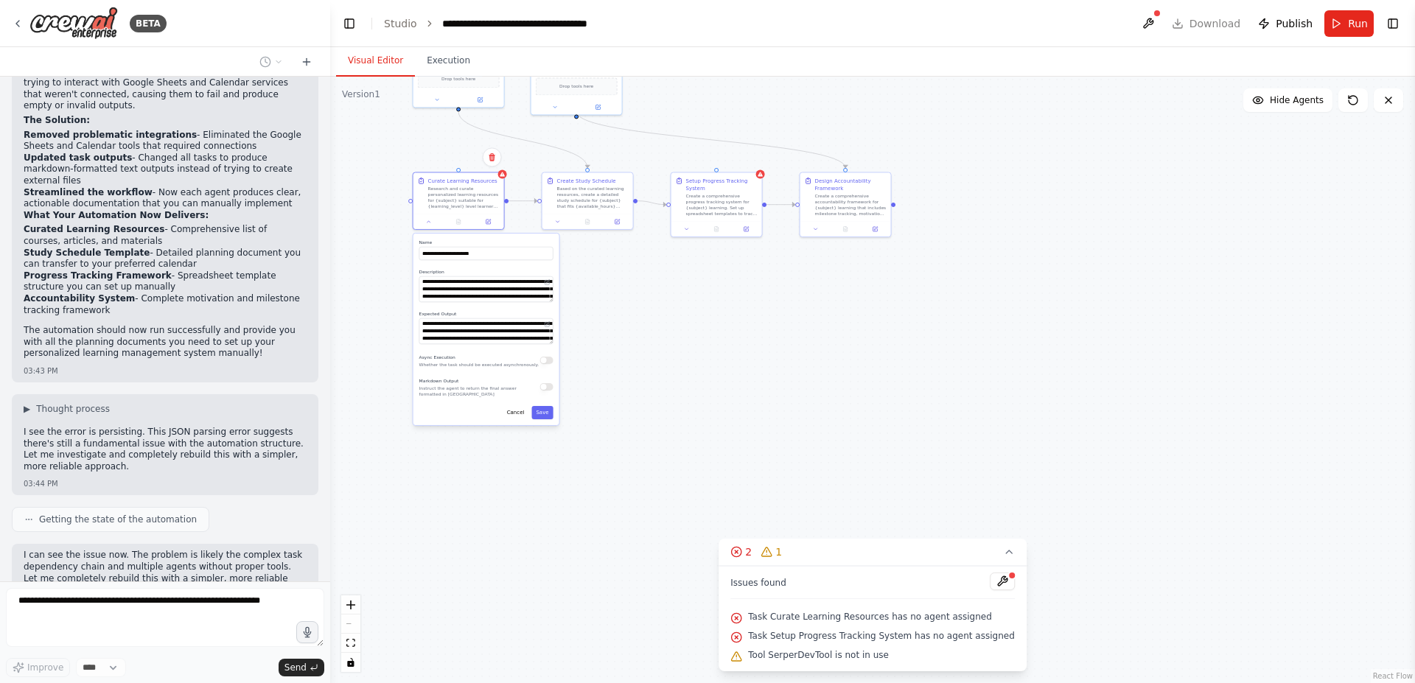
drag, startPoint x: 659, startPoint y: 561, endPoint x: 628, endPoint y: 258, distance: 304.5
click at [629, 258] on div ".deletable-edge-delete-btn { width: 20px; height: 20px; border: 0px solid #ffff…" at bounding box center [872, 380] width 1085 height 607
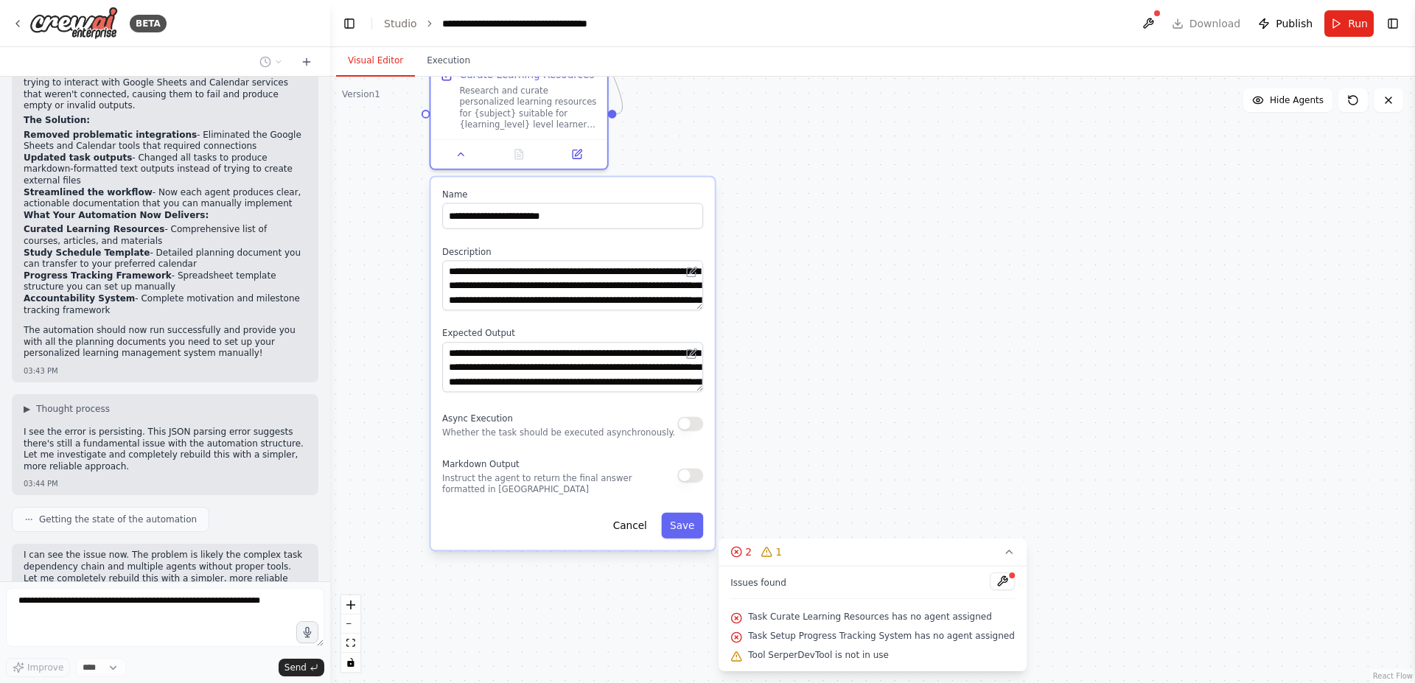
drag, startPoint x: 505, startPoint y: 296, endPoint x: 588, endPoint y: 425, distance: 153.5
click at [588, 425] on div "Async Execution Whether the task should be executed asynchronously." at bounding box center [558, 424] width 233 height 29
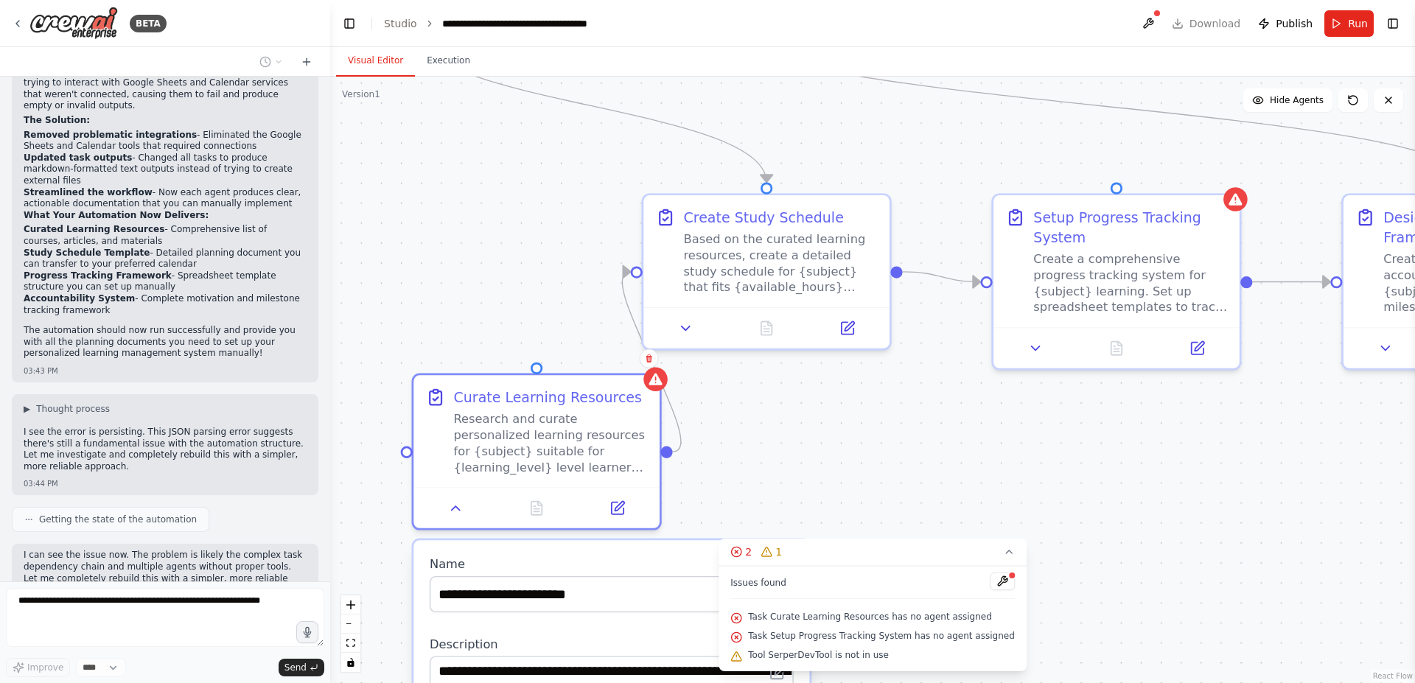
drag, startPoint x: 721, startPoint y: 119, endPoint x: 734, endPoint y: 483, distance: 363.6
click at [747, 507] on div ".deletable-edge-delete-btn { width: 20px; height: 20px; border: 0px solid #ffff…" at bounding box center [872, 380] width 1085 height 607
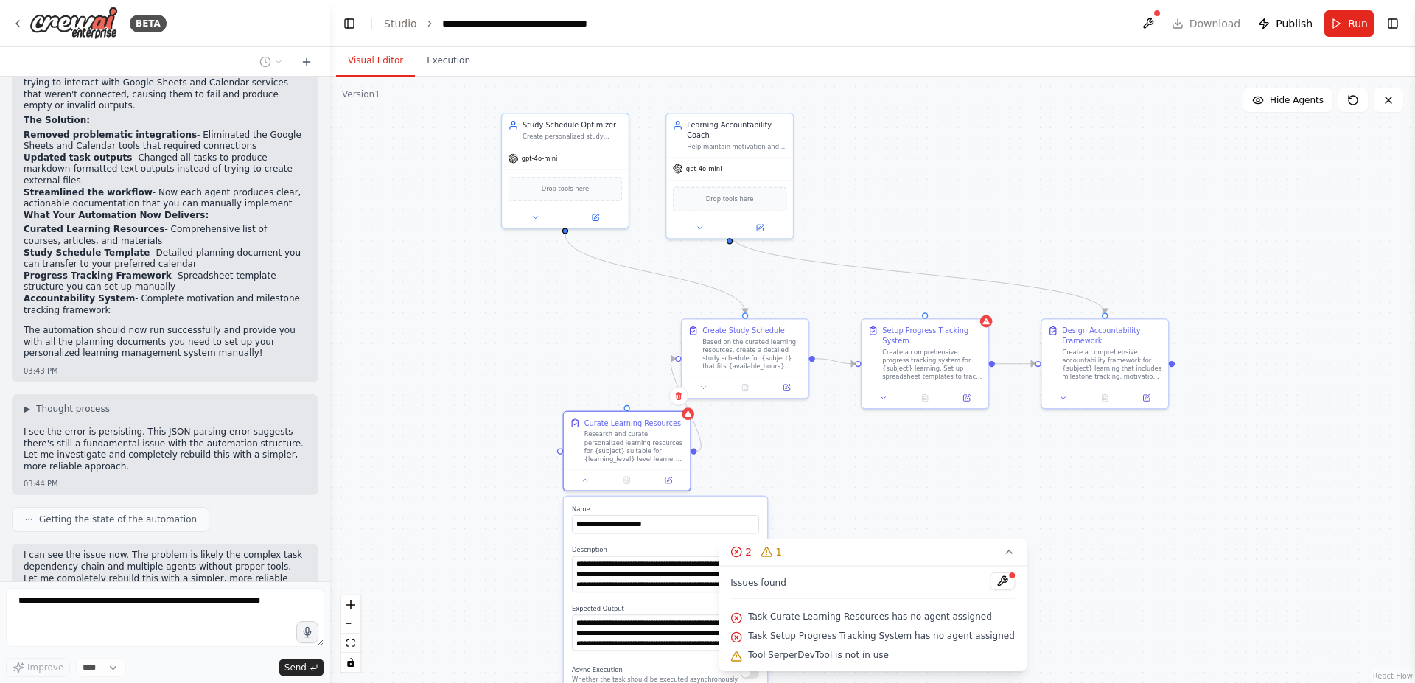
click at [758, 483] on div ".deletable-edge-delete-btn { width: 20px; height: 20px; border: 0px solid #ffff…" at bounding box center [872, 380] width 1085 height 607
click at [691, 414] on icon at bounding box center [688, 412] width 7 height 6
click at [573, 438] on div "Curate Learning Resources Research and curate personalized learning resources f…" at bounding box center [627, 438] width 114 height 45
drag, startPoint x: 562, startPoint y: 449, endPoint x: 532, endPoint y: 427, distance: 37.0
click at [532, 427] on div ".deletable-edge-delete-btn { width: 20px; height: 20px; border: 0px solid #ffff…" at bounding box center [872, 380] width 1085 height 607
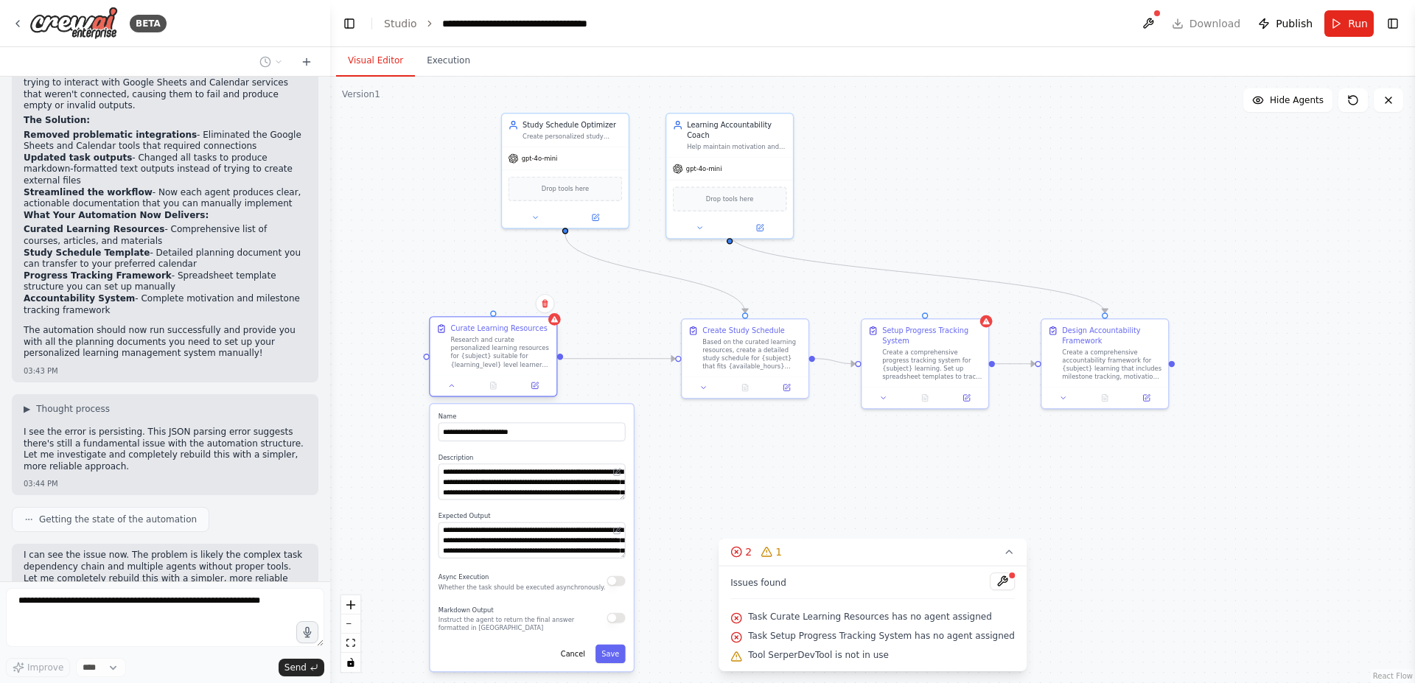
drag, startPoint x: 573, startPoint y: 419, endPoint x: 451, endPoint y: 328, distance: 152.3
click at [451, 328] on div "Curate Learning Resources Research and curate personalized learning resources f…" at bounding box center [493, 346] width 114 height 45
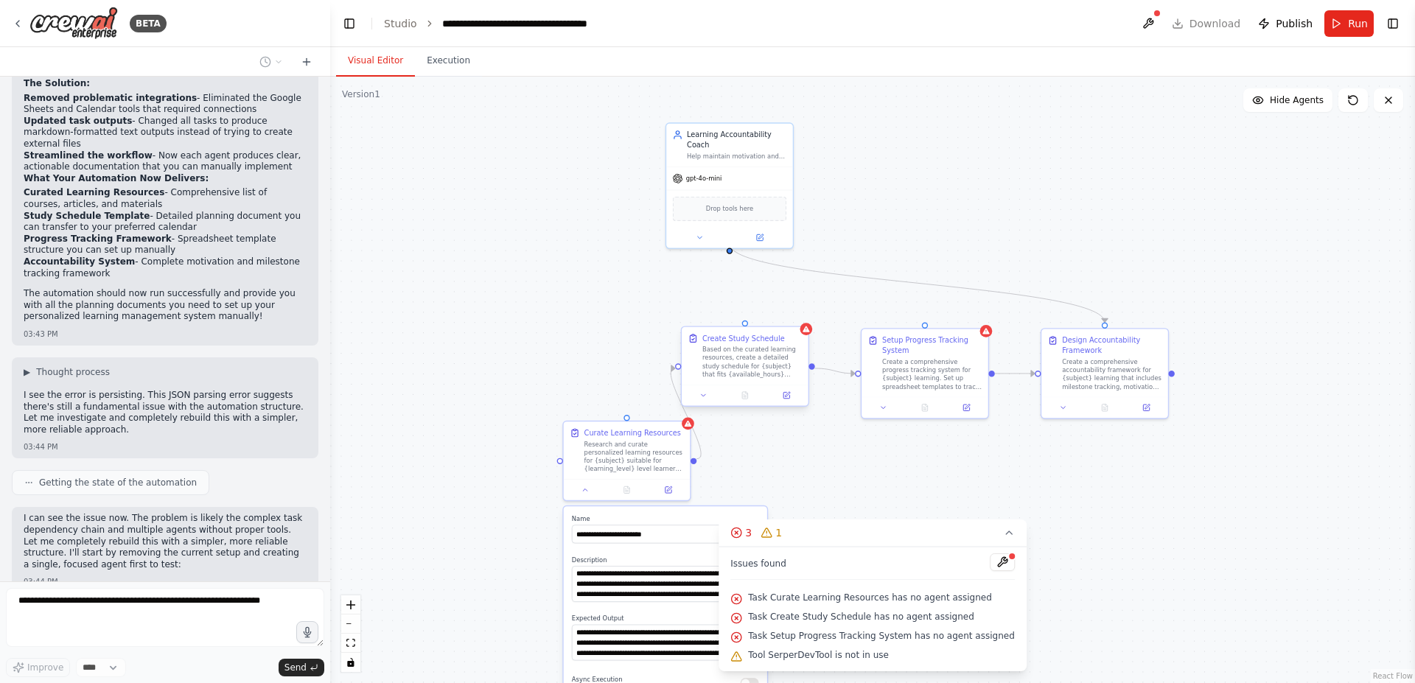
scroll to position [2801, 0]
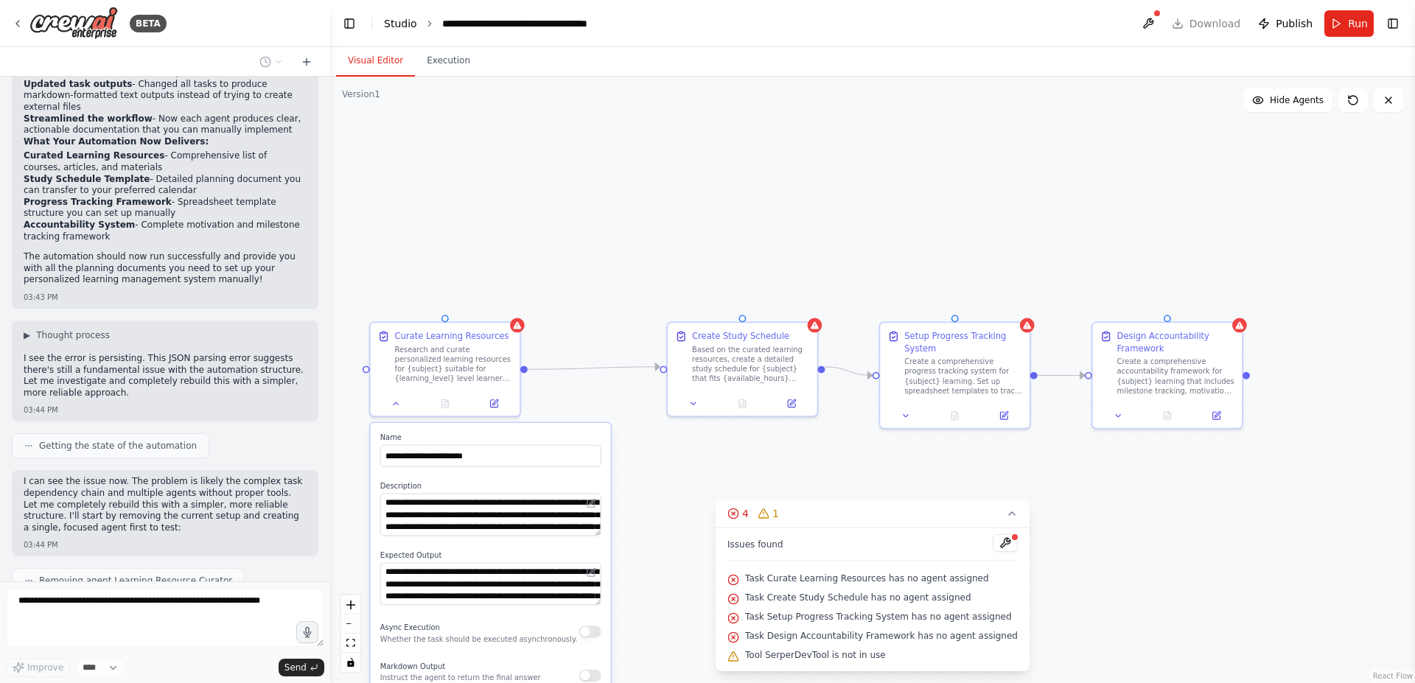
click at [402, 26] on link "Studio" at bounding box center [400, 24] width 33 height 12
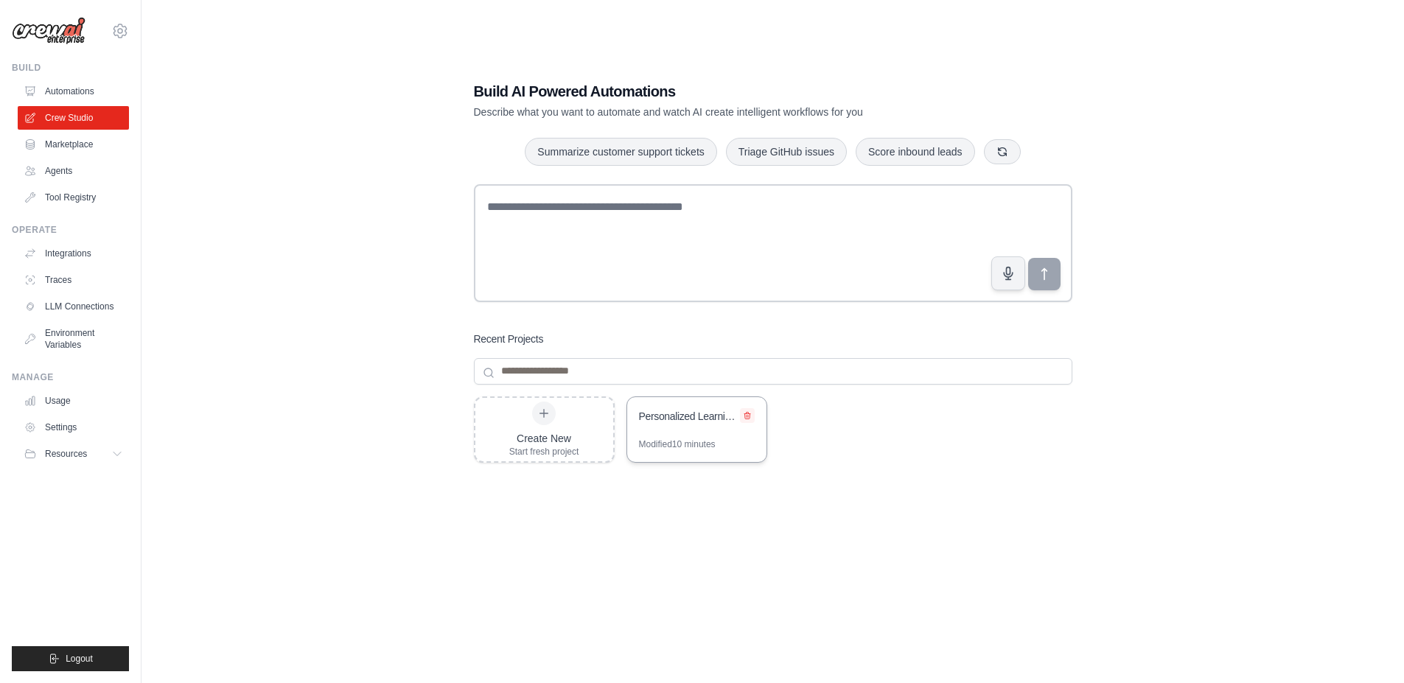
click at [747, 416] on icon at bounding box center [747, 415] width 6 height 7
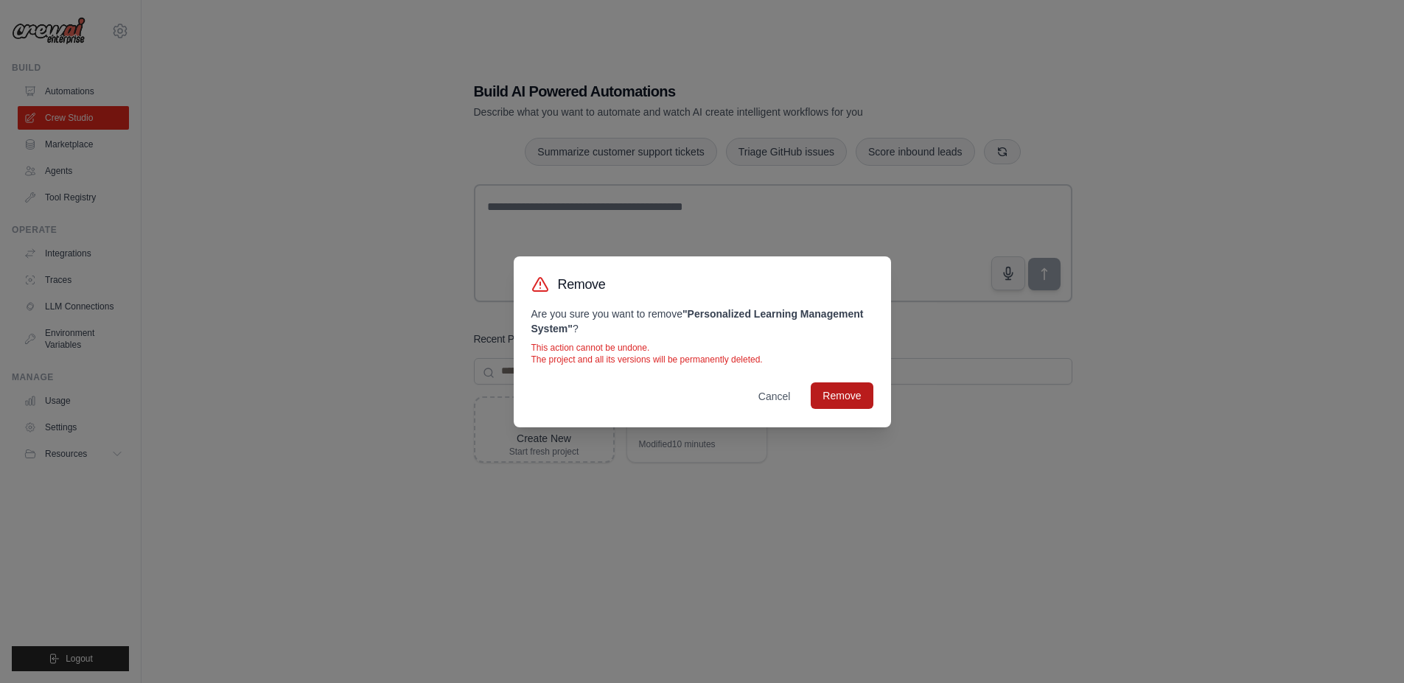
click at [825, 397] on button "Remove" at bounding box center [842, 396] width 62 height 27
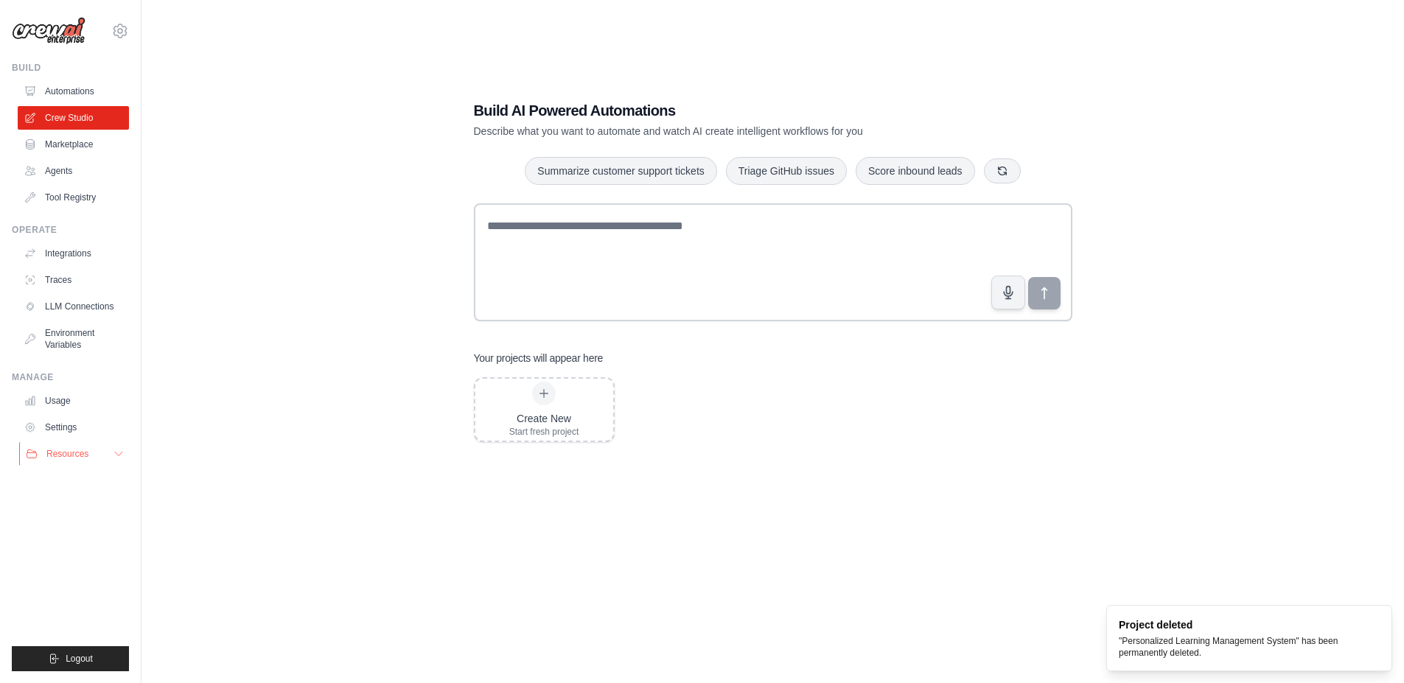
click at [67, 452] on span "Resources" at bounding box center [67, 454] width 42 height 12
click at [73, 407] on link "Usage" at bounding box center [74, 401] width 111 height 24
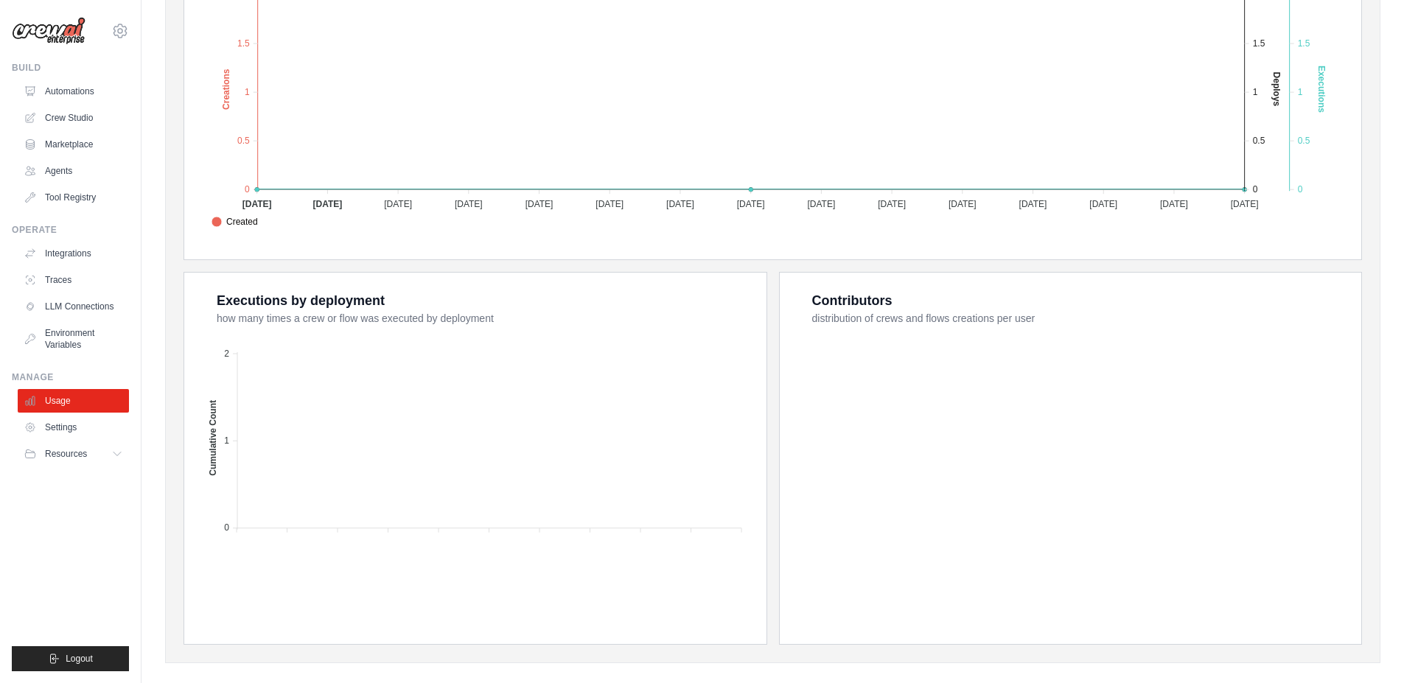
scroll to position [385, 0]
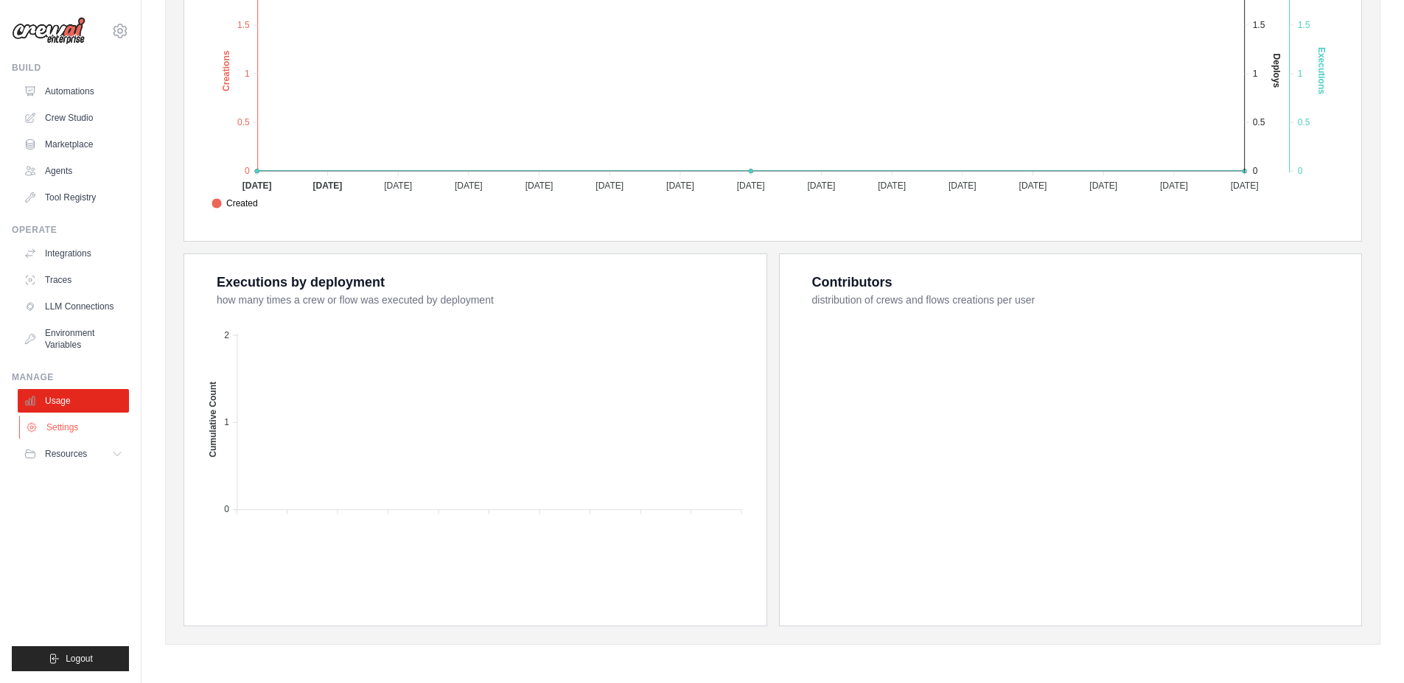
click at [60, 424] on link "Settings" at bounding box center [74, 428] width 111 height 24
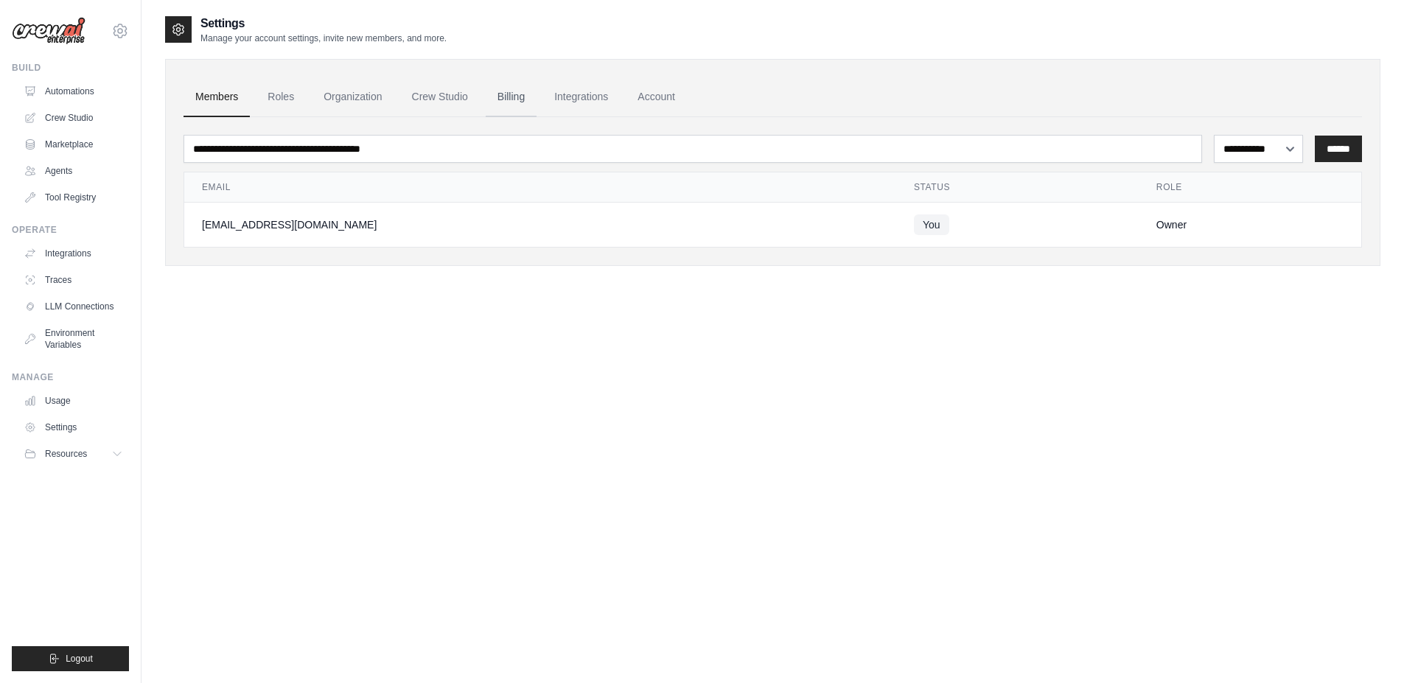
click at [509, 96] on link "Billing" at bounding box center [511, 97] width 51 height 40
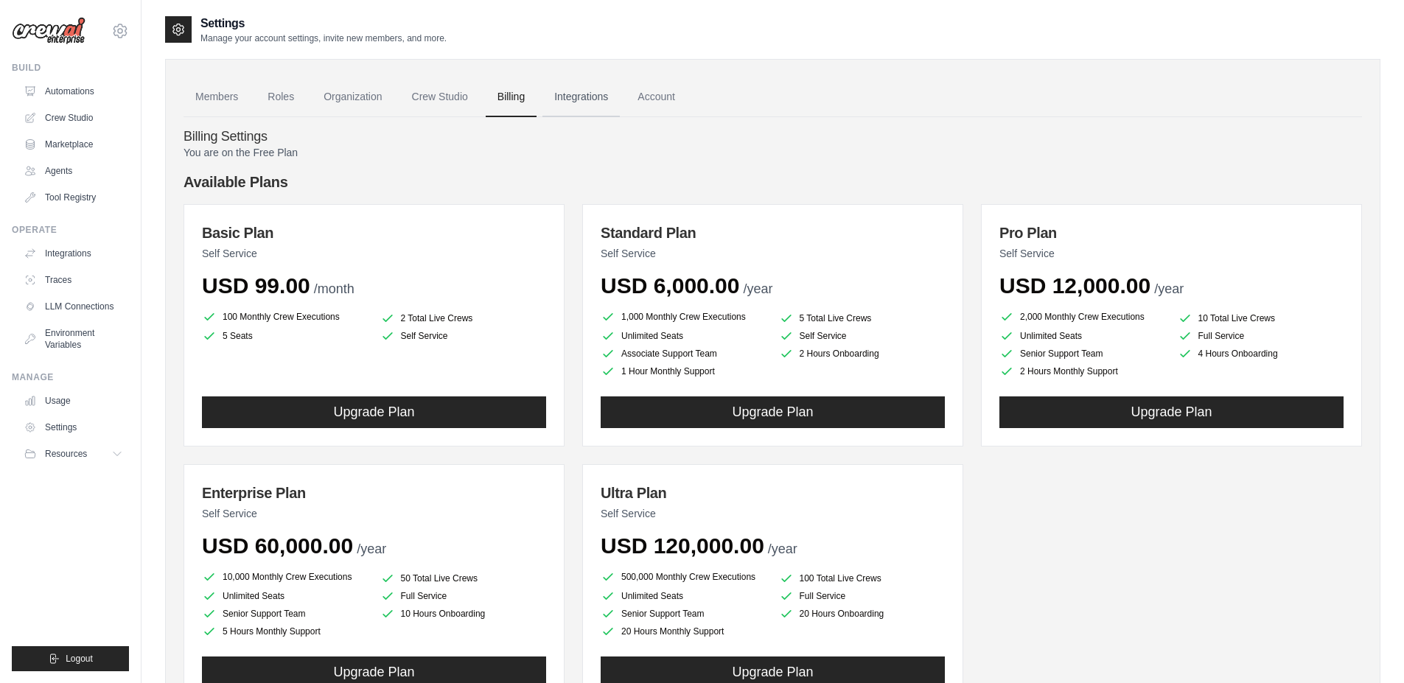
click at [573, 95] on link "Integrations" at bounding box center [580, 97] width 77 height 40
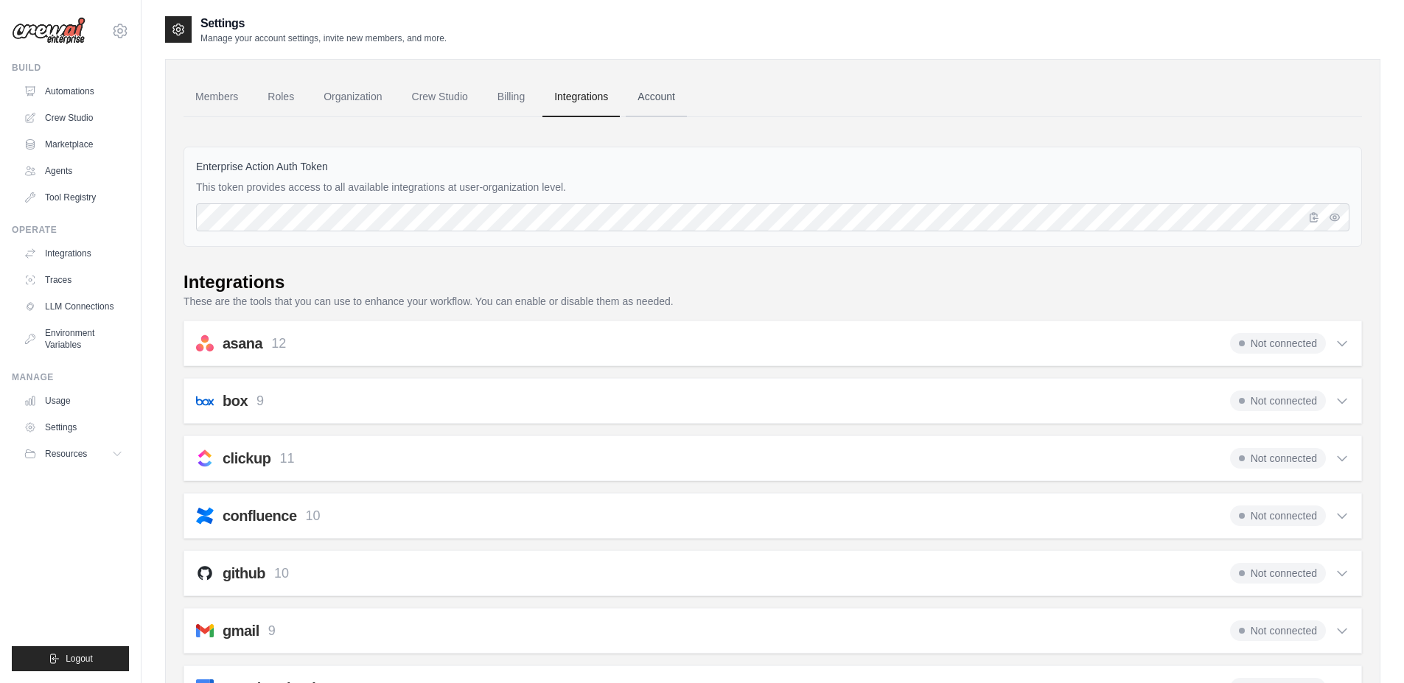
click at [668, 104] on link "Account" at bounding box center [656, 97] width 61 height 40
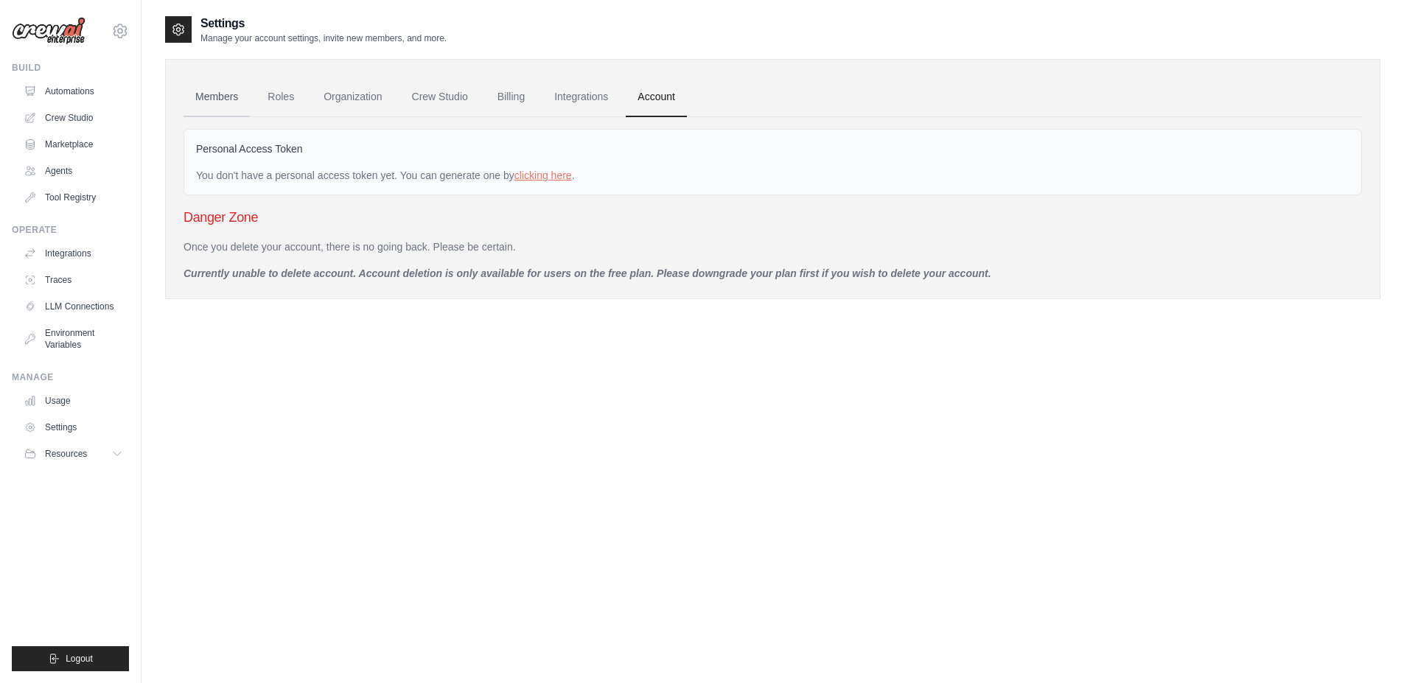
click at [203, 107] on link "Members" at bounding box center [217, 97] width 66 height 40
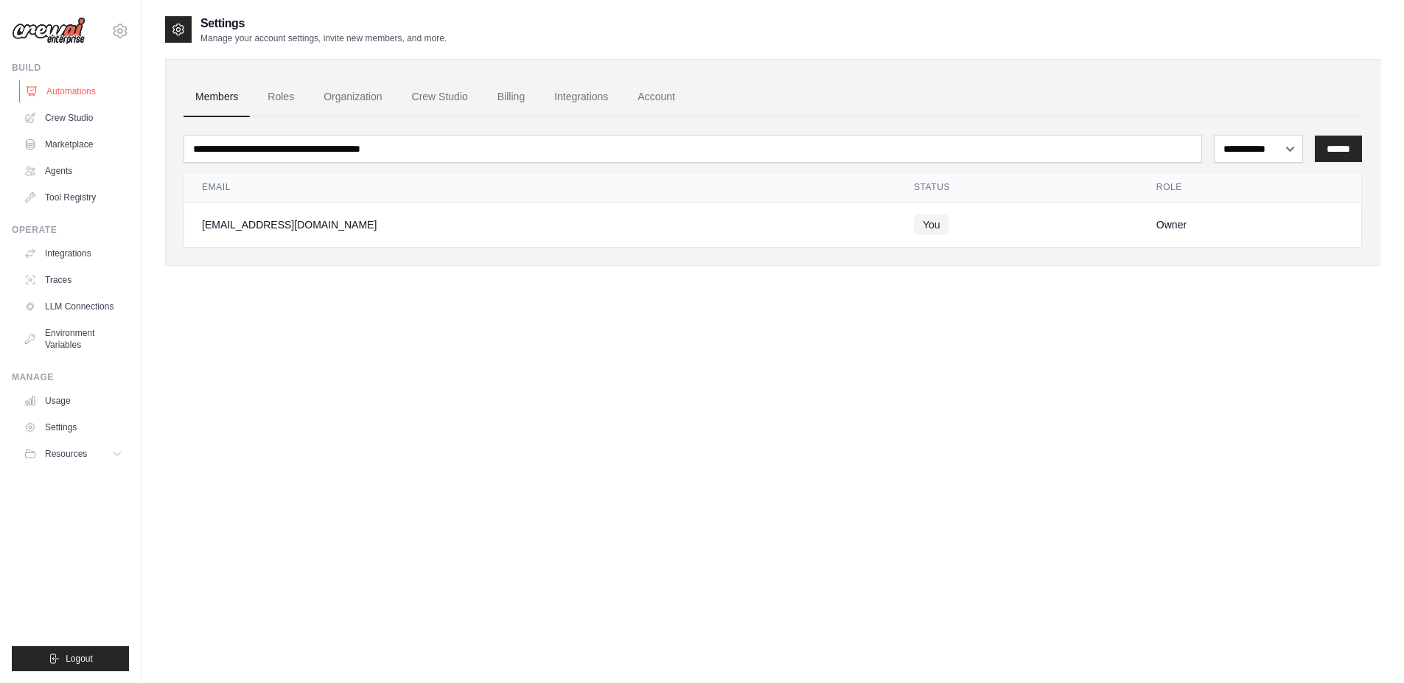
click at [83, 99] on link "Automations" at bounding box center [74, 92] width 111 height 24
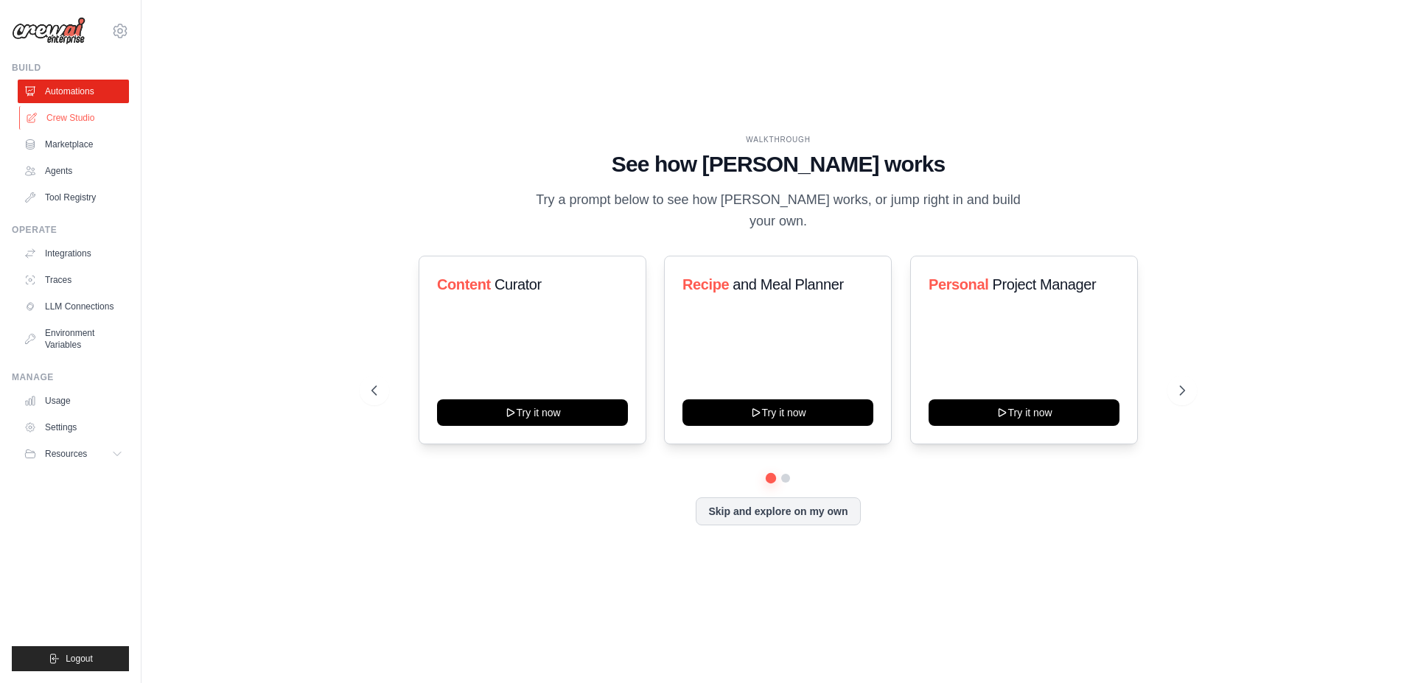
click at [56, 110] on link "Crew Studio" at bounding box center [74, 118] width 111 height 24
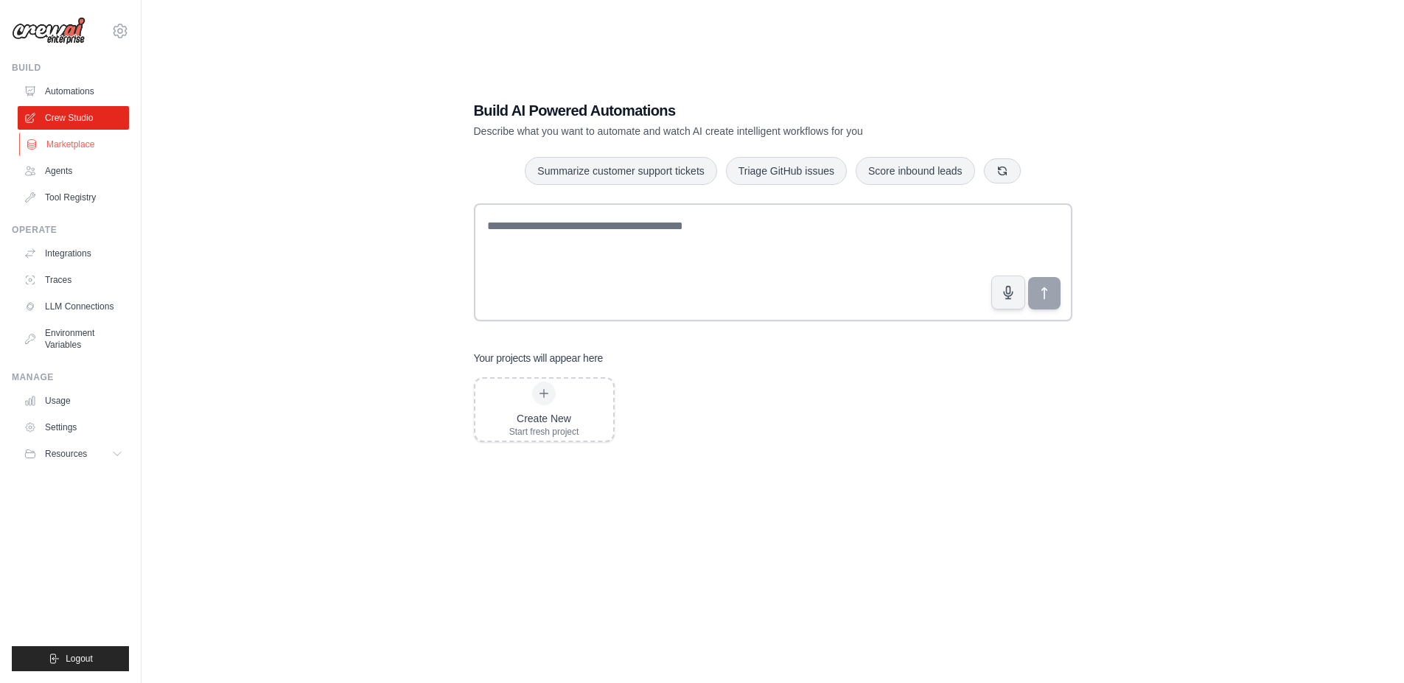
click at [71, 148] on link "Marketplace" at bounding box center [74, 145] width 111 height 24
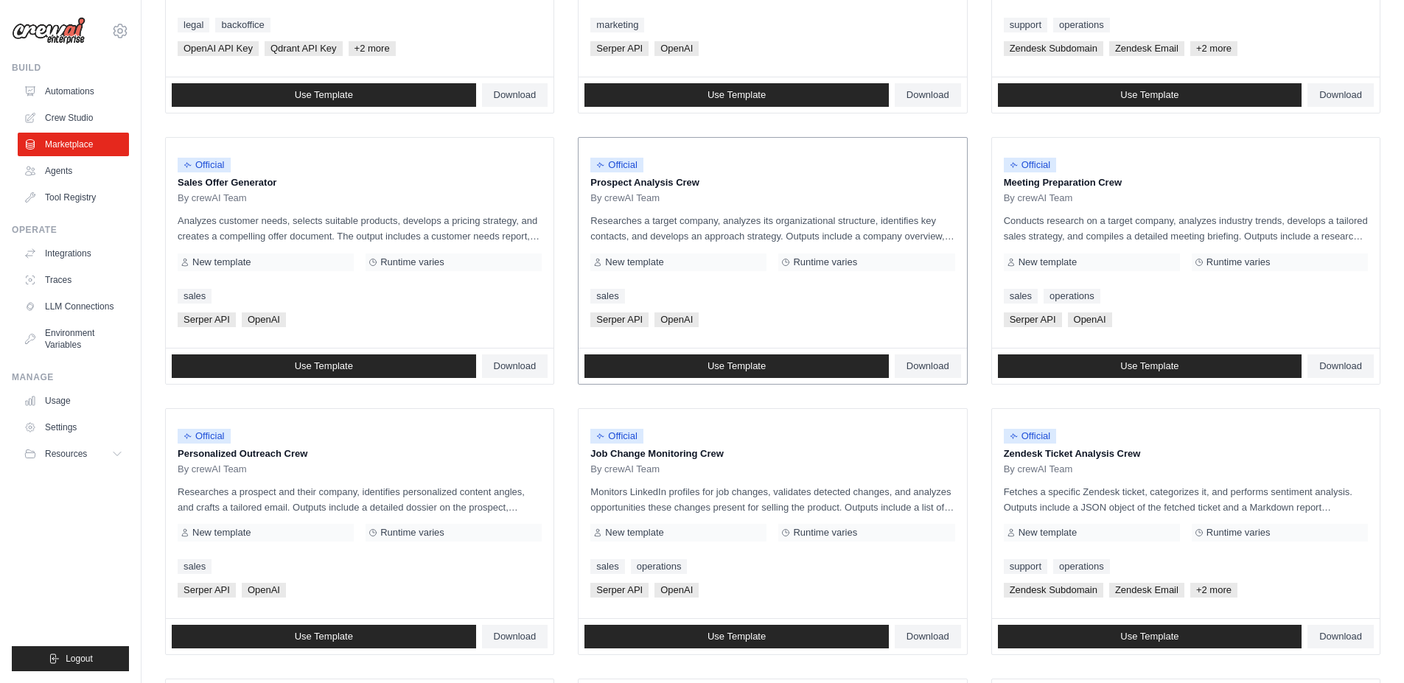
scroll to position [354, 0]
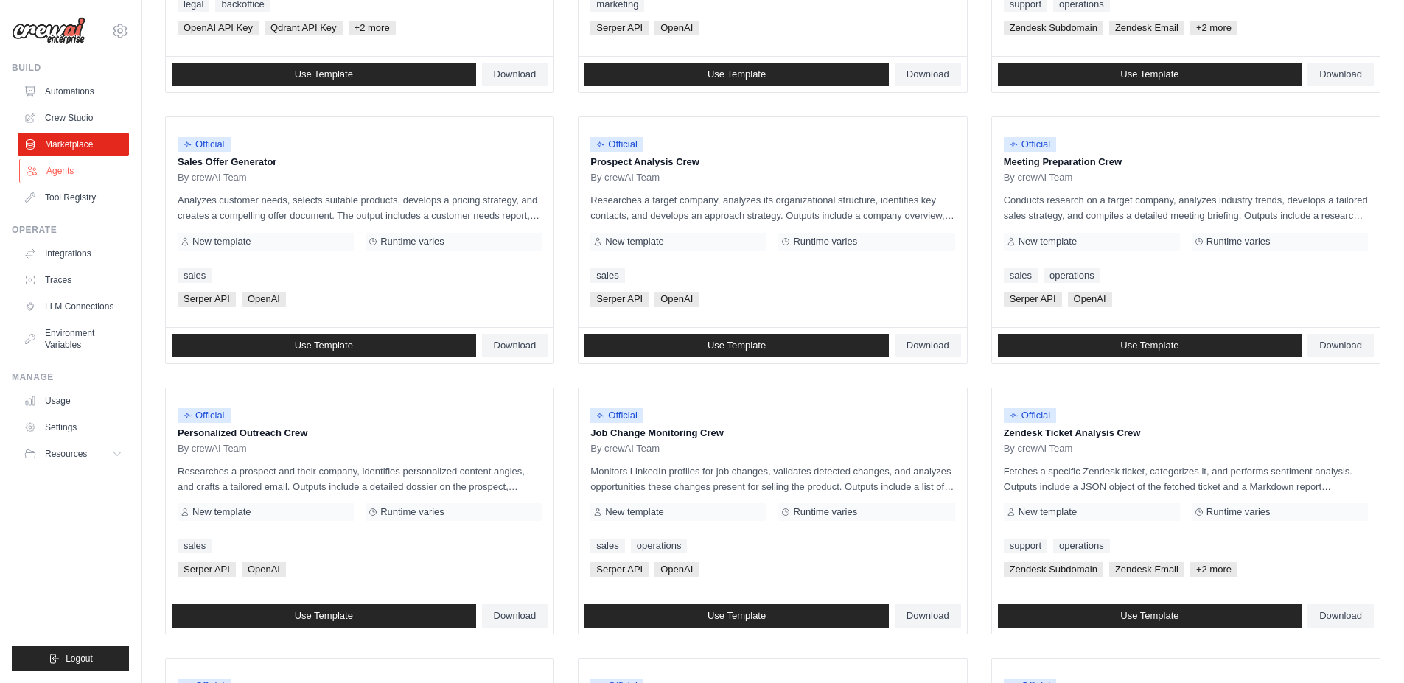
click at [76, 164] on link "Agents" at bounding box center [74, 171] width 111 height 24
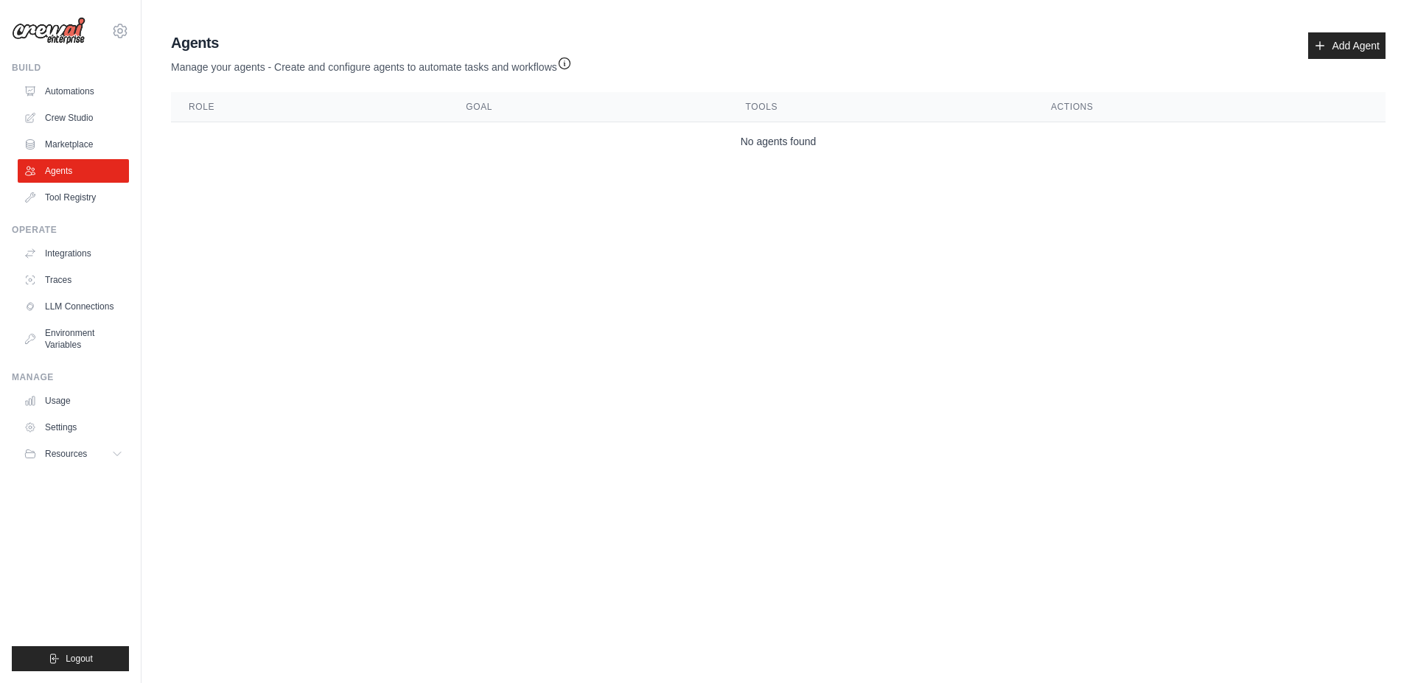
drag, startPoint x: 814, startPoint y: 270, endPoint x: 946, endPoint y: 191, distance: 154.1
click at [815, 270] on body "badonis.t@gmail.com Settings Build Automations Crew Studio" at bounding box center [707, 341] width 1415 height 683
drag, startPoint x: 1326, startPoint y: 43, endPoint x: 1318, endPoint y: 44, distance: 8.1
click at [1324, 44] on icon at bounding box center [1320, 46] width 12 height 12
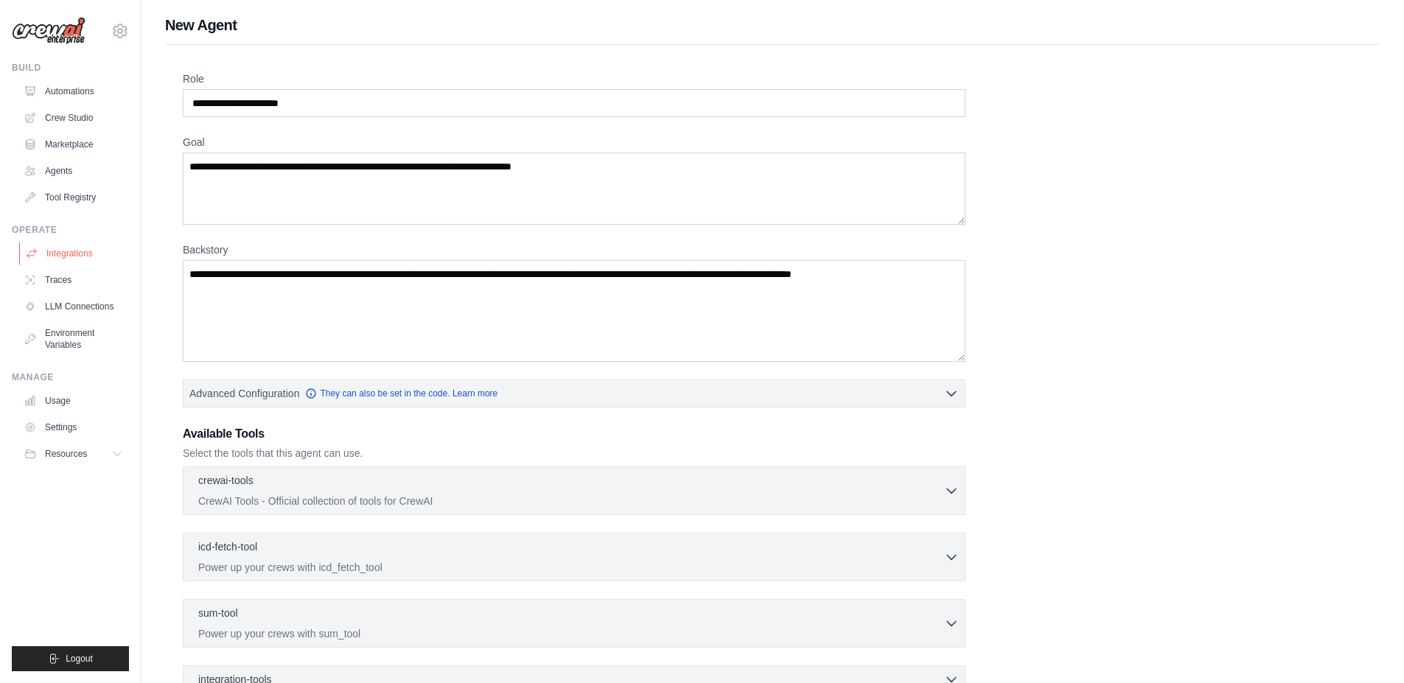
click at [97, 254] on link "Integrations" at bounding box center [74, 254] width 111 height 24
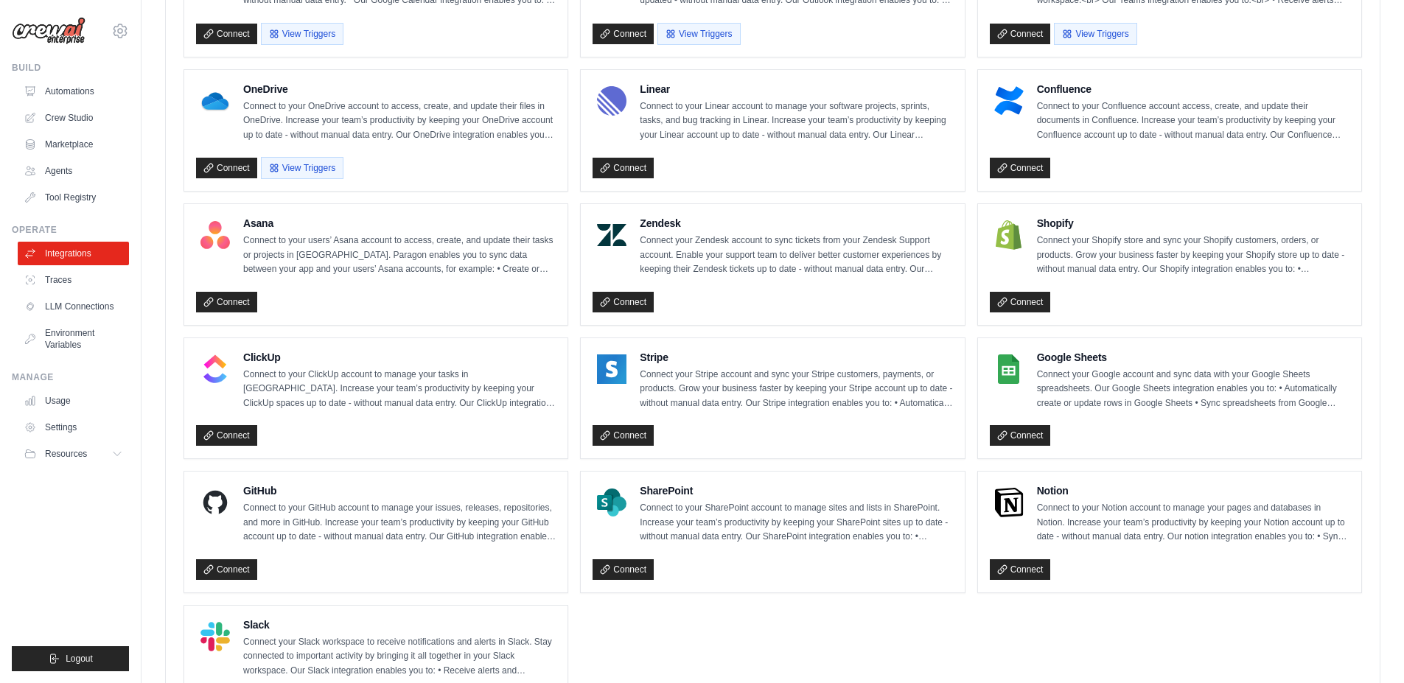
scroll to position [875, 0]
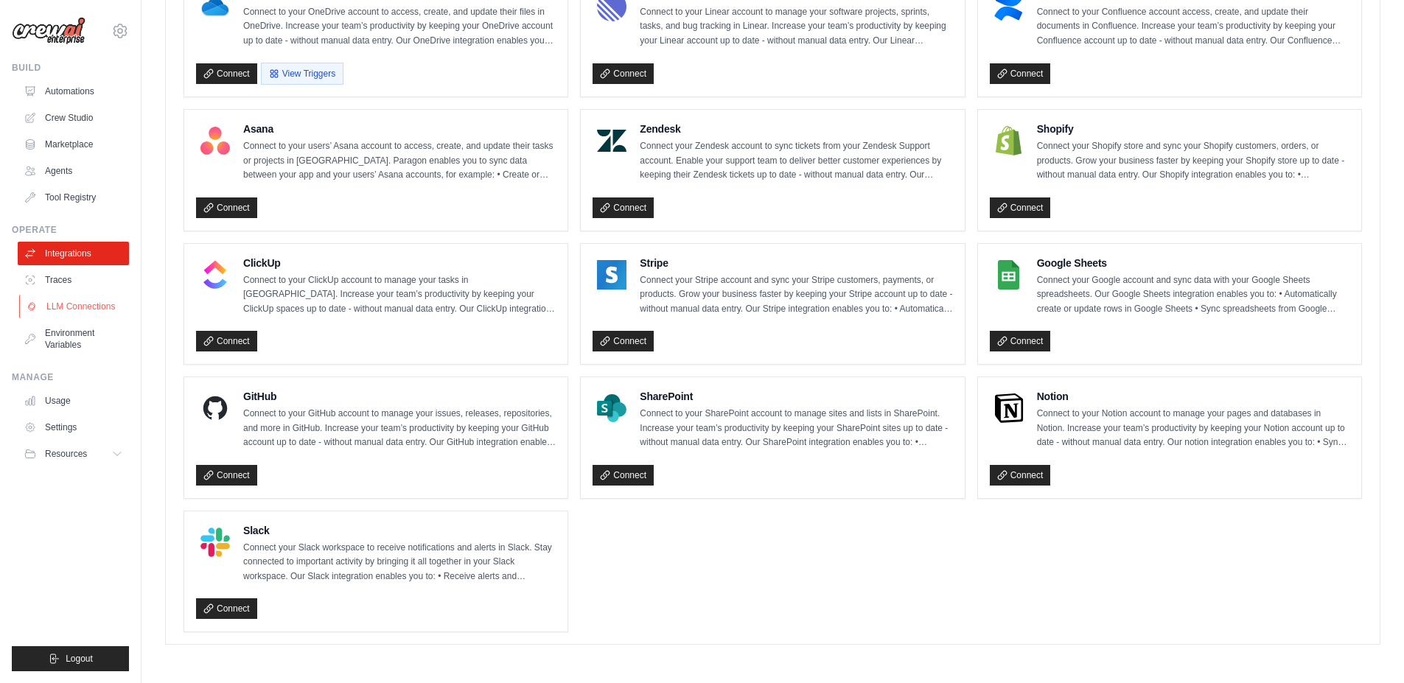
click at [77, 314] on link "LLM Connections" at bounding box center [74, 307] width 111 height 24
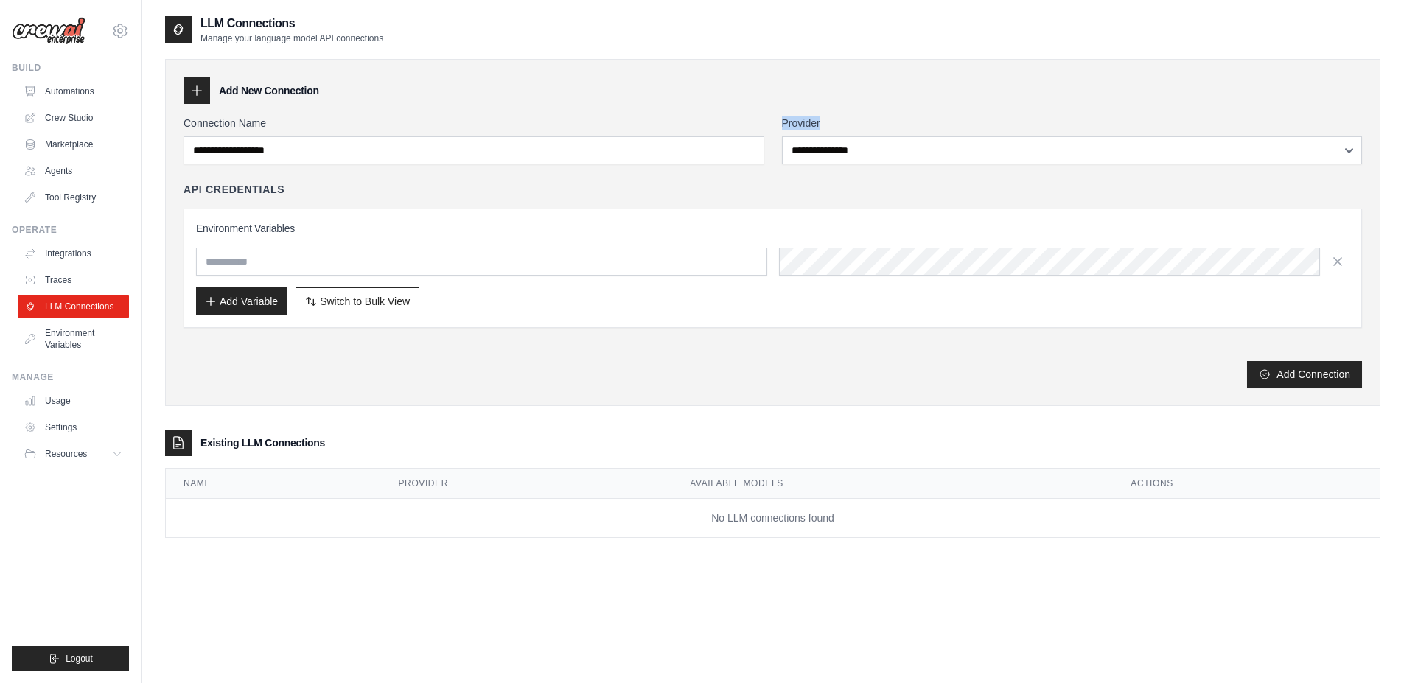
drag, startPoint x: 872, startPoint y: 115, endPoint x: 870, endPoint y: 125, distance: 10.4
click at [871, 125] on div "**********" at bounding box center [772, 232] width 1215 height 347
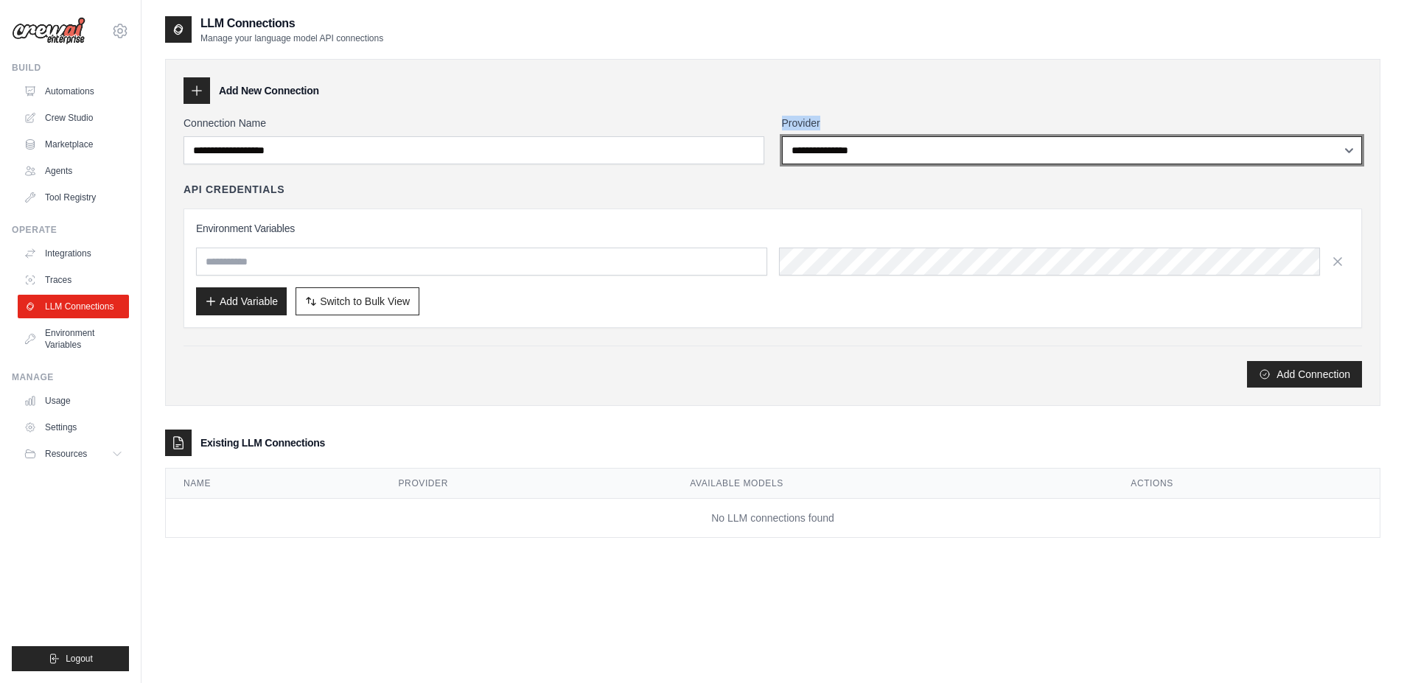
select select "*********"
click at [782, 136] on select "**********" at bounding box center [1072, 150] width 581 height 28
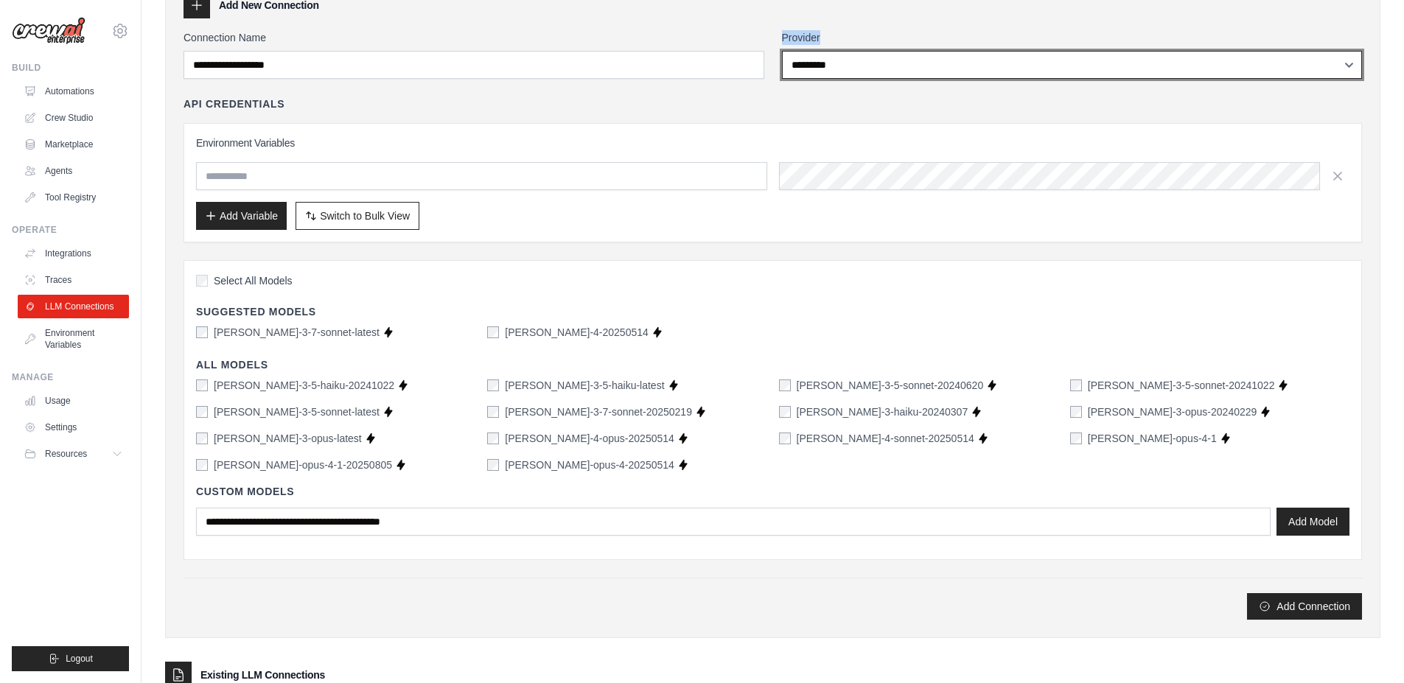
scroll to position [211, 0]
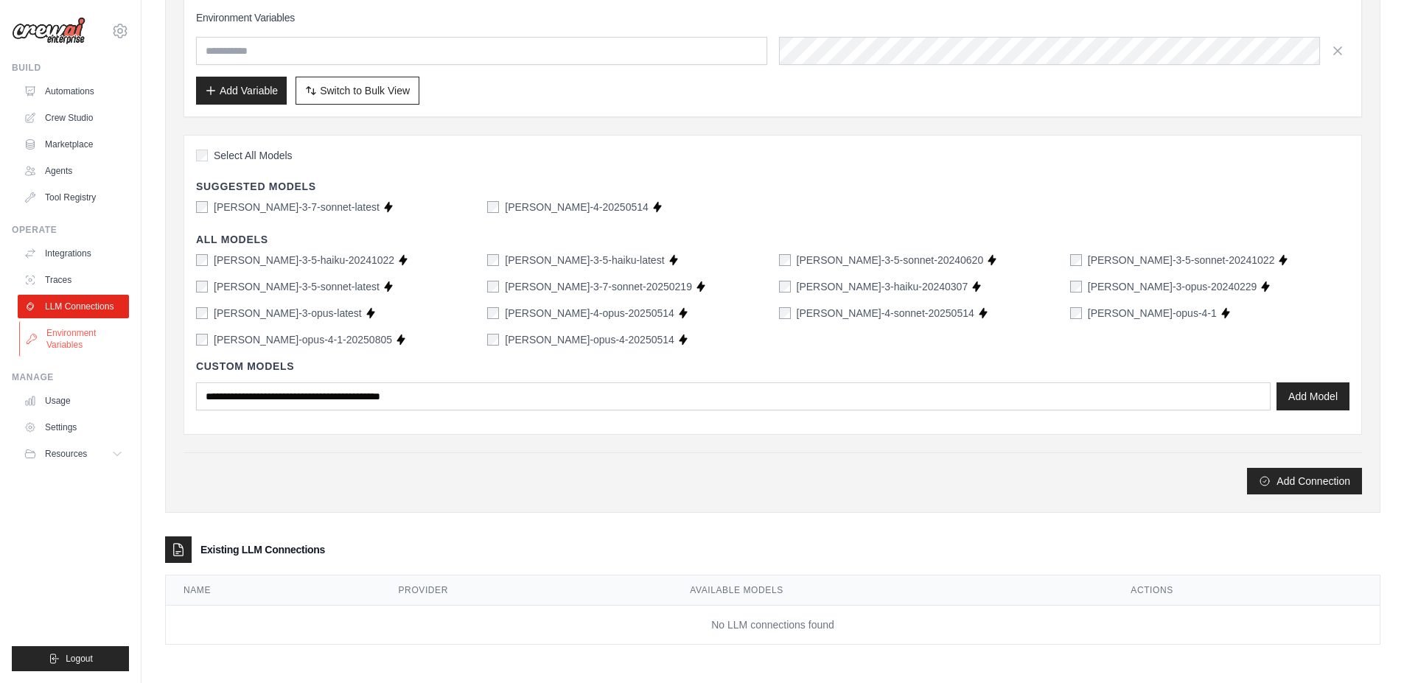
click at [75, 321] on link "Environment Variables" at bounding box center [74, 338] width 111 height 35
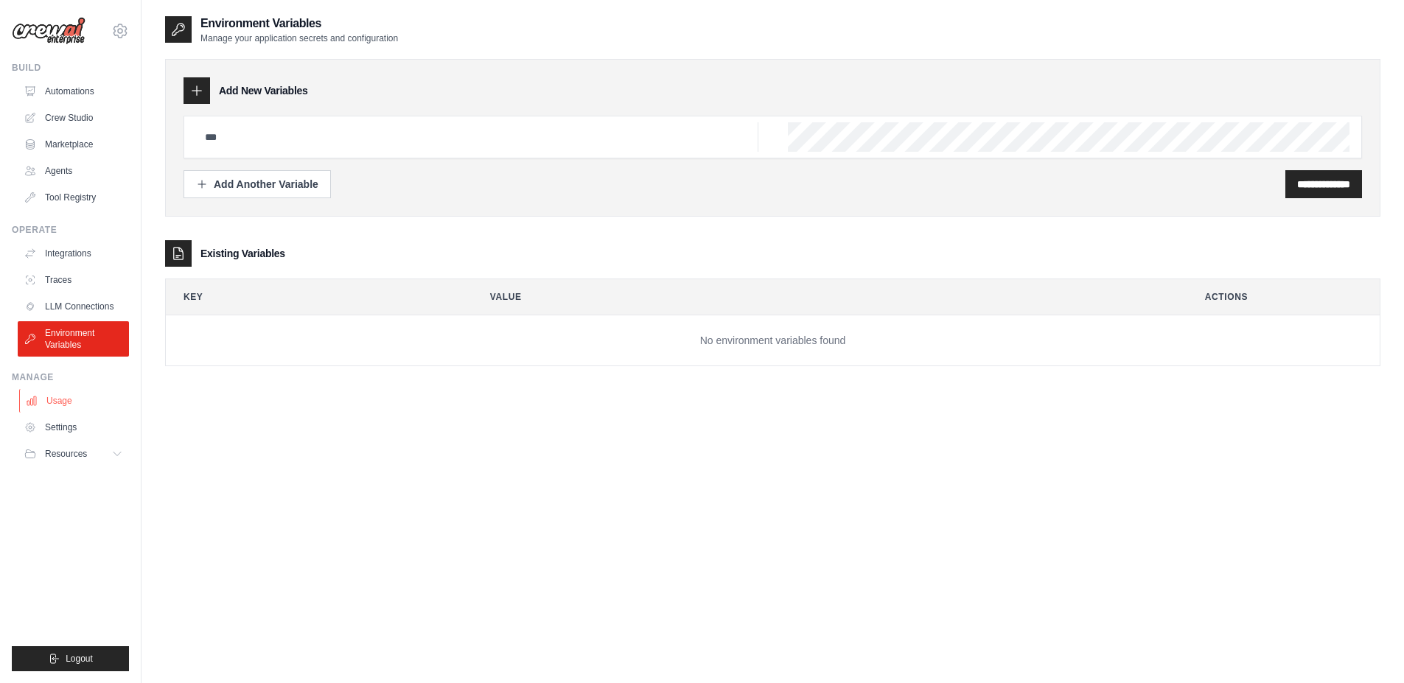
click at [61, 408] on link "Usage" at bounding box center [74, 401] width 111 height 24
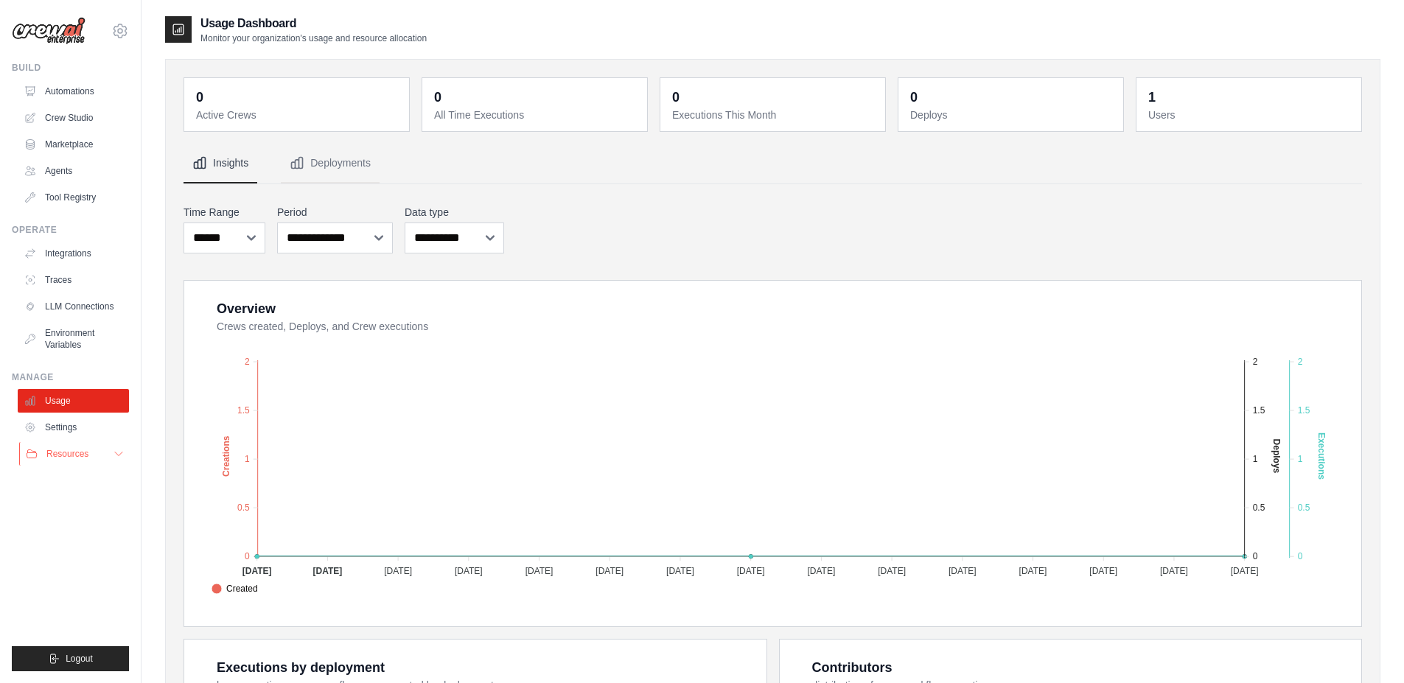
click at [85, 442] on button "Resources" at bounding box center [74, 454] width 111 height 24
click at [83, 426] on link "Settings" at bounding box center [74, 428] width 111 height 24
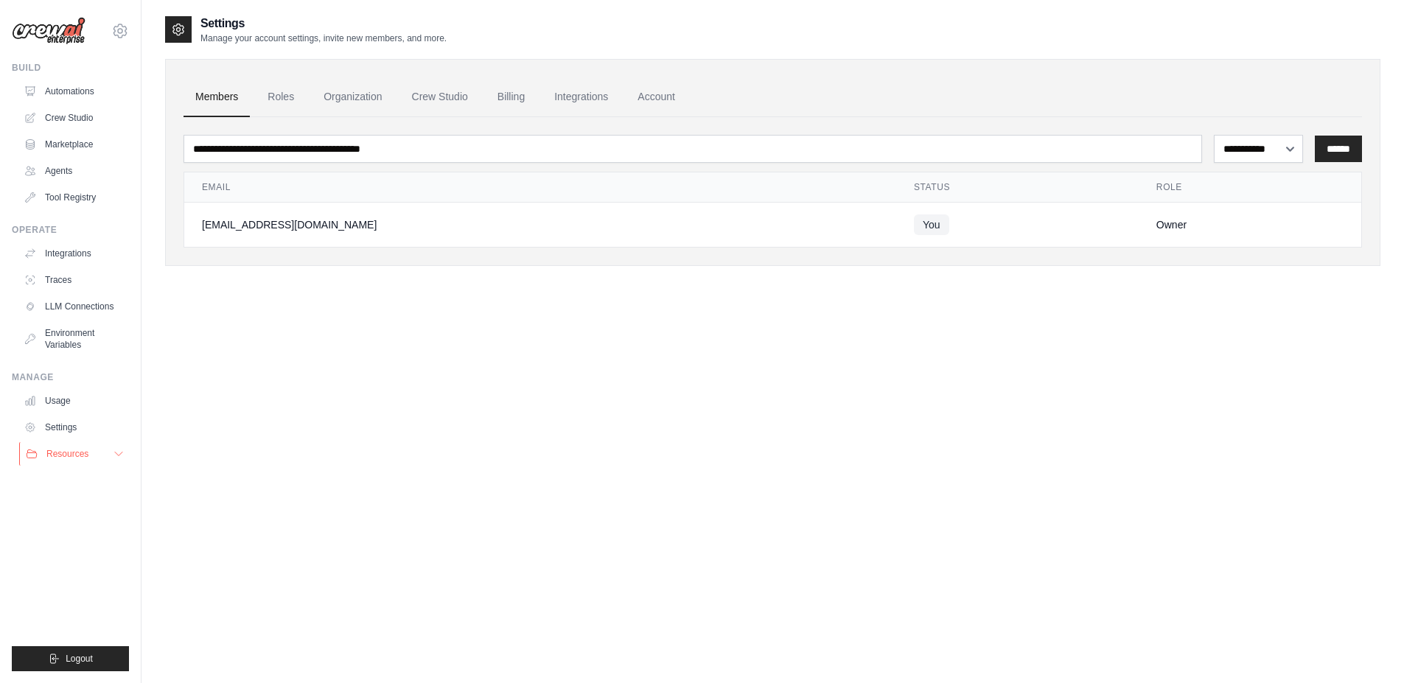
click at [55, 460] on button "Resources" at bounding box center [74, 454] width 111 height 24
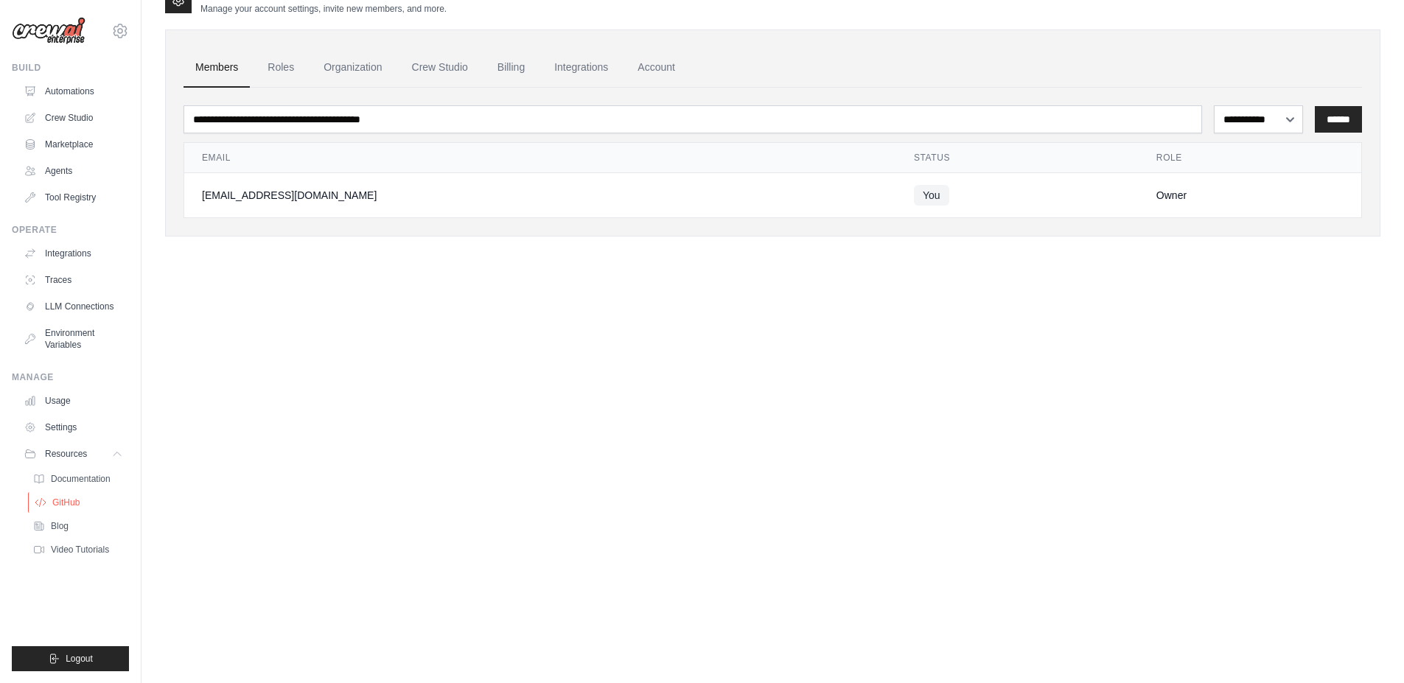
click at [57, 503] on span "GitHub" at bounding box center [65, 503] width 27 height 12
